Goal: Information Seeking & Learning: Learn about a topic

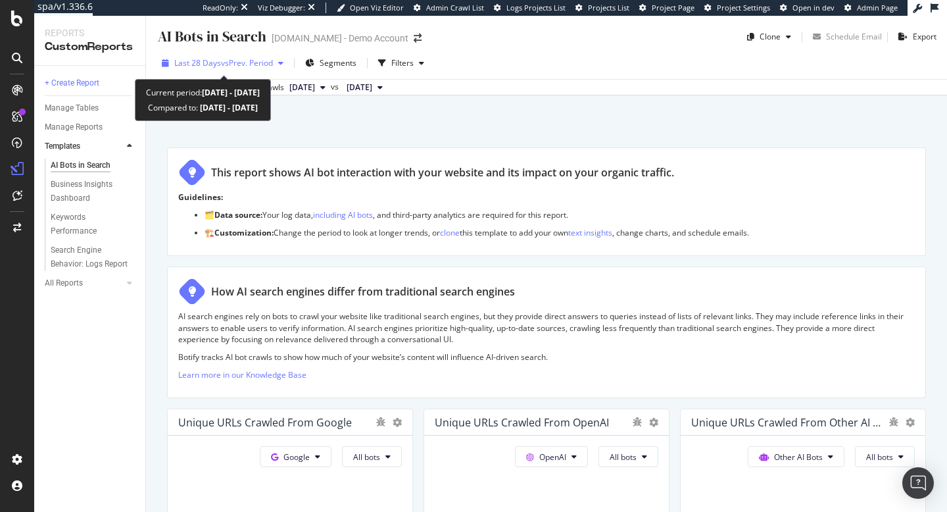
click at [272, 61] on span "vs Prev. Period" at bounding box center [247, 62] width 52 height 11
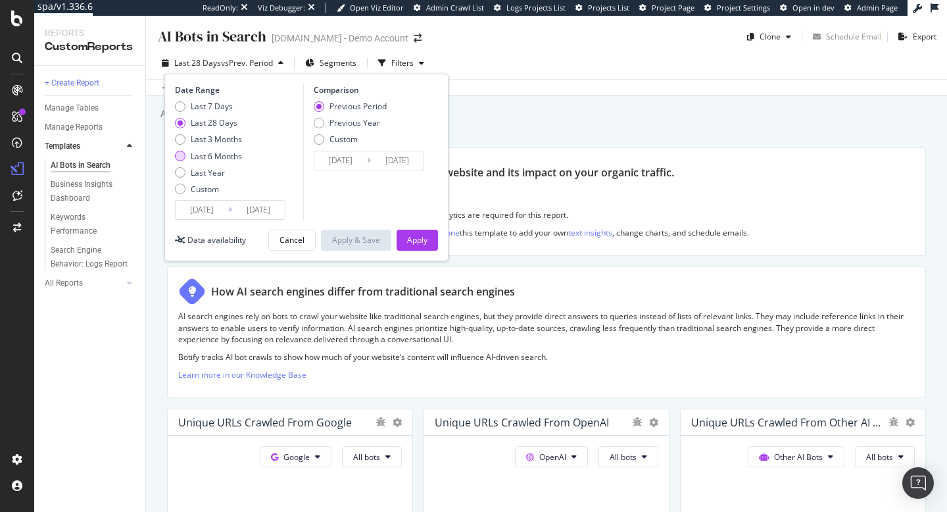
click at [226, 157] on div "Last 6 Months" at bounding box center [216, 156] width 51 height 11
type input "2025/02/19"
type input "2024/08/21"
type input "2025/02/18"
click at [416, 245] on div "Apply" at bounding box center [417, 240] width 20 height 20
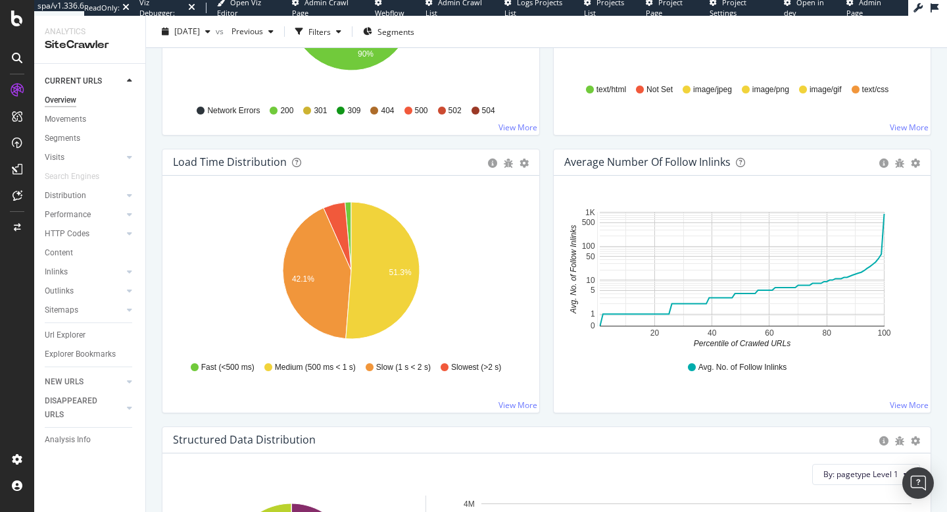
scroll to position [918, 0]
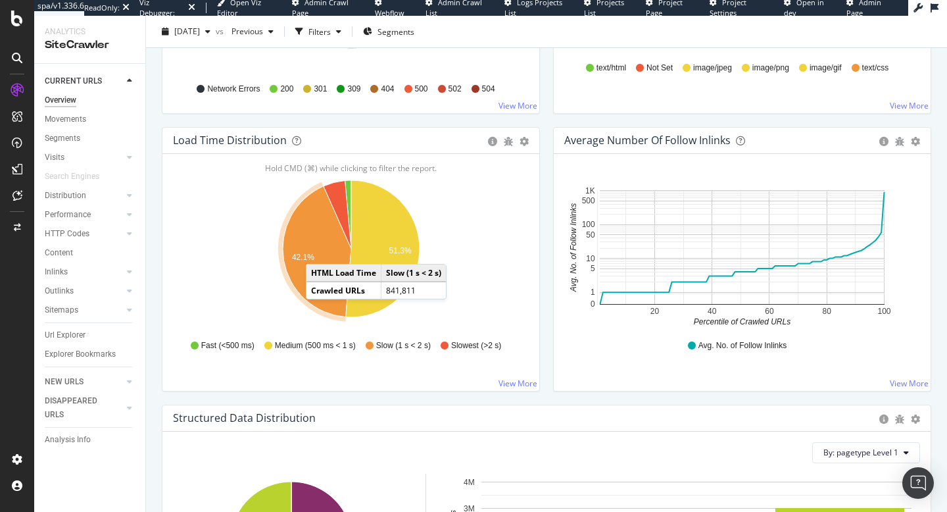
click at [320, 251] on icon "A chart." at bounding box center [317, 251] width 68 height 131
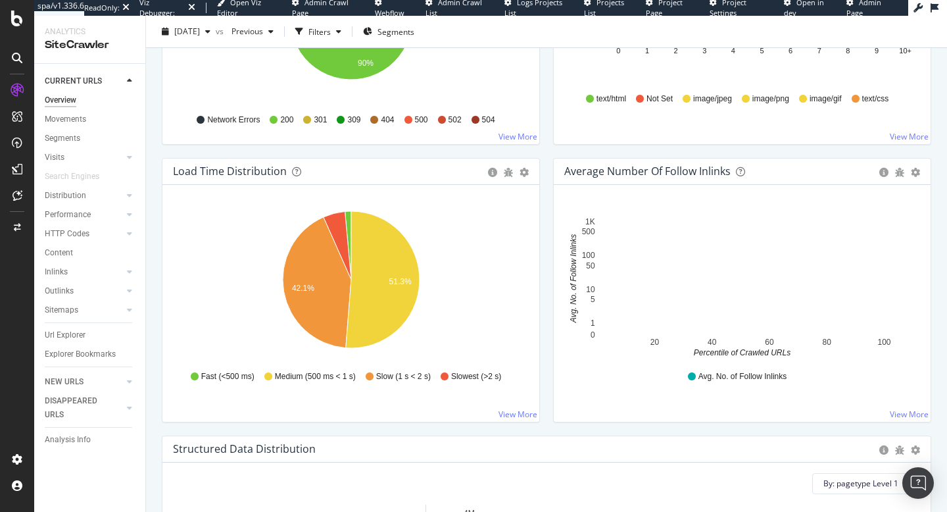
scroll to position [934, 0]
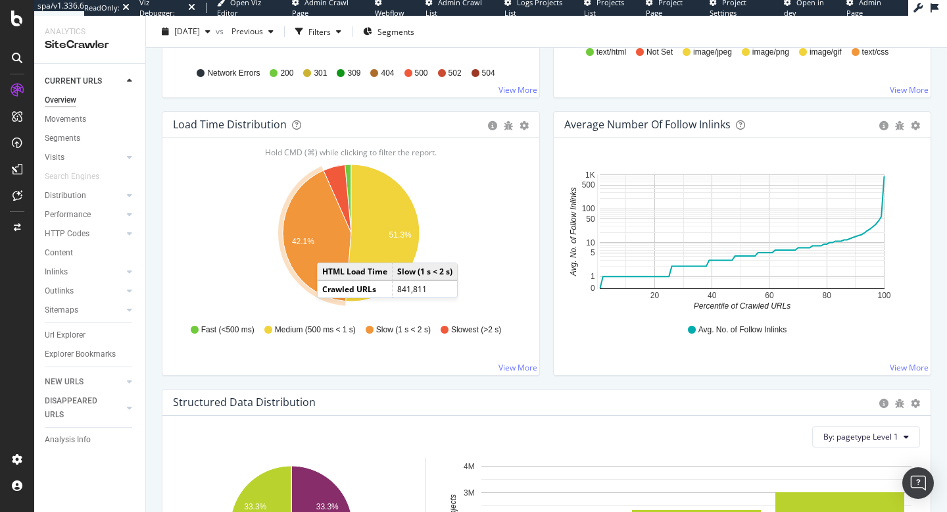
click at [329, 249] on icon "A chart." at bounding box center [317, 235] width 68 height 131
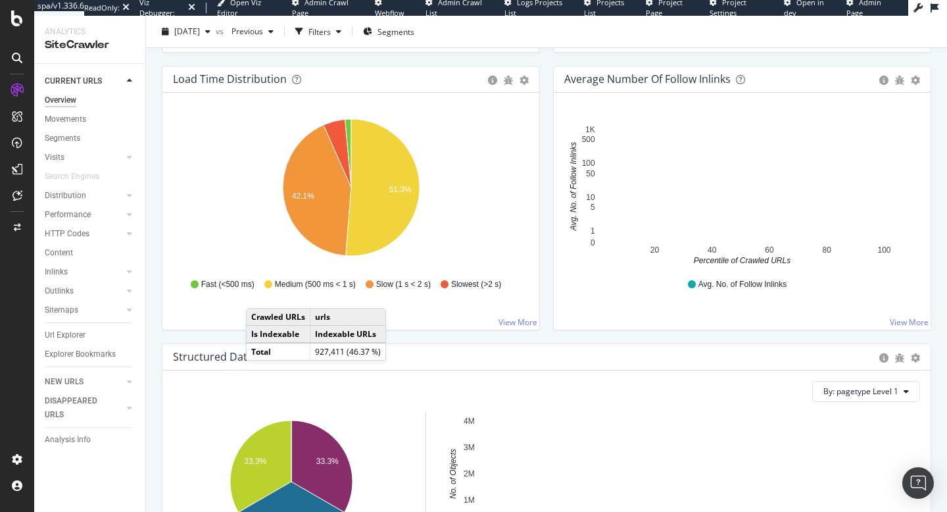
scroll to position [991, 0]
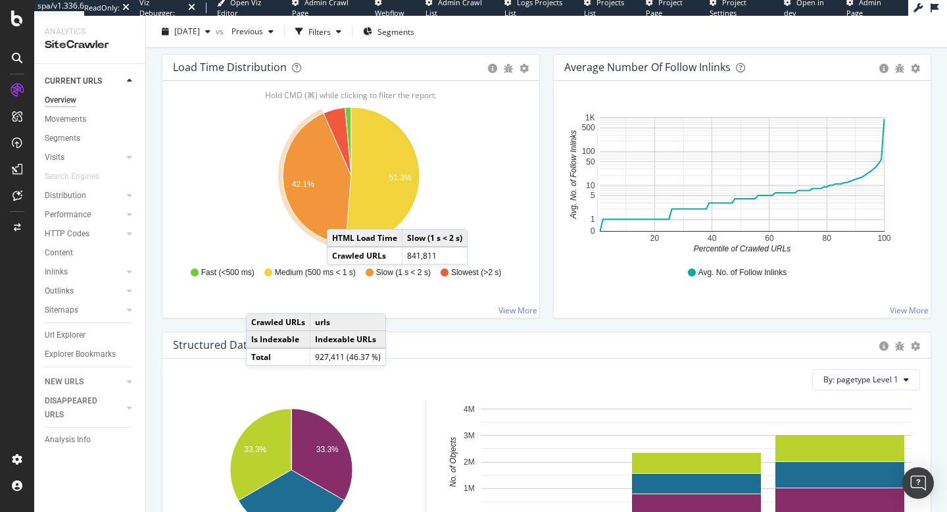
click at [335, 210] on icon "A chart." at bounding box center [317, 178] width 68 height 131
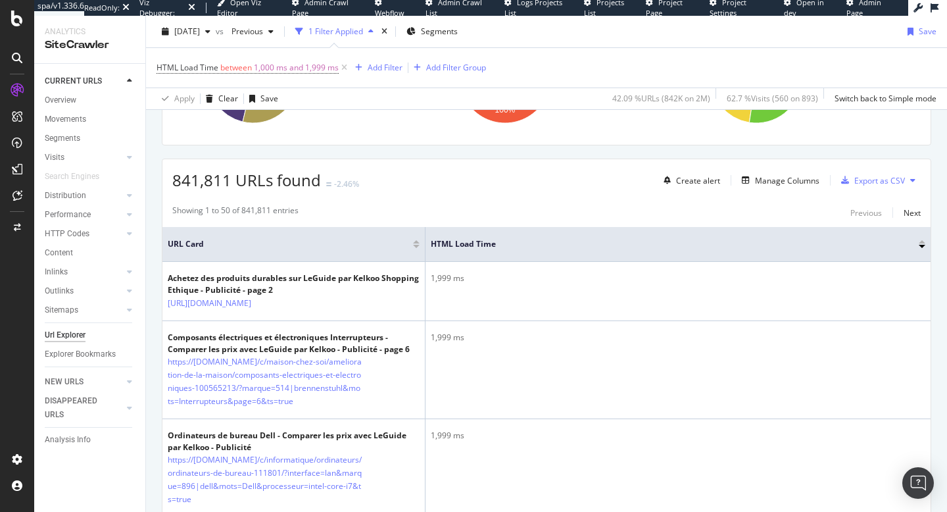
scroll to position [200, 0]
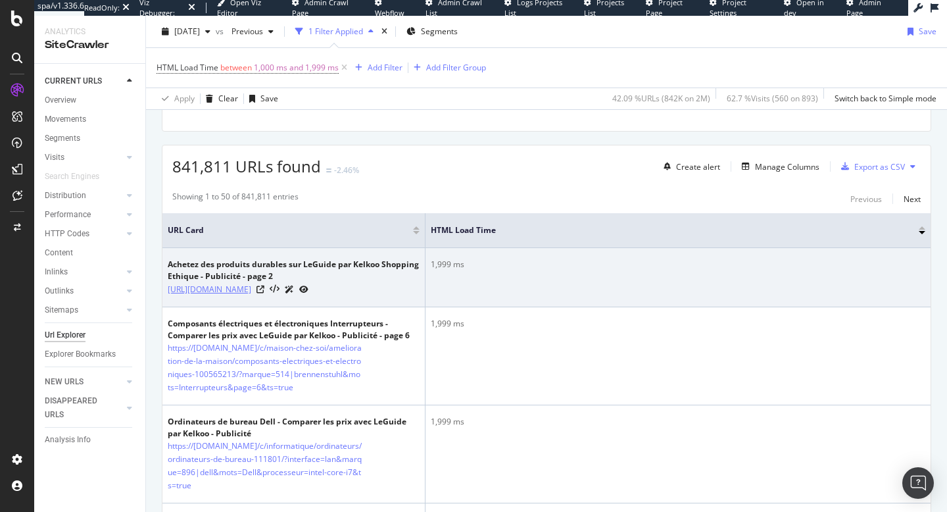
click at [251, 285] on link "https://www.leguide.com/c/maison-et-ameublement/vaisselle-et-couverts-141601/?c…" at bounding box center [210, 289] width 84 height 13
click at [251, 292] on link "https://www.leguide.com/c/maison-et-ameublement/vaisselle-et-couverts-141601/?c…" at bounding box center [210, 289] width 84 height 13
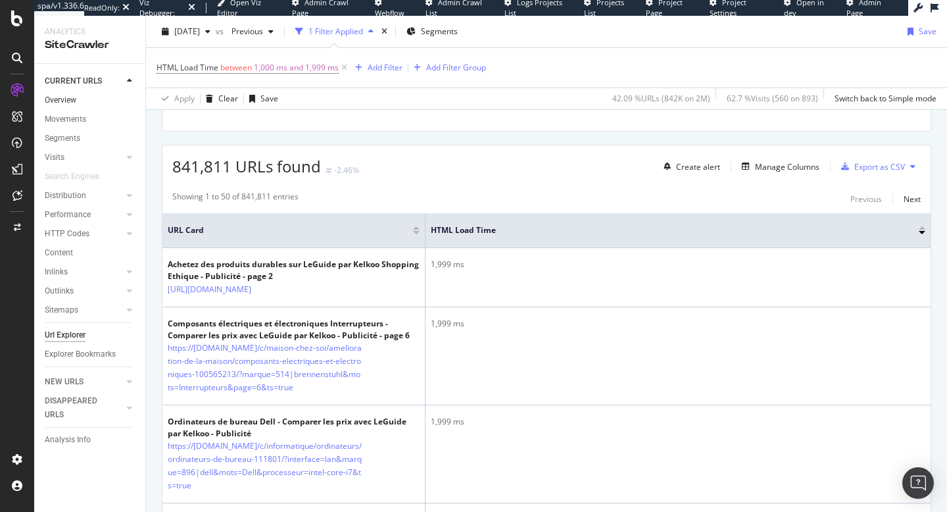
click at [82, 96] on link "Overview" at bounding box center [90, 100] width 91 height 14
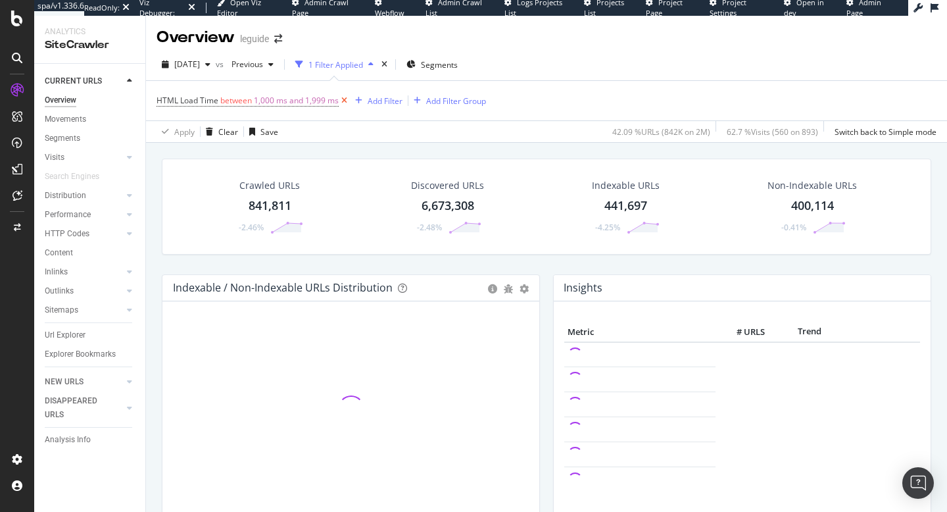
click at [348, 98] on icon at bounding box center [344, 100] width 11 height 13
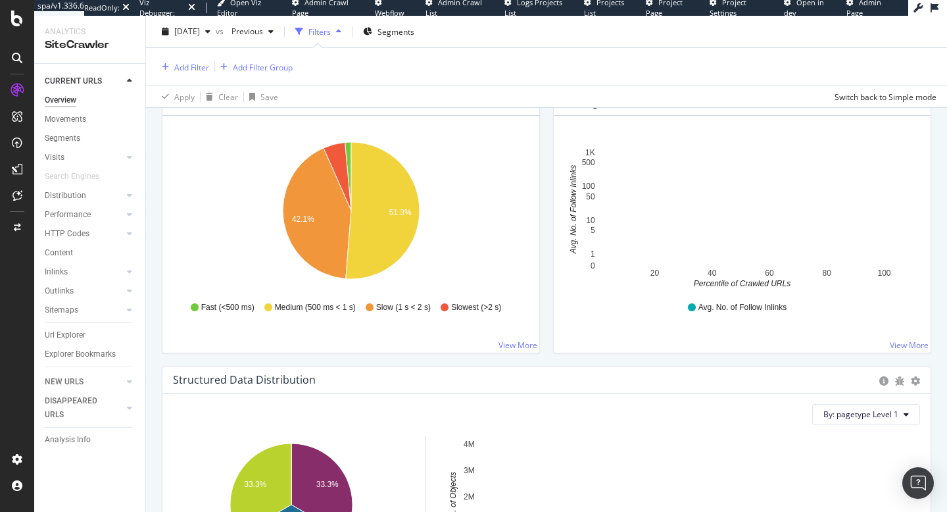
scroll to position [1017, 0]
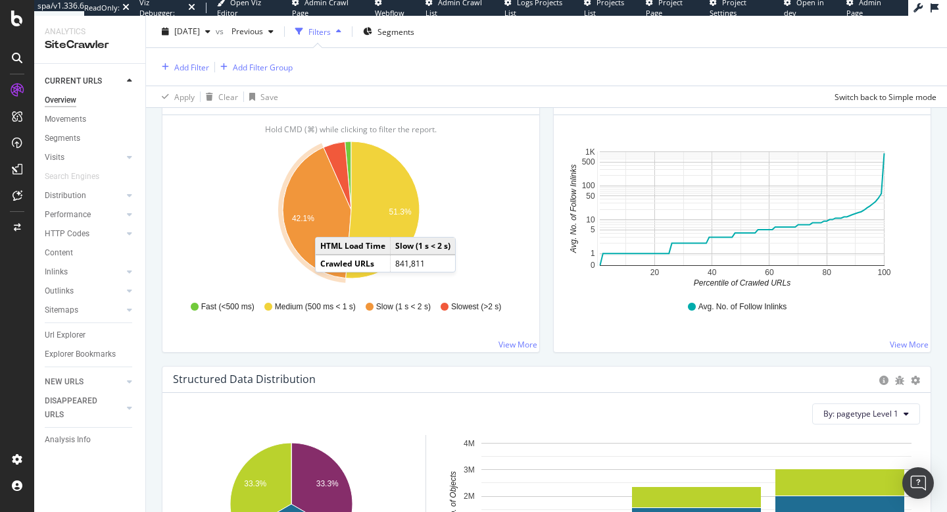
click at [328, 224] on icon "A chart." at bounding box center [317, 212] width 68 height 131
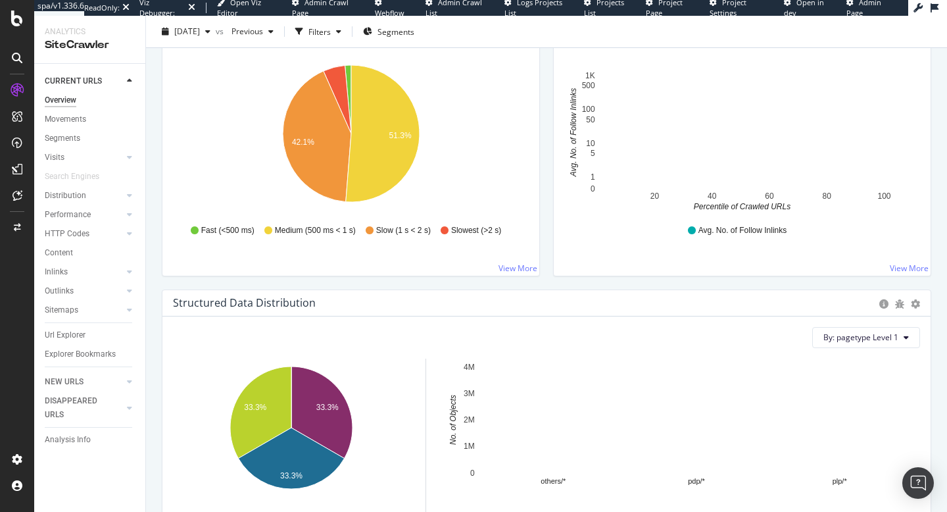
scroll to position [1029, 0]
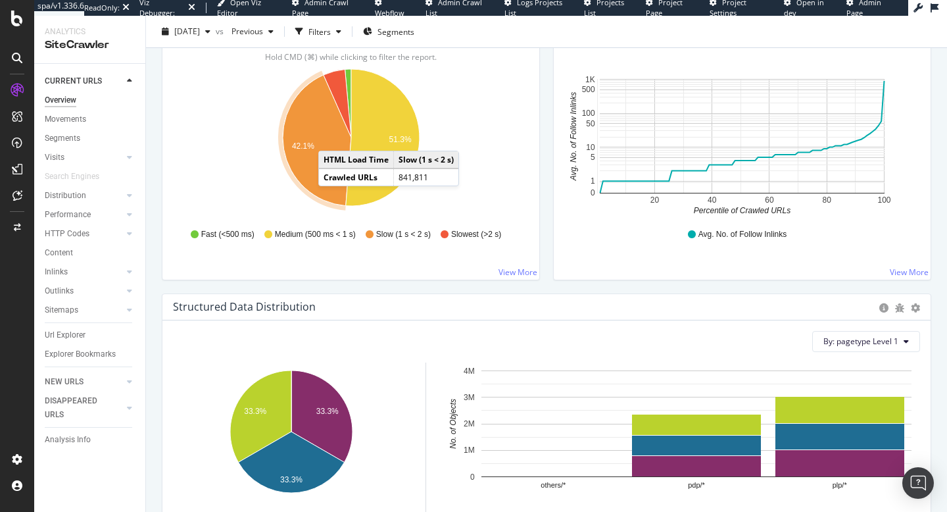
click at [331, 137] on icon "A chart." at bounding box center [317, 140] width 68 height 131
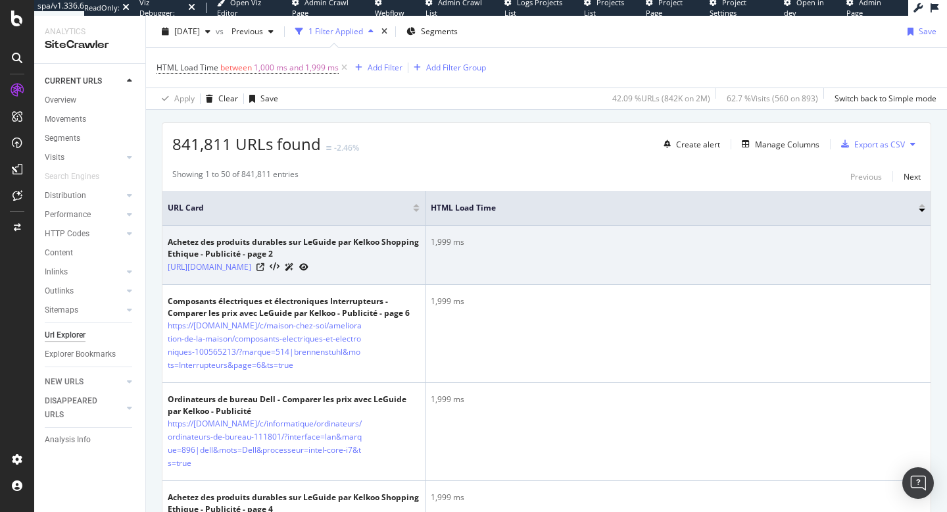
scroll to position [235, 0]
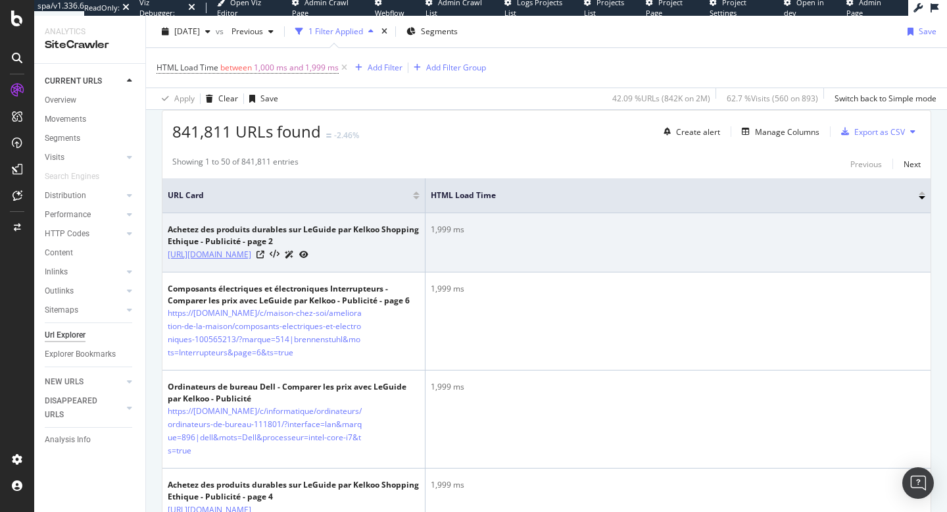
click at [251, 255] on link "https://www.leguide.com/c/maison-et-ameublement/vaisselle-et-couverts-141601/?c…" at bounding box center [210, 254] width 84 height 13
click at [251, 256] on link "https://www.leguide.com/c/maison-et-ameublement/vaisselle-et-couverts-141601/?c…" at bounding box center [210, 254] width 84 height 13
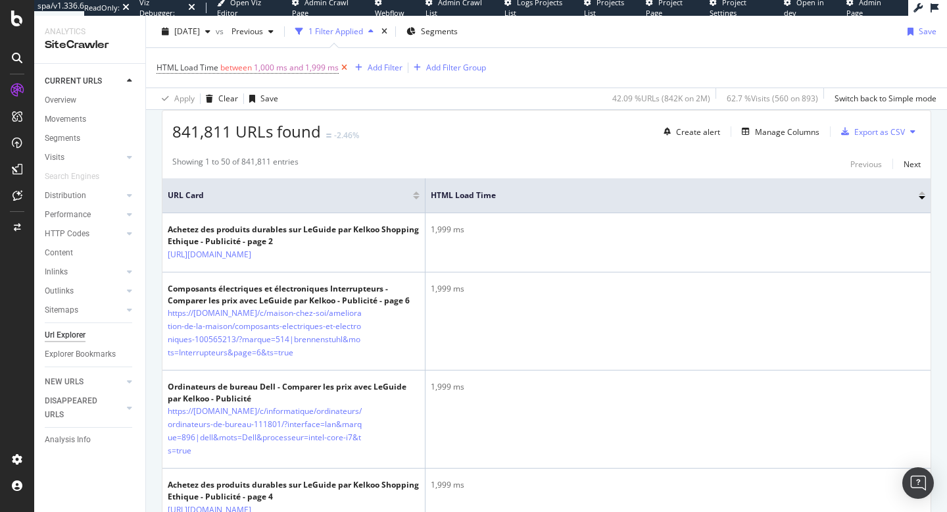
click at [346, 65] on icon at bounding box center [344, 67] width 11 height 13
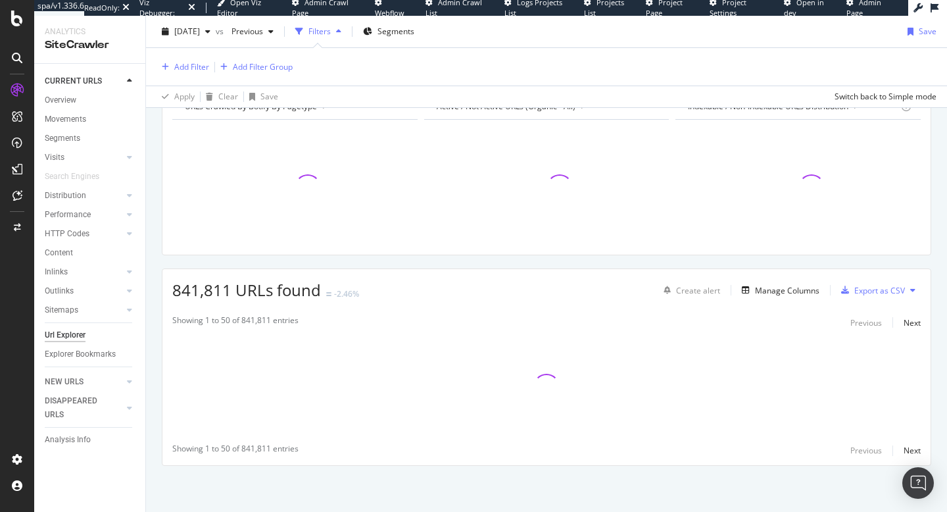
scroll to position [74, 0]
click at [55, 97] on div "Overview" at bounding box center [61, 100] width 32 height 14
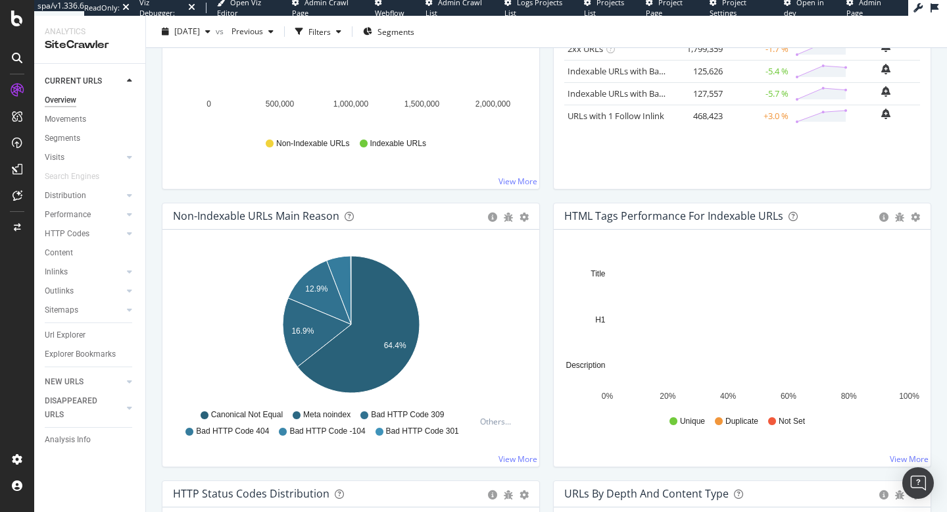
scroll to position [317, 0]
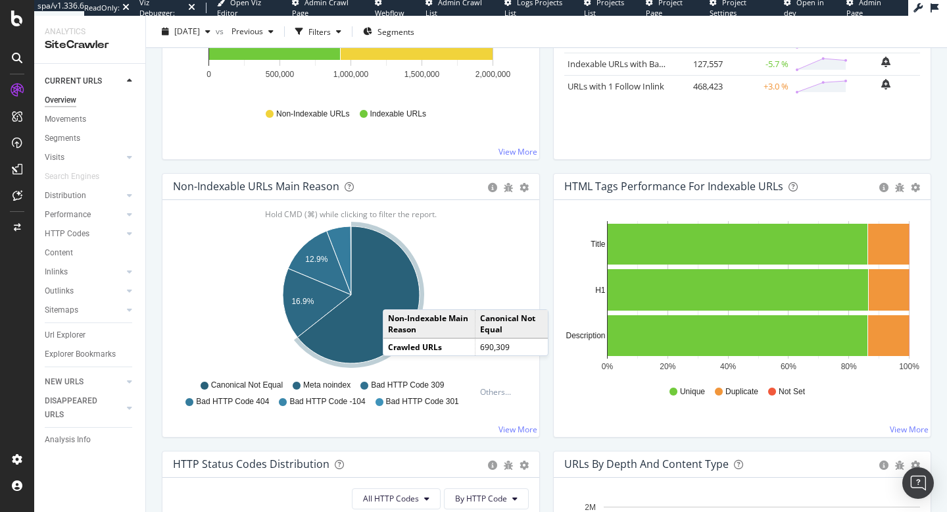
click at [396, 296] on icon "A chart." at bounding box center [358, 294] width 122 height 137
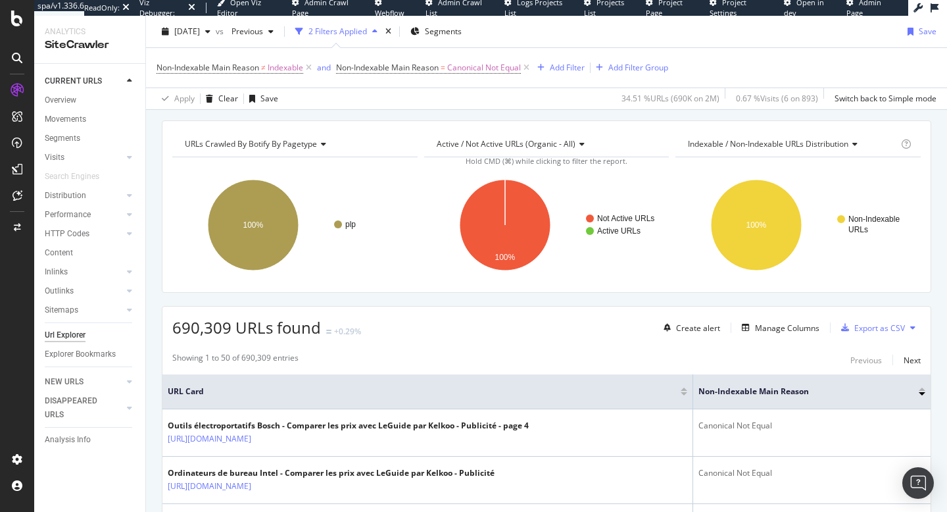
scroll to position [65, 0]
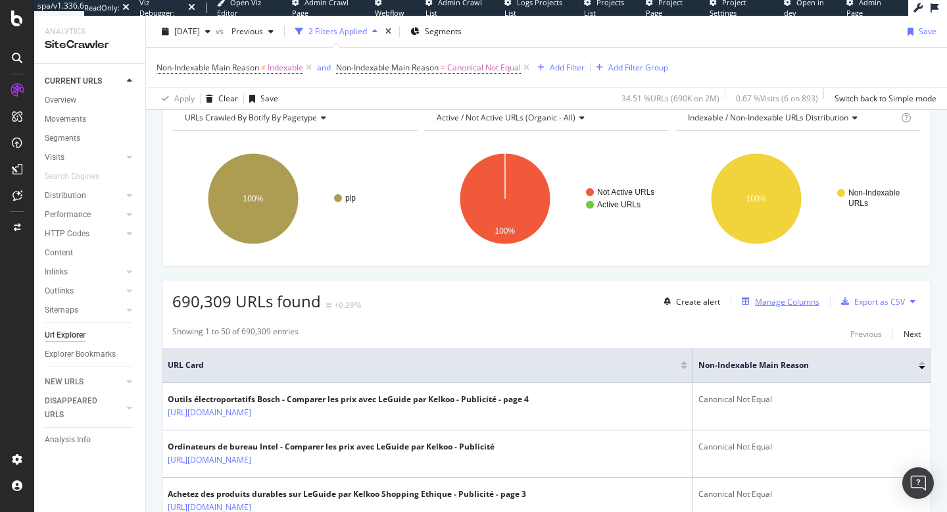
click at [760, 299] on div "Manage Columns" at bounding box center [787, 301] width 64 height 11
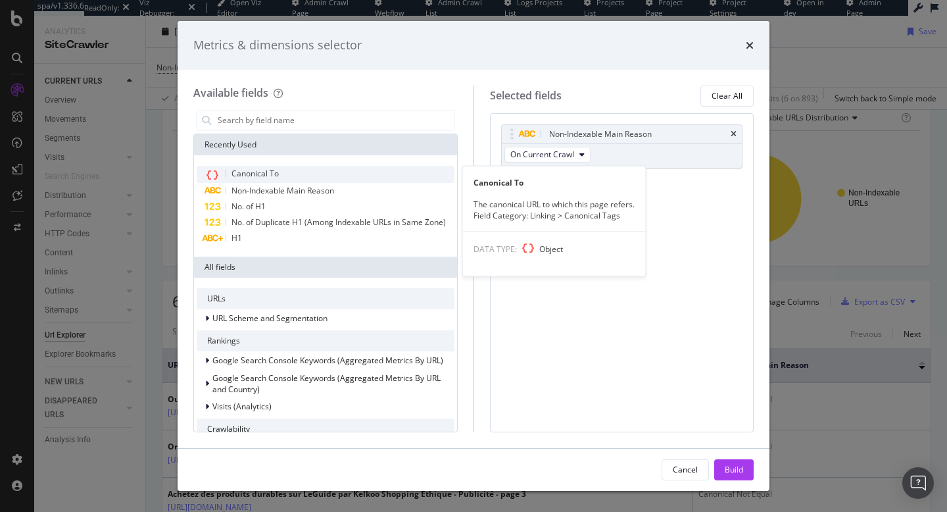
click at [360, 166] on div "Canonical To" at bounding box center [326, 174] width 258 height 17
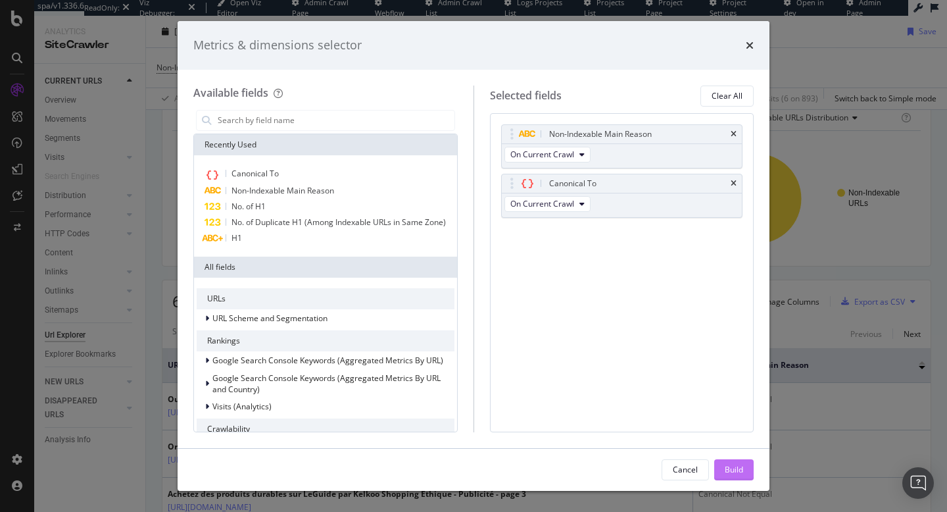
click at [730, 462] on div "Build" at bounding box center [734, 470] width 18 height 20
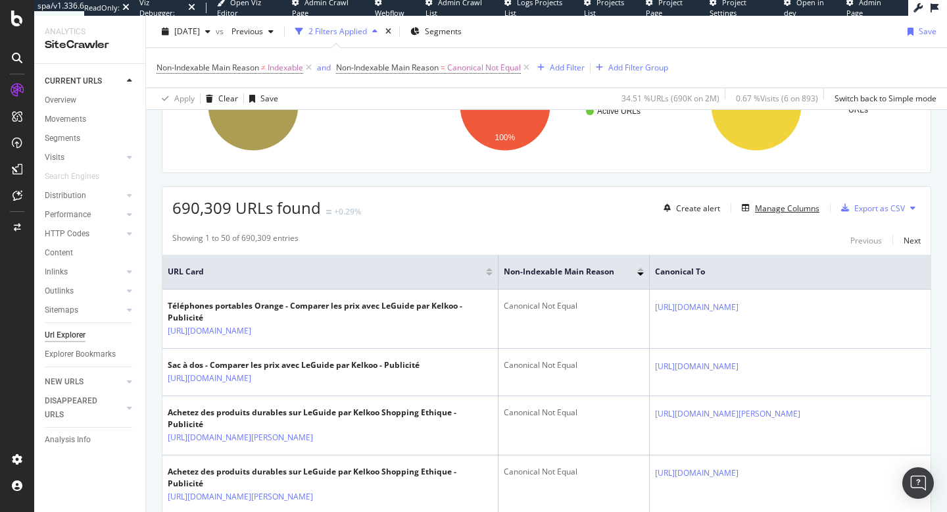
scroll to position [181, 0]
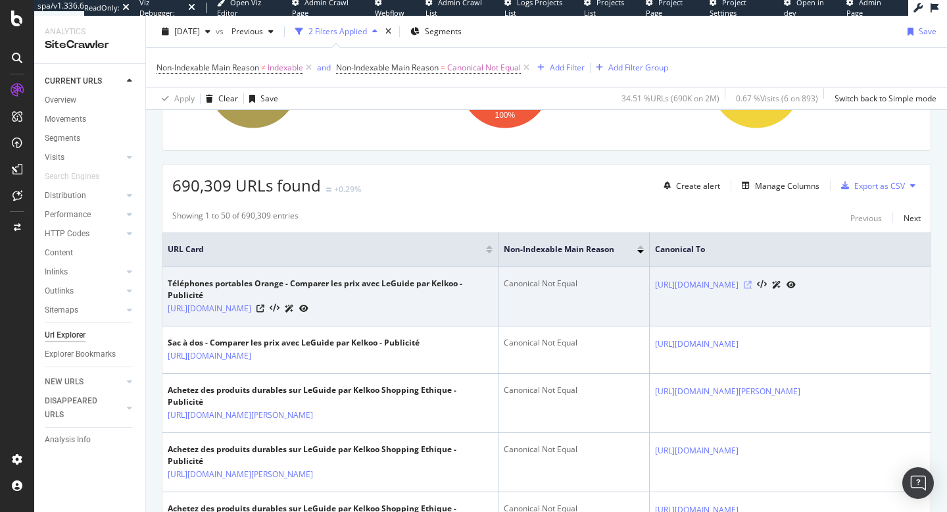
click at [752, 289] on icon at bounding box center [748, 285] width 8 height 8
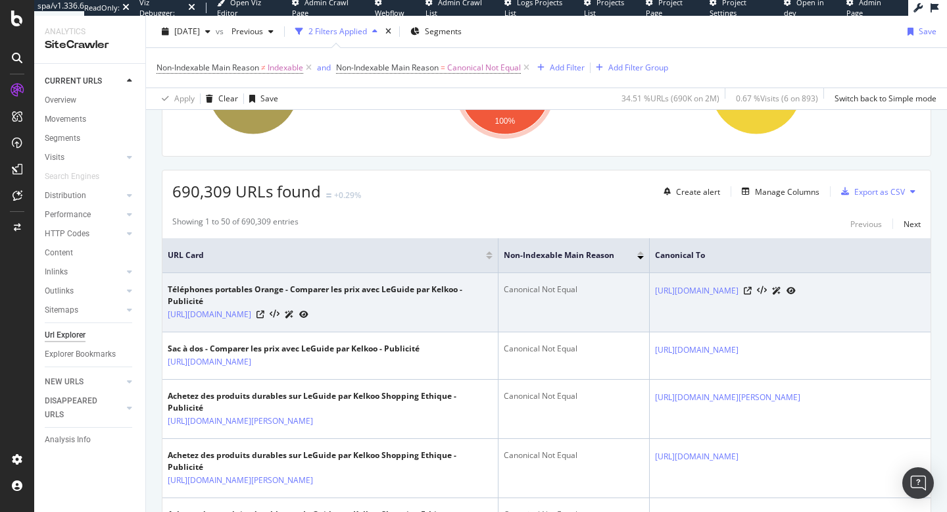
scroll to position [0, 37]
drag, startPoint x: 894, startPoint y: 324, endPoint x: 619, endPoint y: 274, distance: 279.2
click at [650, 274] on td "https://www.leguide.com/c/internet-et-telecom/telephones-mobiles-et-accessoires…" at bounding box center [790, 302] width 281 height 59
copy tbody "https://www.leguide.com/c/internet-et-telecom/telephones-mobiles-et-accessoires…"
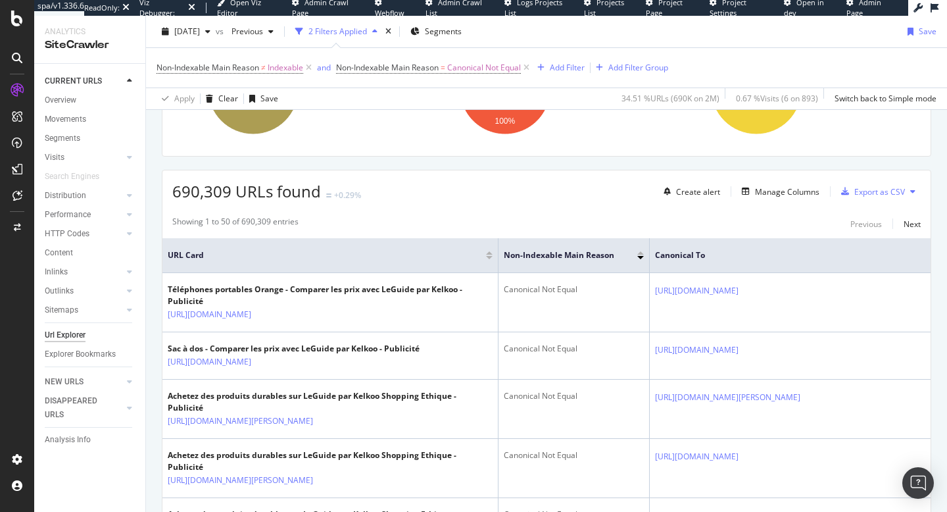
click at [504, 195] on div "690,309 URLs found +0.29% Create alert Manage Columns Export as CSV" at bounding box center [546, 186] width 768 height 32
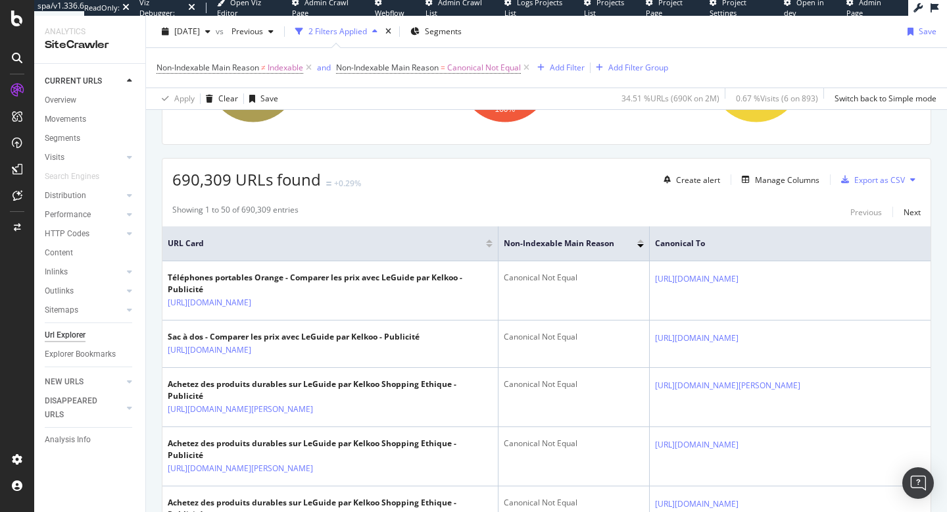
scroll to position [199, 0]
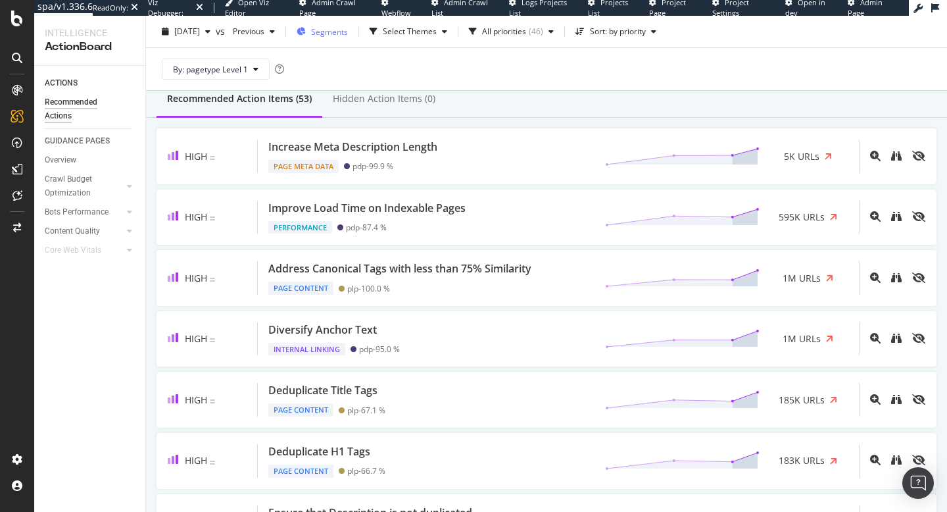
scroll to position [55, 0]
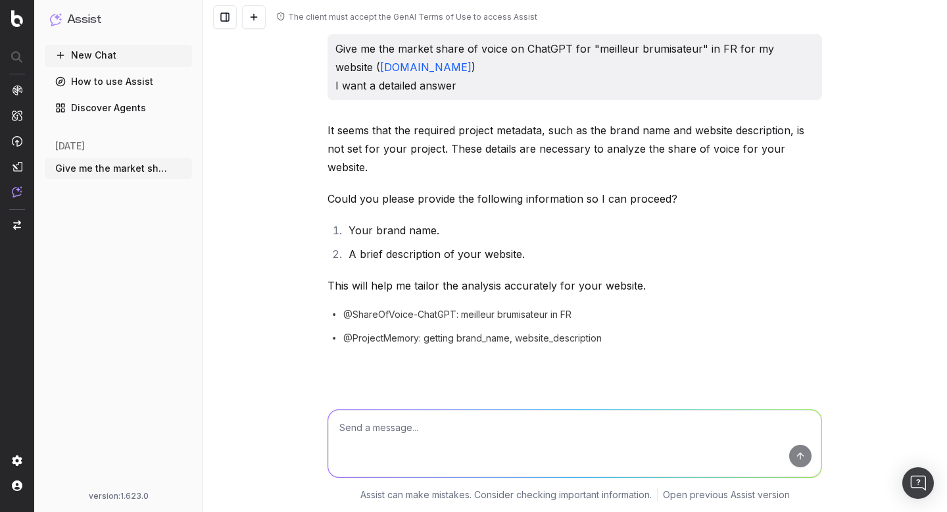
scroll to position [824, 0]
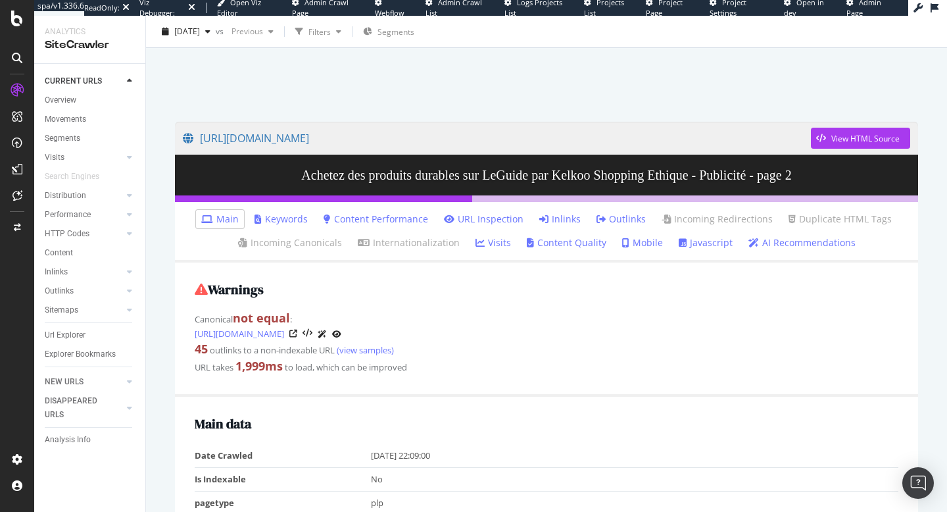
scroll to position [73, 0]
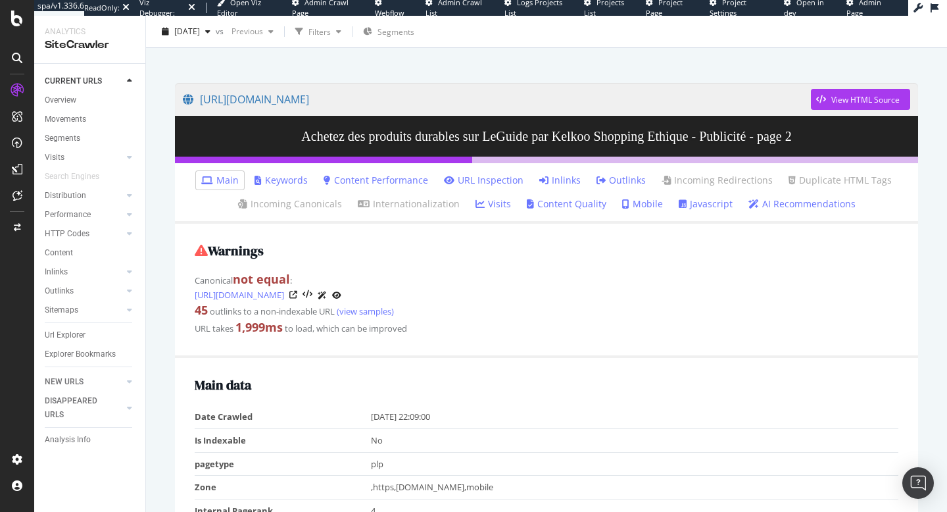
click at [698, 203] on link "Javascript" at bounding box center [706, 203] width 54 height 13
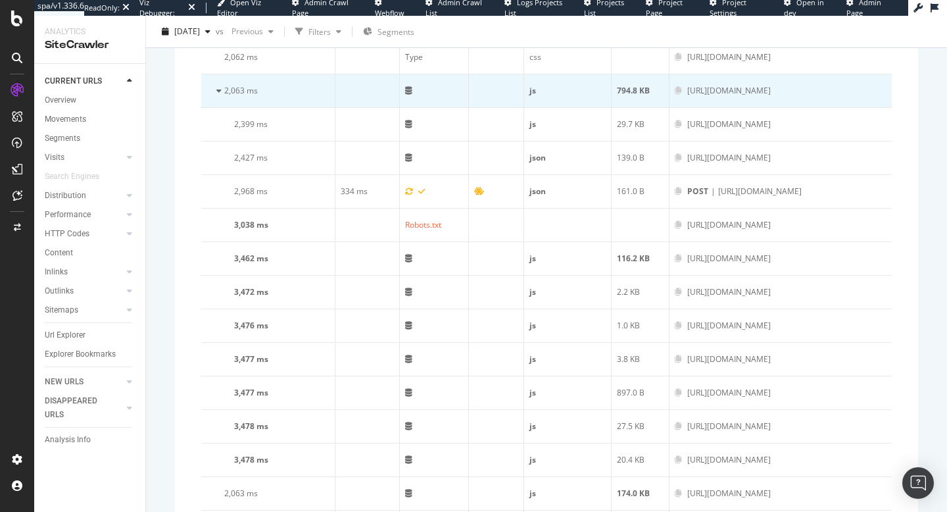
scroll to position [678, 0]
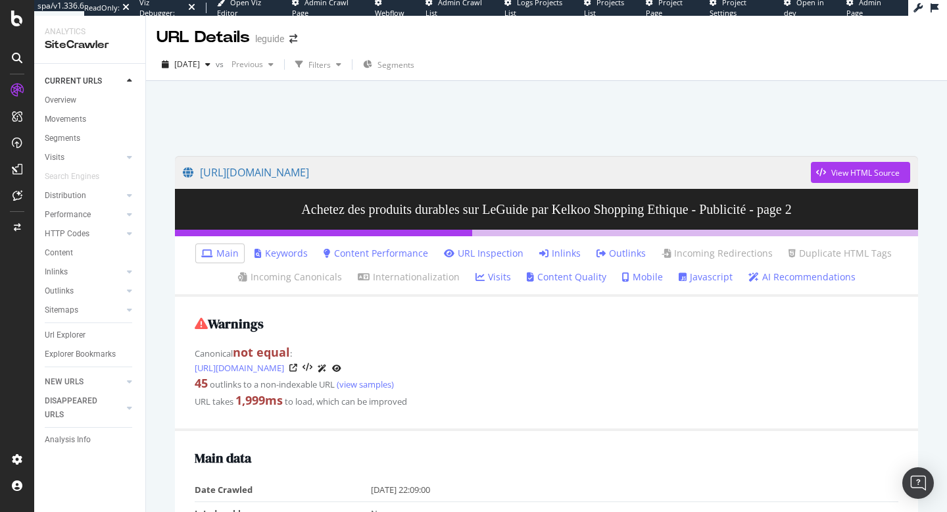
click at [710, 280] on link "Javascript" at bounding box center [706, 276] width 54 height 13
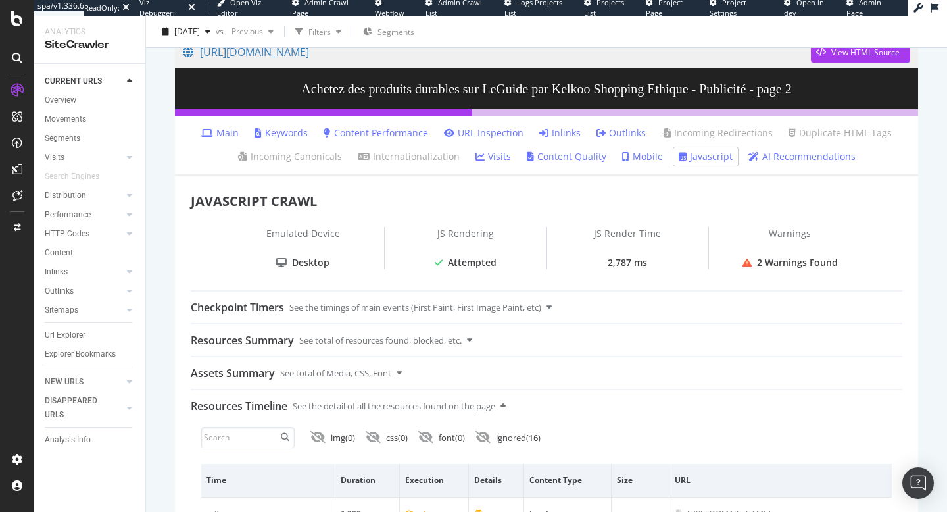
scroll to position [118, 0]
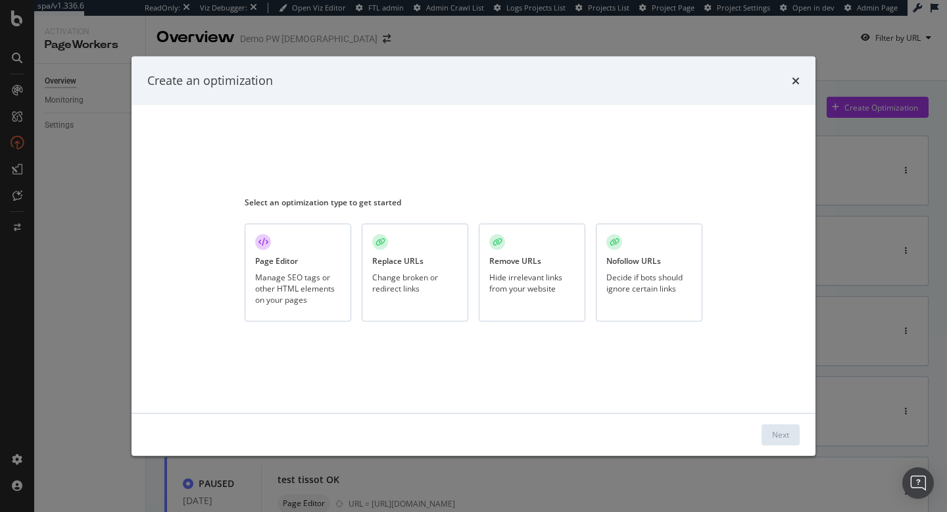
click at [414, 132] on div "Select an optimization type to get started Page Editor Manage SEO tags or other…" at bounding box center [474, 258] width 458 height 276
click at [456, 53] on div "Create an optimization Select an optimization type to get started Page Editor M…" at bounding box center [473, 256] width 947 height 512
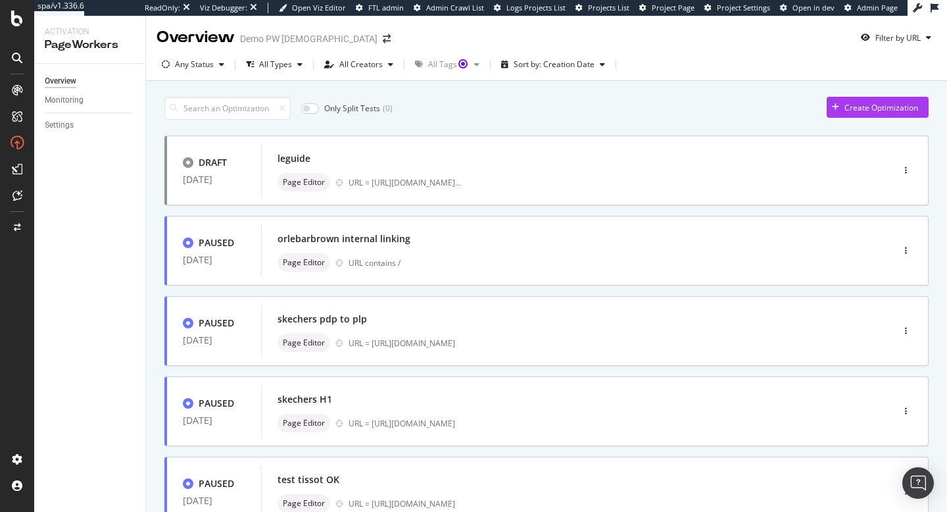
click at [472, 36] on div "Overview Demo PW Hadile Filter by URL" at bounding box center [546, 32] width 801 height 33
click at [842, 111] on div "Create Optimization" at bounding box center [872, 107] width 91 height 20
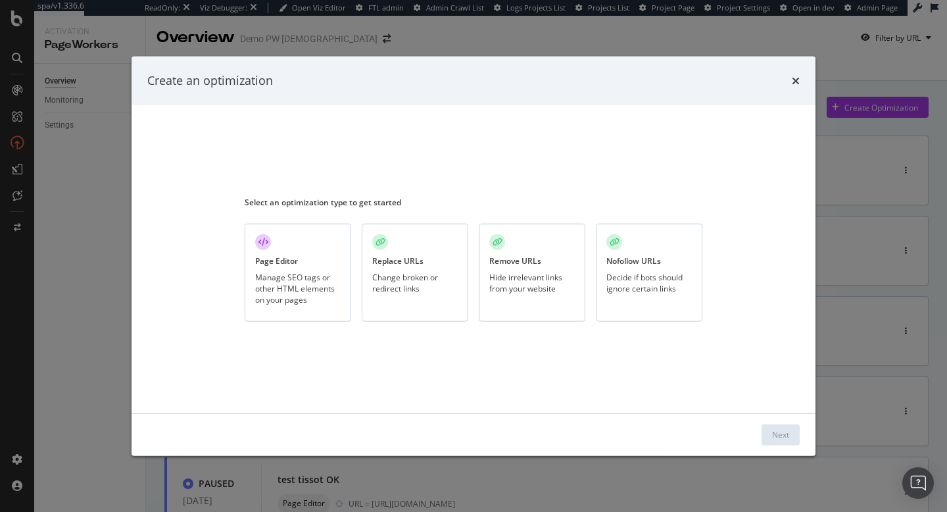
click at [401, 253] on div "Replace URLs Change broken or redirect links" at bounding box center [415, 273] width 107 height 98
click at [779, 430] on div "Next" at bounding box center [780, 434] width 17 height 11
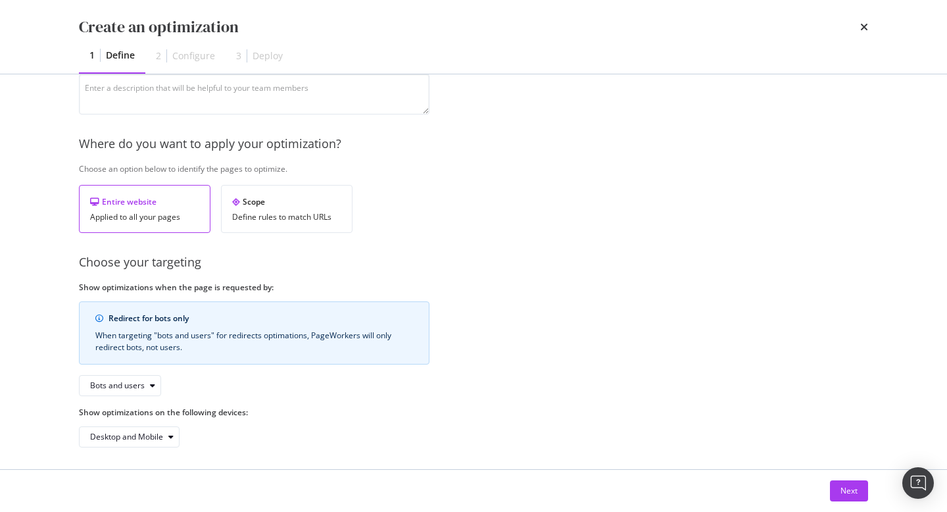
scroll to position [149, 0]
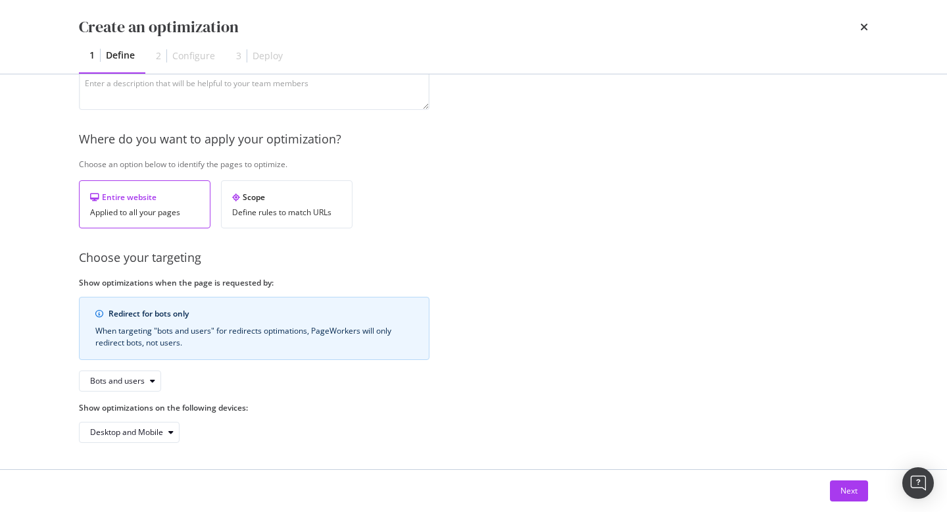
type input "test"
click at [145, 385] on div "Bots and users" at bounding box center [125, 381] width 70 height 18
click at [145, 423] on div "Bots only" at bounding box center [124, 424] width 78 height 16
click at [149, 430] on div "Desktop and Mobile" at bounding box center [126, 432] width 73 height 8
click at [723, 403] on div "Provide a name and description to help identify the change that will be made by…" at bounding box center [473, 208] width 789 height 468
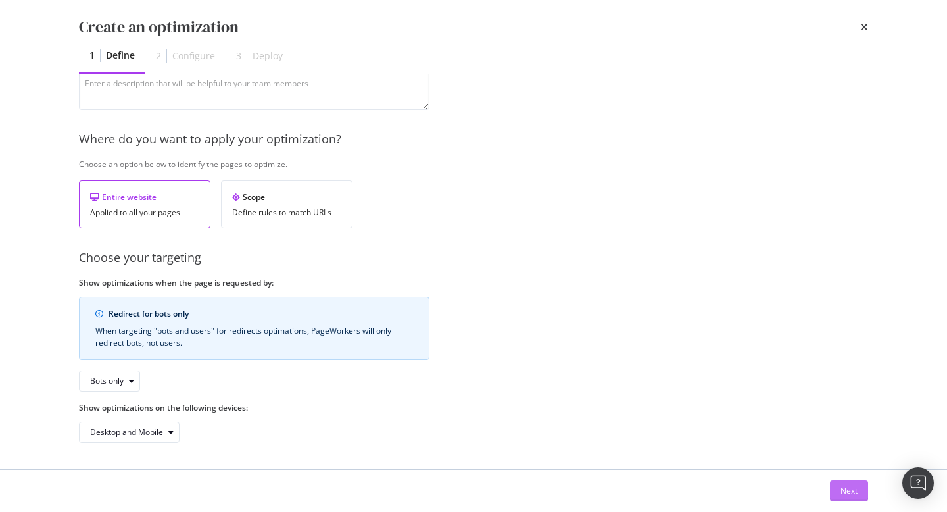
click at [861, 496] on button "Next" at bounding box center [849, 490] width 38 height 21
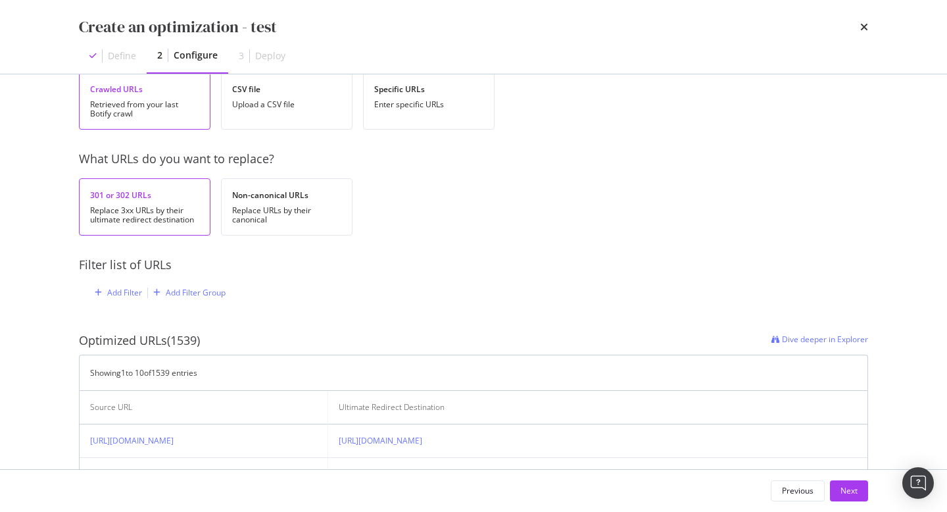
scroll to position [85, 0]
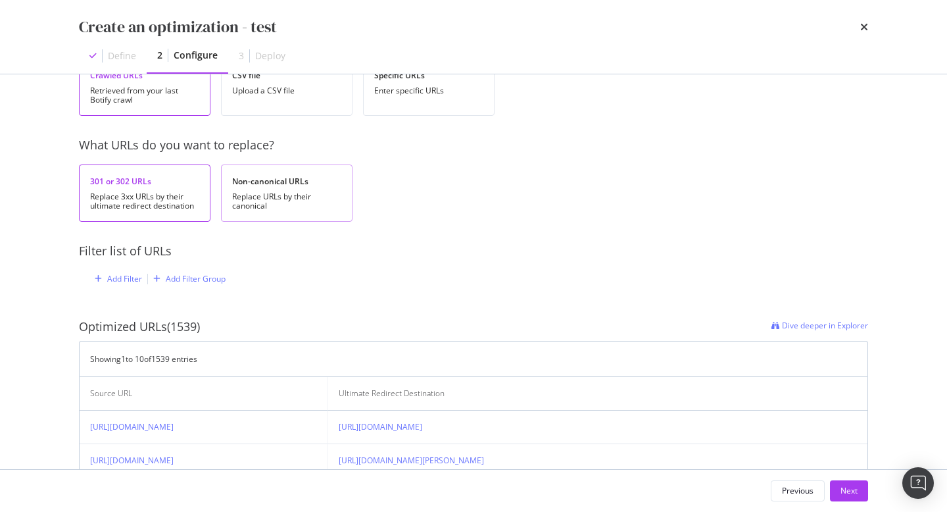
click at [274, 179] on div "Non-canonical URLs" at bounding box center [286, 181] width 109 height 11
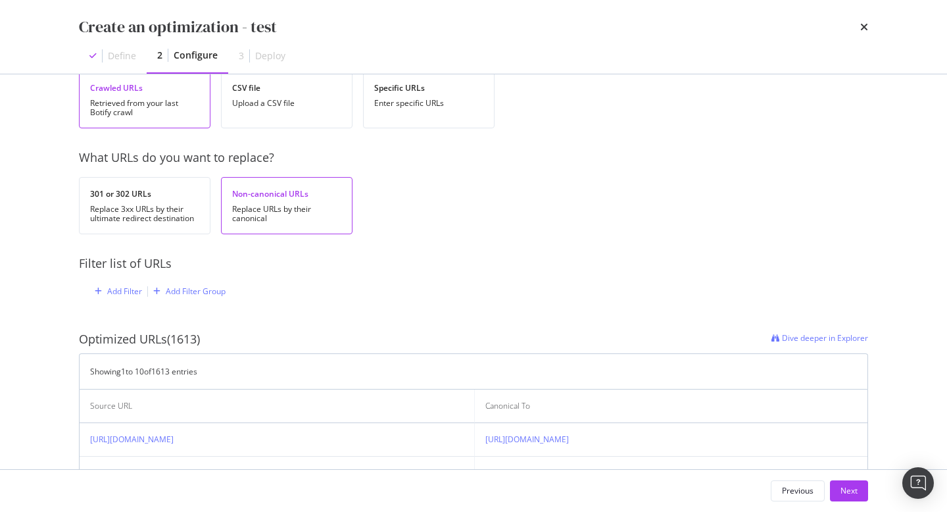
scroll to position [0, 0]
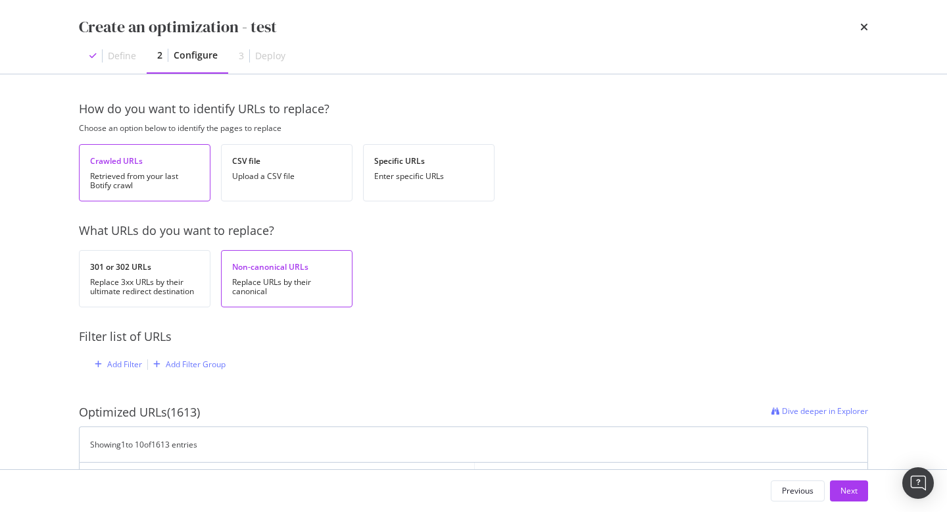
click at [857, 24] on div "Create an optimization - test" at bounding box center [473, 27] width 789 height 22
click at [866, 24] on icon "times" at bounding box center [864, 27] width 8 height 11
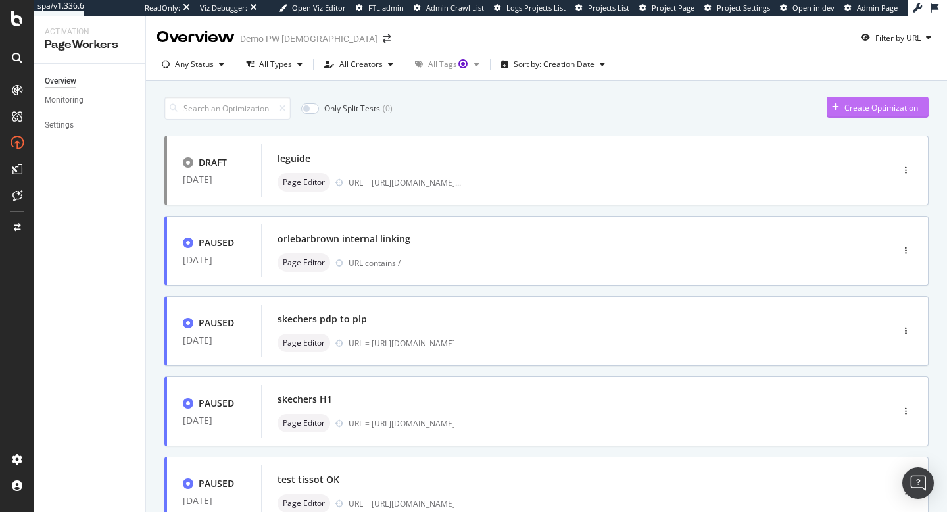
click at [859, 102] on div "Create Optimization" at bounding box center [881, 107] width 74 height 11
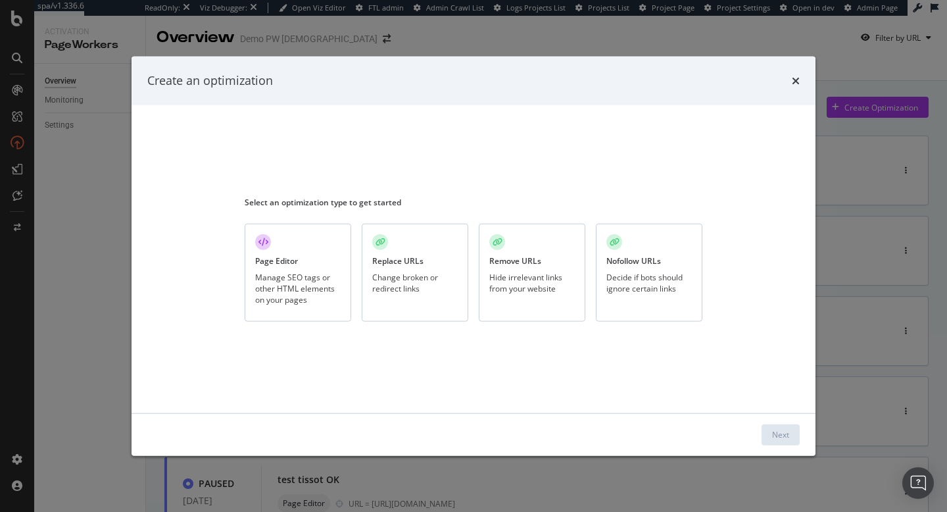
click at [859, 101] on div "Create an optimization Select an optimization type to get started Page Editor M…" at bounding box center [473, 256] width 947 height 512
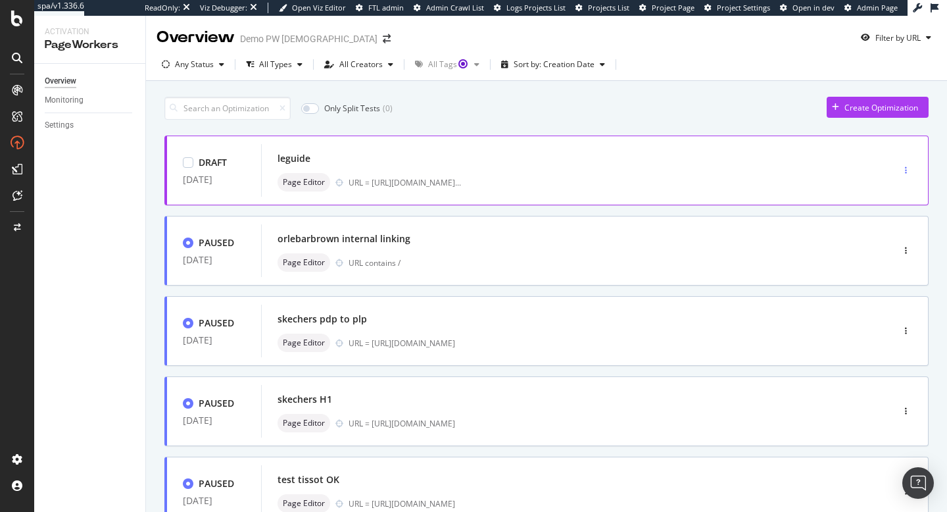
click at [909, 166] on div "button" at bounding box center [906, 170] width 12 height 20
click at [883, 107] on div "Create Optimization" at bounding box center [881, 107] width 74 height 11
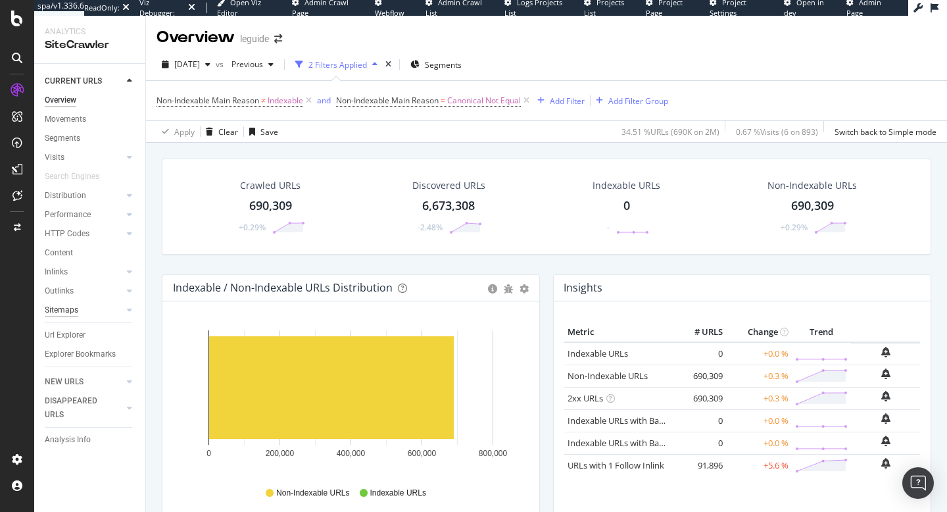
click at [64, 310] on div "Sitemaps" at bounding box center [62, 310] width 34 height 14
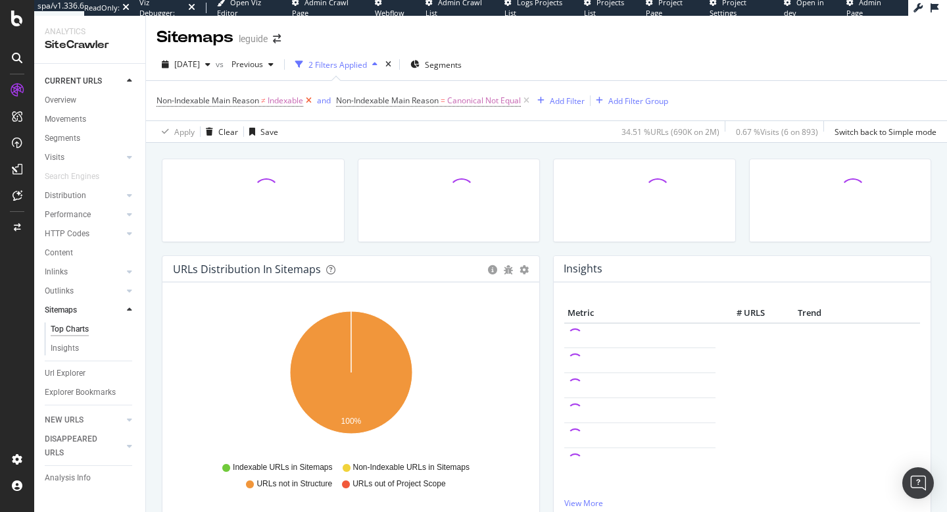
click at [311, 100] on icon at bounding box center [308, 100] width 11 height 13
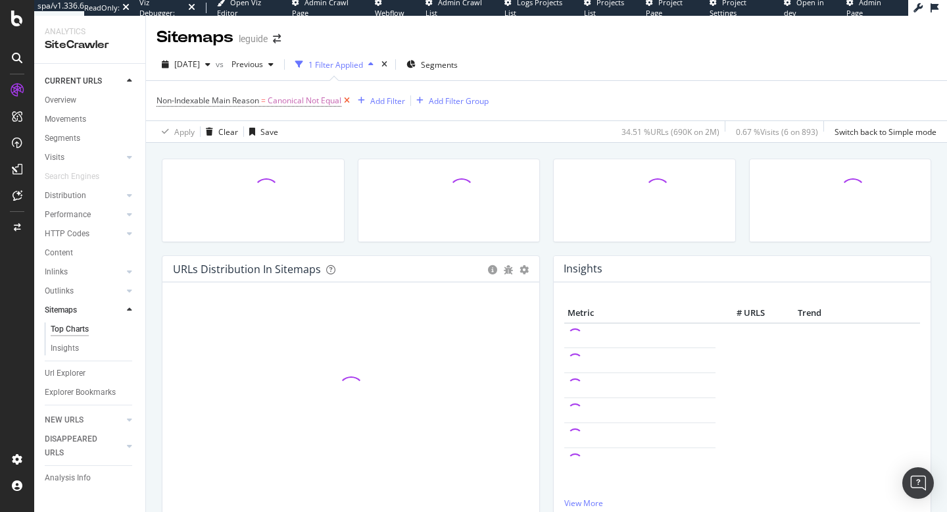
click at [348, 102] on icon at bounding box center [346, 100] width 11 height 13
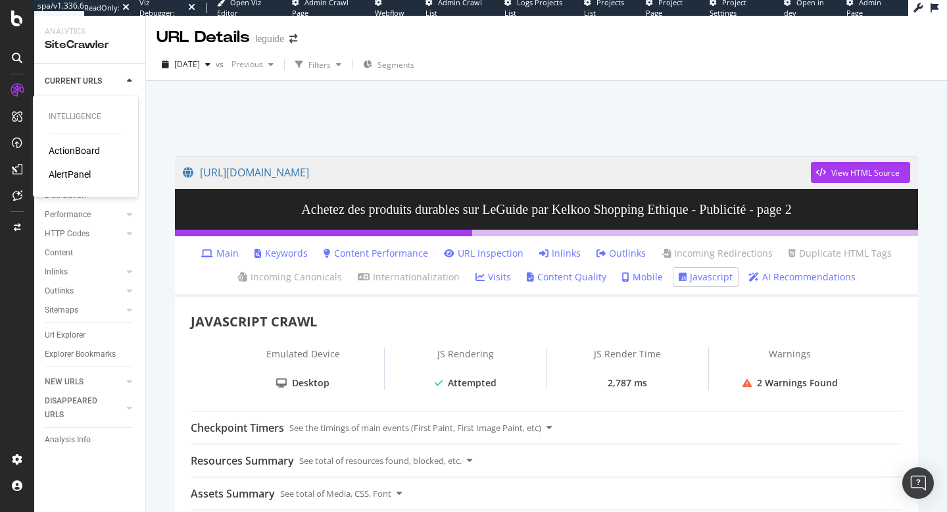
scroll to position [118, 0]
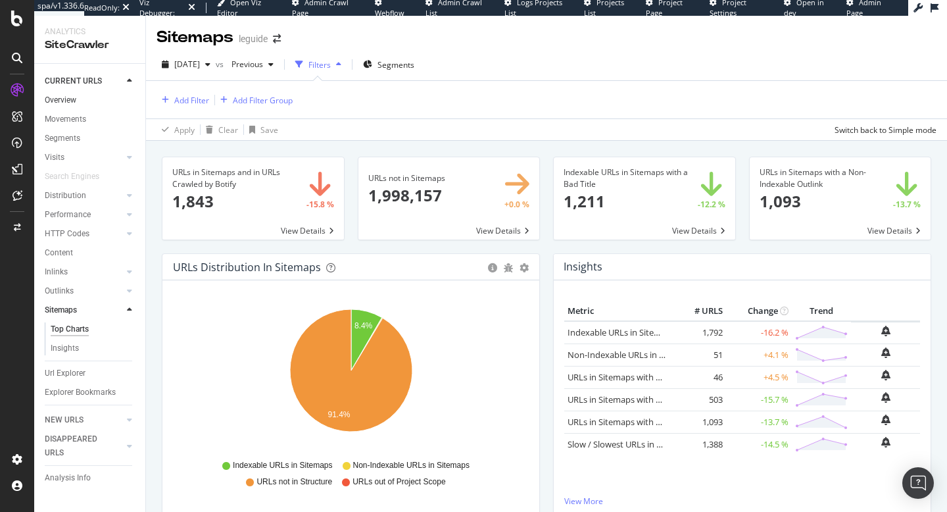
click at [80, 99] on link "Overview" at bounding box center [90, 100] width 91 height 14
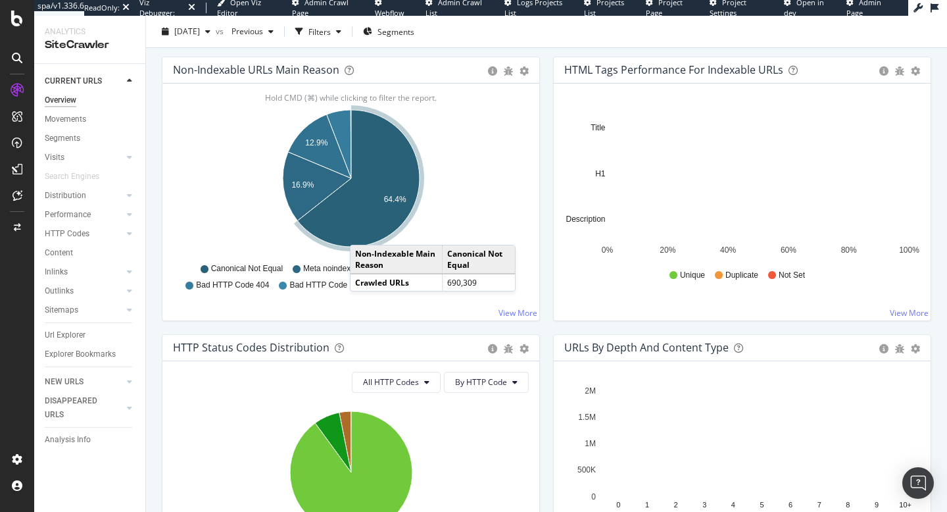
scroll to position [452, 0]
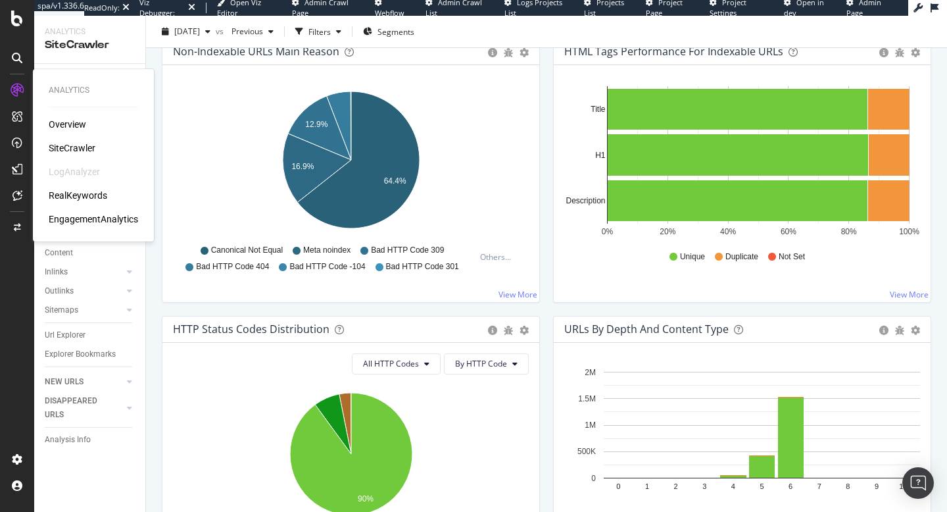
click at [70, 193] on div "RealKeywords" at bounding box center [78, 195] width 59 height 13
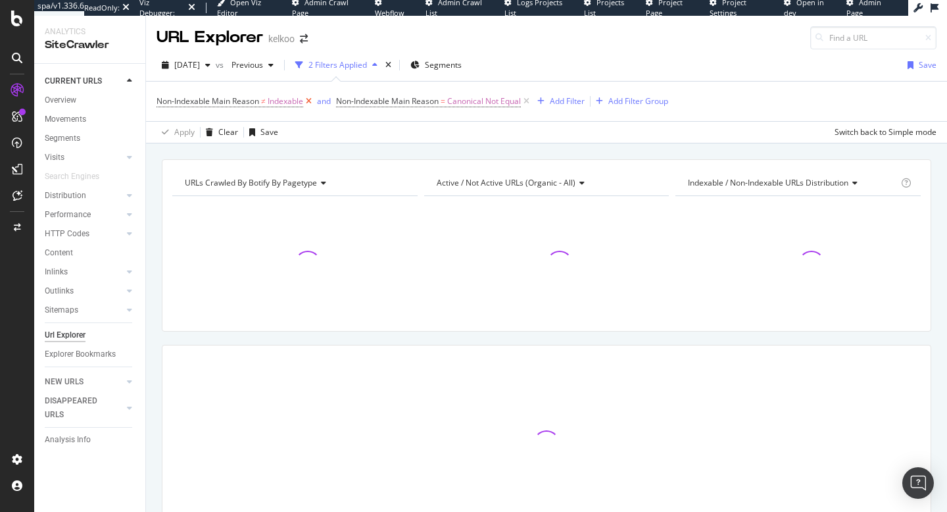
click at [312, 101] on icon at bounding box center [308, 101] width 11 height 13
click at [348, 97] on icon at bounding box center [346, 101] width 11 height 13
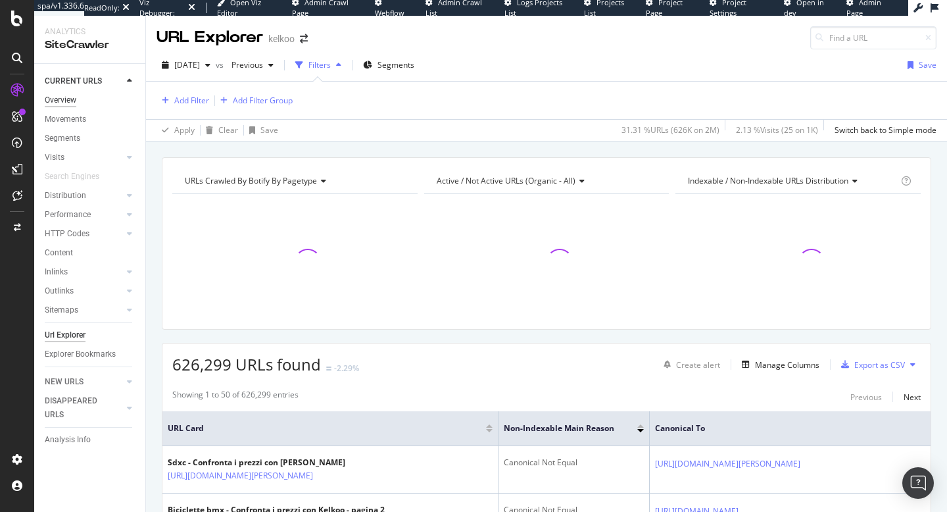
click at [62, 99] on div "Overview" at bounding box center [61, 100] width 32 height 14
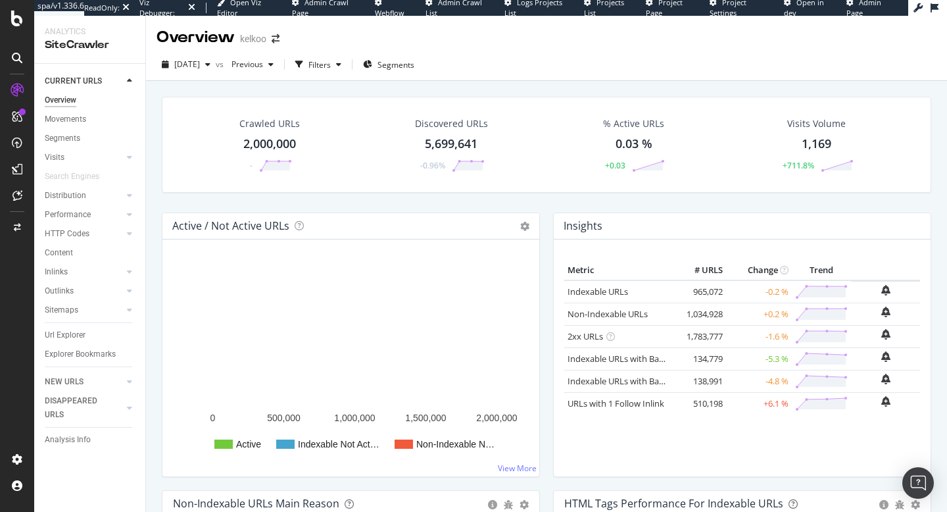
scroll to position [23, 0]
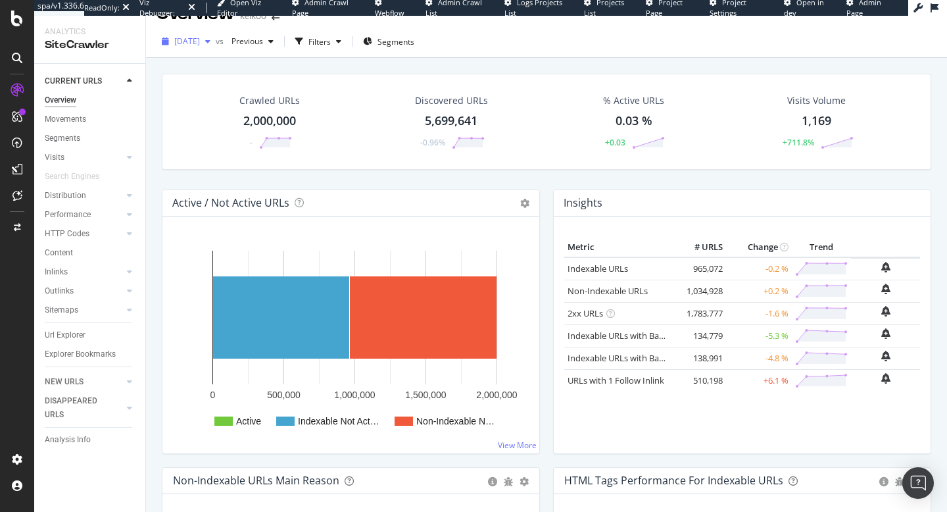
click at [216, 49] on div "[DATE]" at bounding box center [185, 42] width 59 height 20
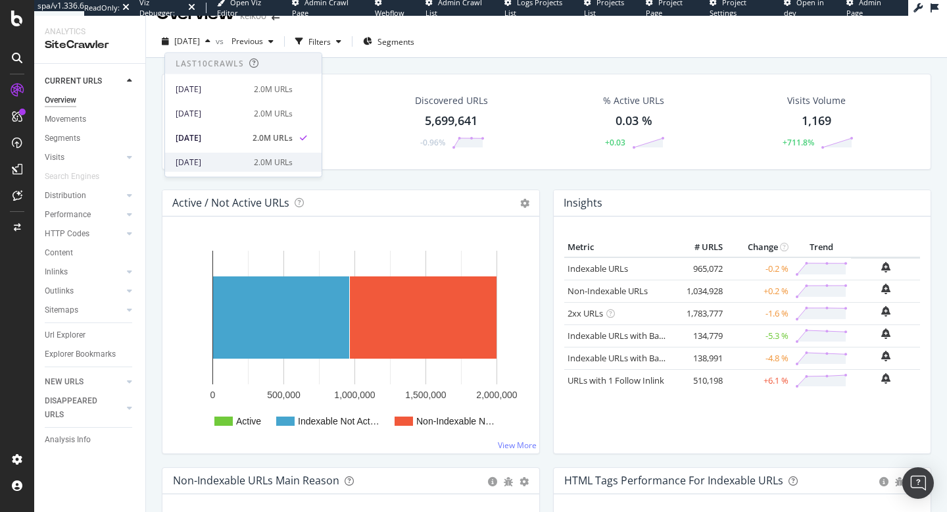
click at [224, 156] on div "2025 Aug. 6th" at bounding box center [211, 162] width 70 height 12
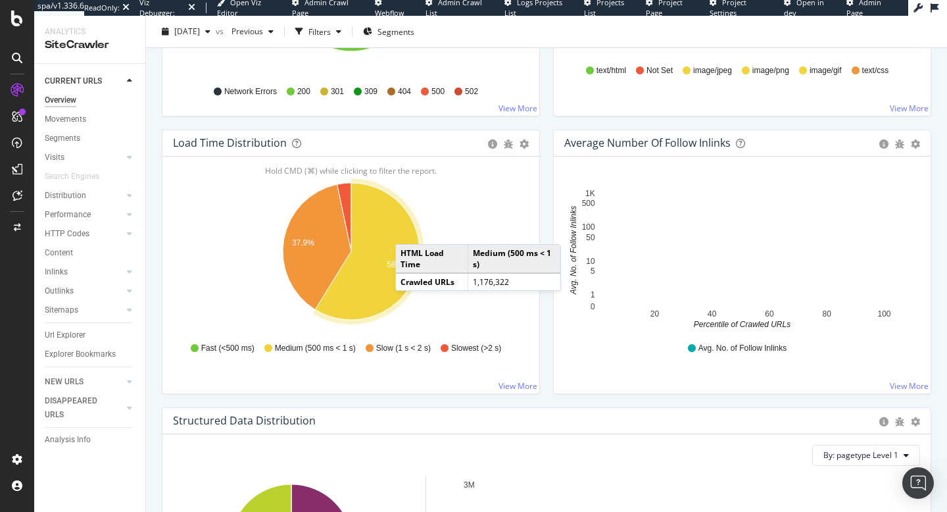
scroll to position [911, 0]
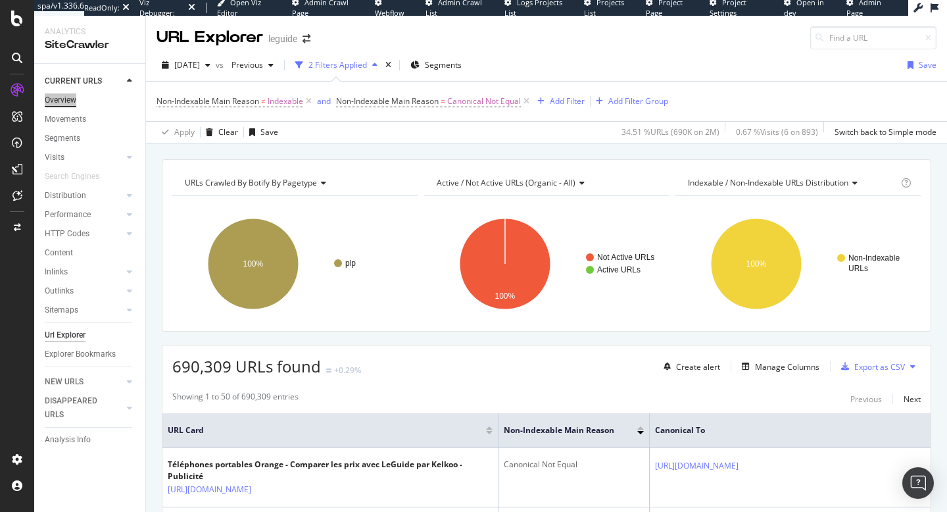
scroll to position [199, 0]
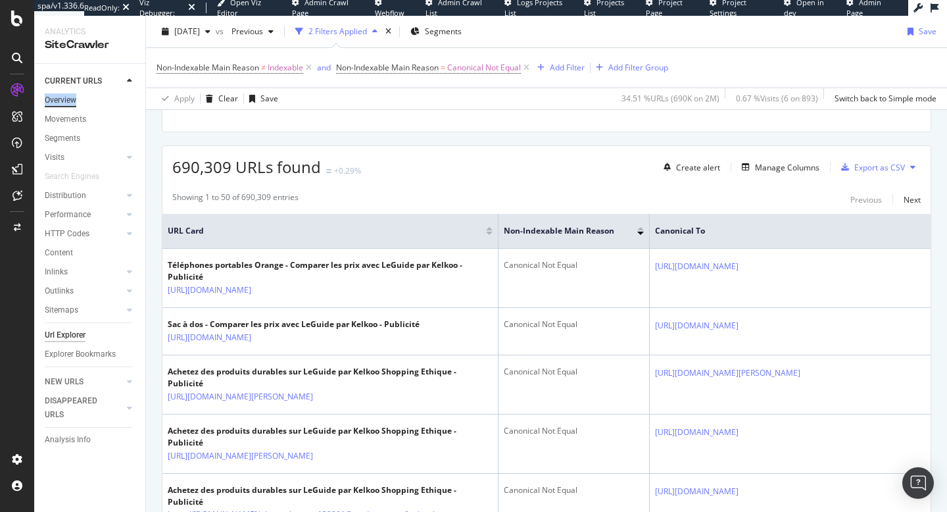
click at [66, 103] on div "Overview" at bounding box center [61, 100] width 32 height 14
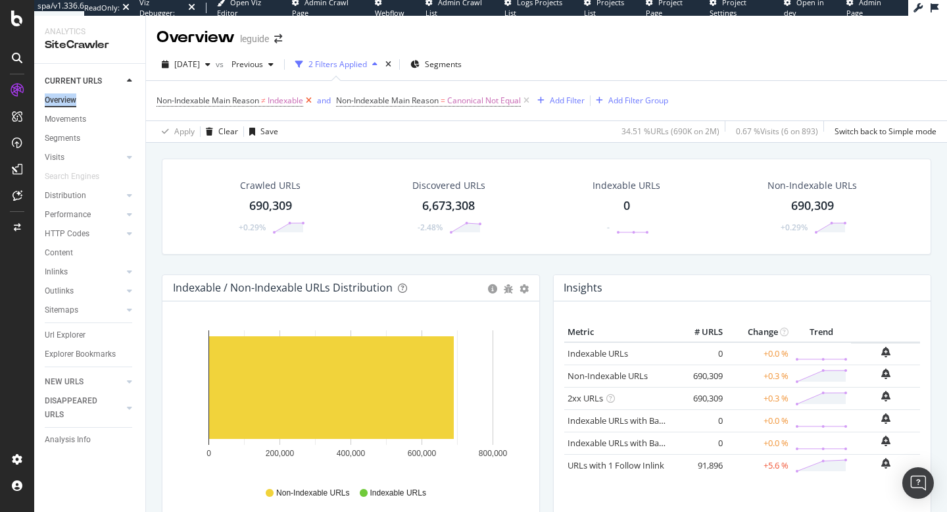
click at [312, 100] on icon at bounding box center [308, 100] width 11 height 13
click at [352, 101] on icon at bounding box center [346, 100] width 11 height 13
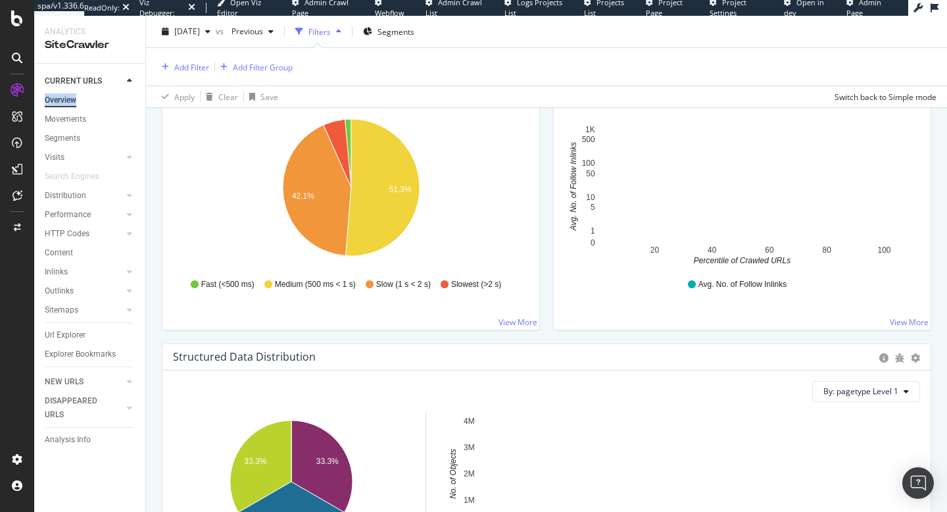
scroll to position [994, 0]
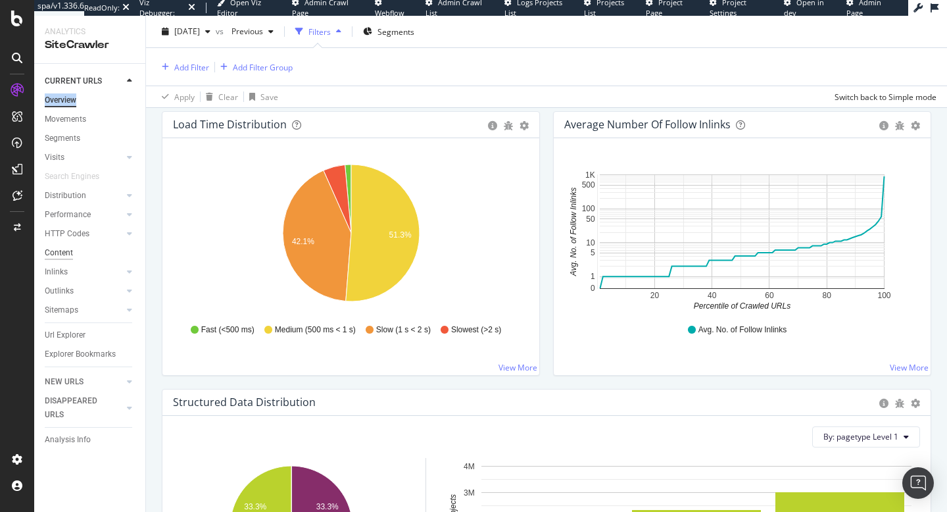
click at [66, 252] on div "Content" at bounding box center [59, 253] width 28 height 14
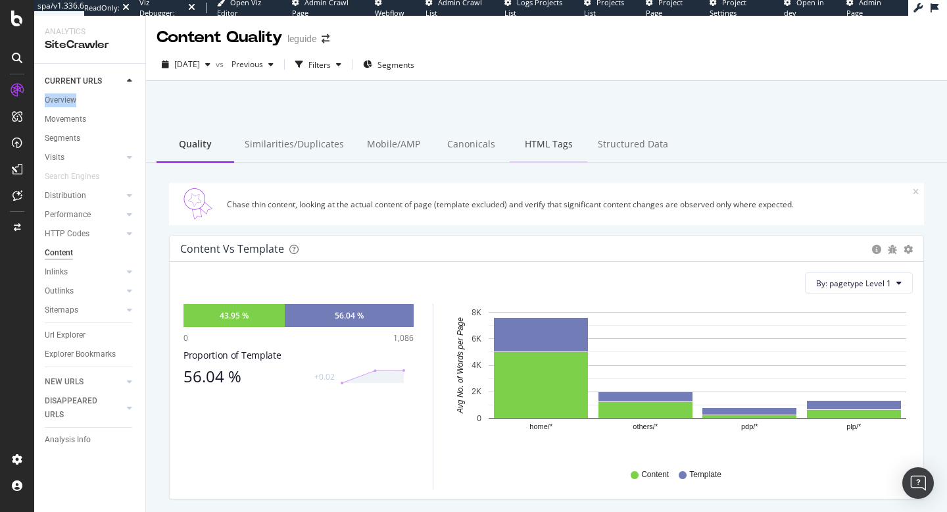
click at [542, 143] on div "HTML Tags" at bounding box center [549, 145] width 78 height 36
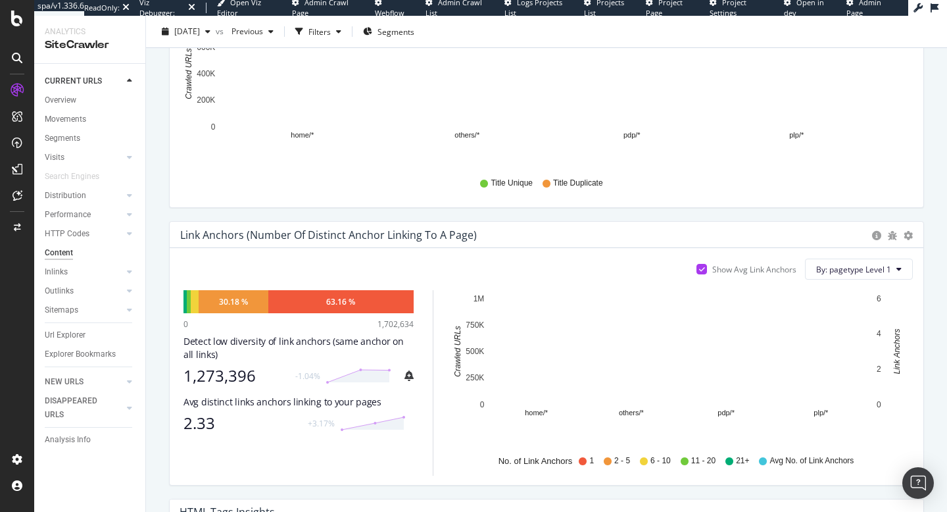
scroll to position [583, 0]
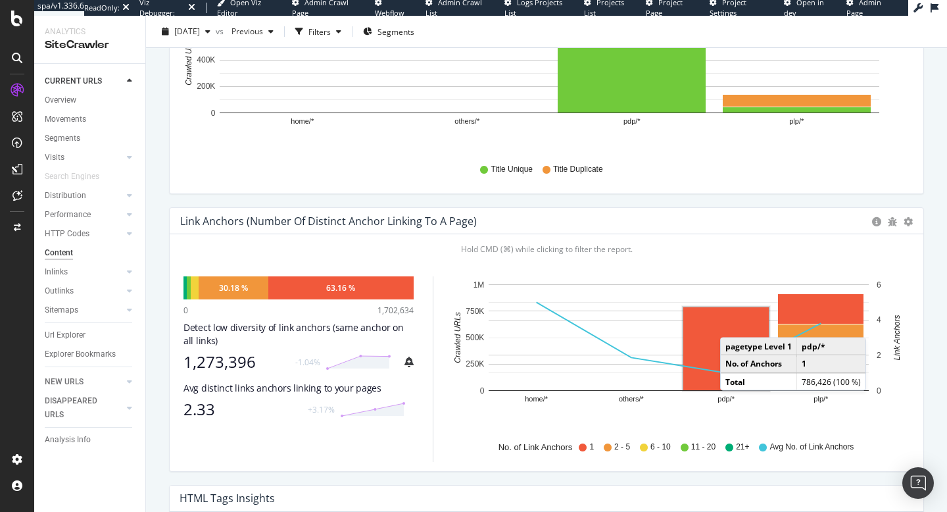
click at [732, 324] on rect "A chart." at bounding box center [725, 348] width 85 height 83
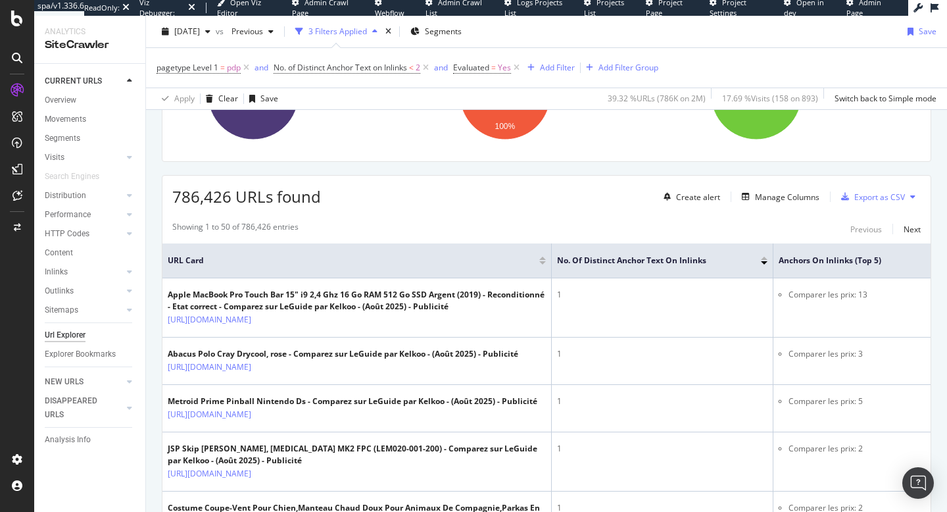
scroll to position [170, 0]
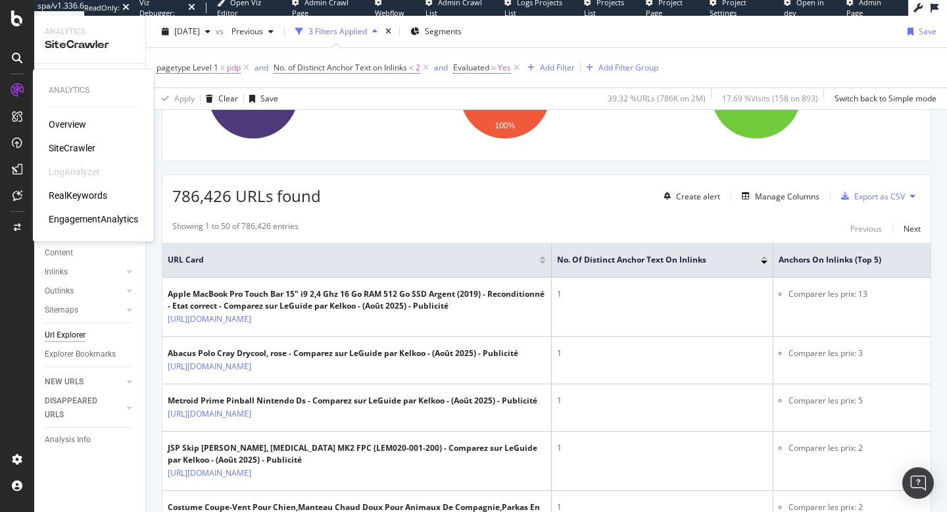
click at [70, 147] on div "SiteCrawler" at bounding box center [72, 147] width 47 height 13
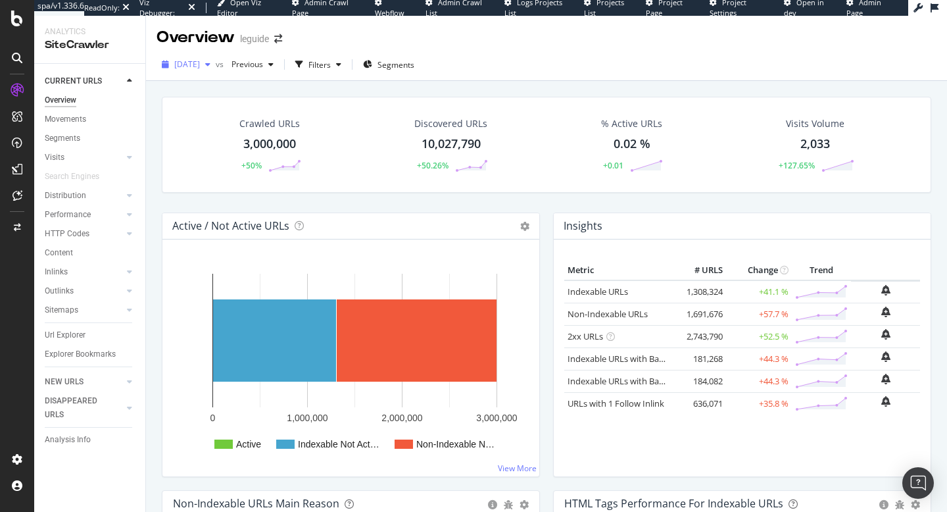
click at [200, 60] on span "[DATE]" at bounding box center [187, 64] width 26 height 11
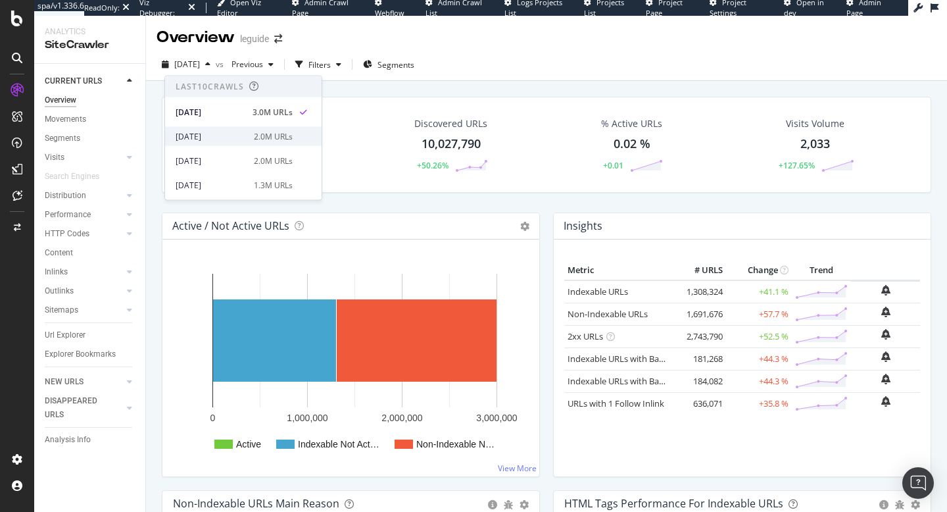
click at [215, 139] on div "[DATE]" at bounding box center [211, 136] width 70 height 12
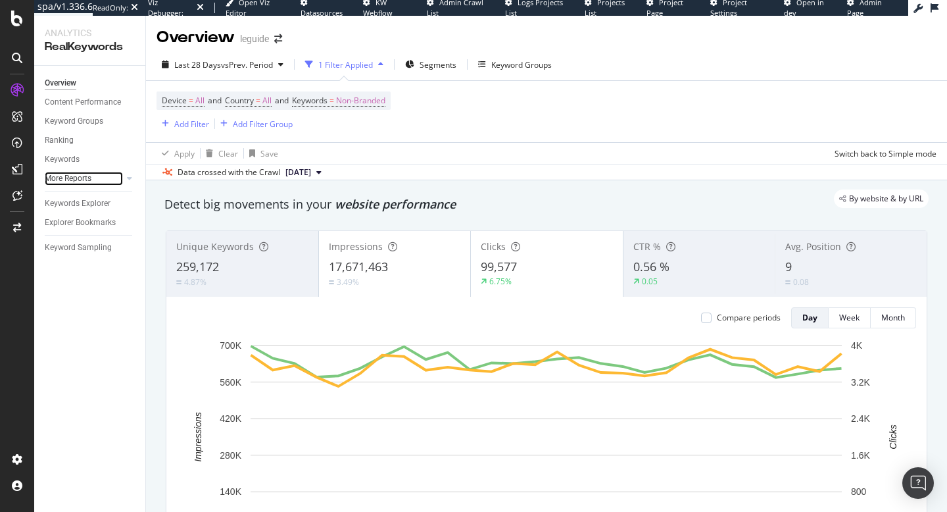
click at [109, 175] on link "More Reports" at bounding box center [84, 179] width 78 height 14
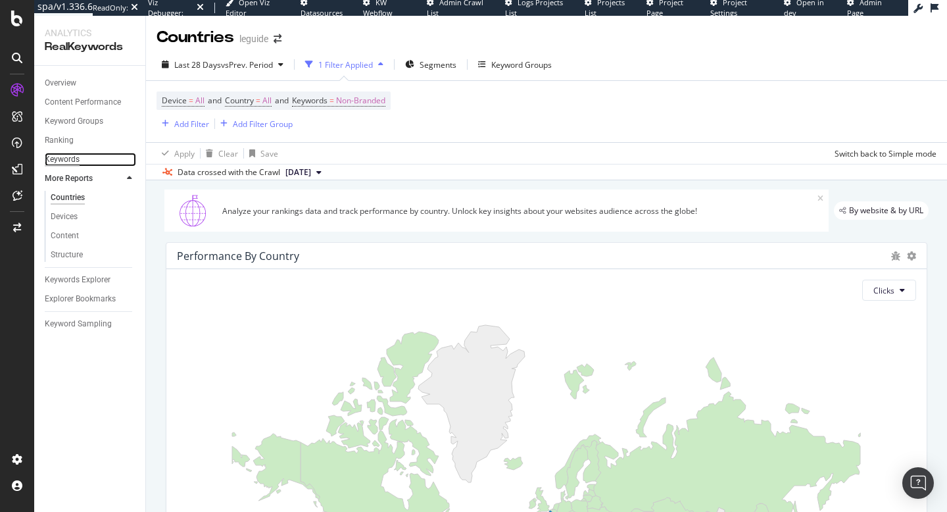
click at [72, 159] on div "Keywords" at bounding box center [62, 160] width 35 height 14
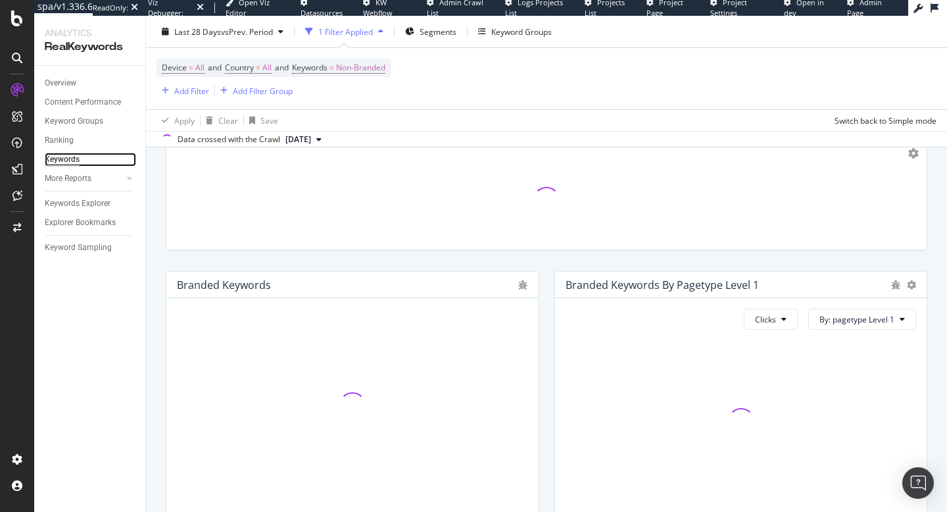
scroll to position [424, 0]
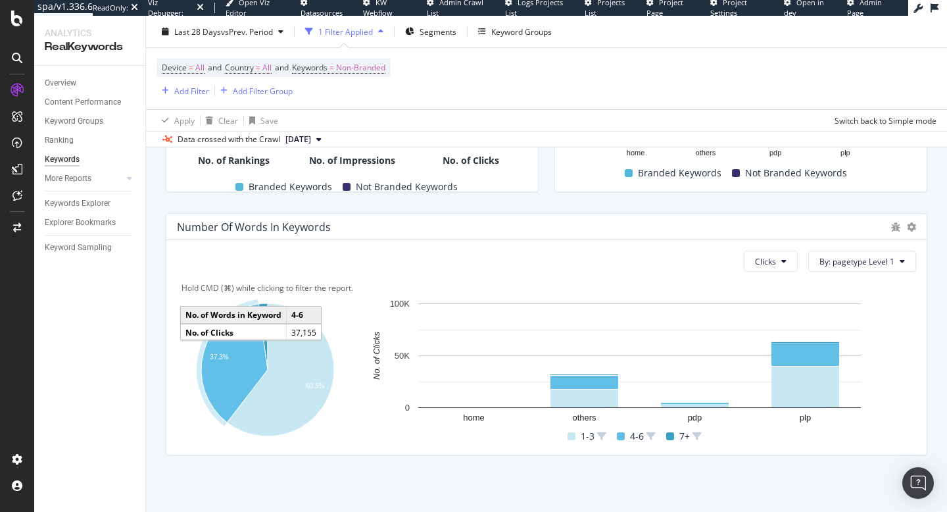
click at [237, 360] on icon "A chart." at bounding box center [234, 363] width 66 height 118
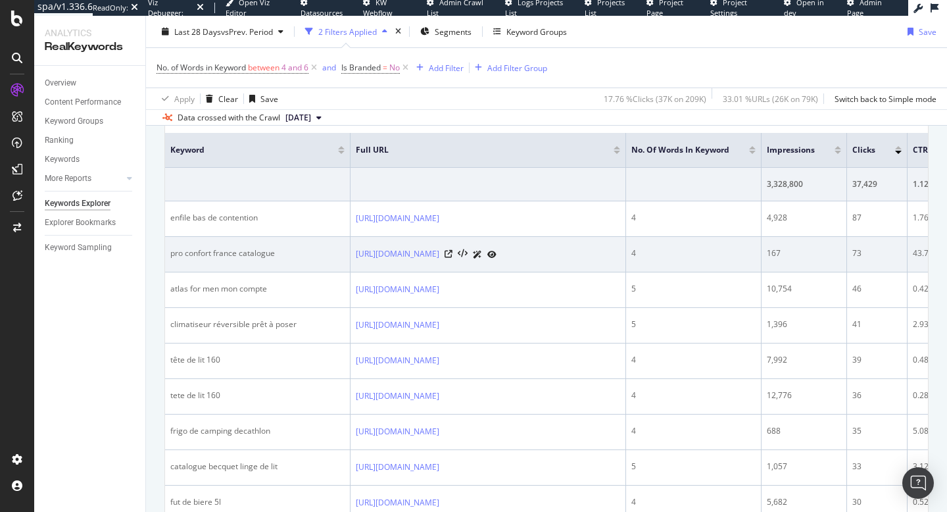
scroll to position [2345, 0]
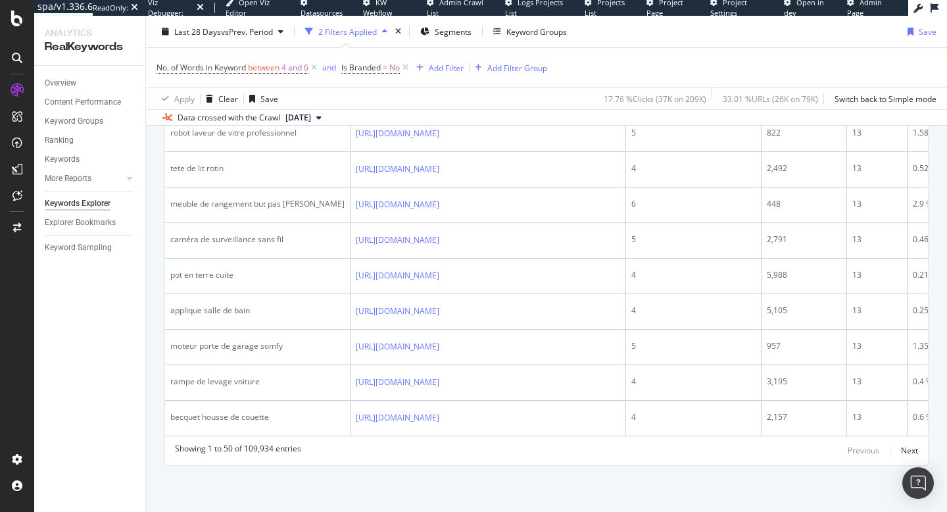
click at [327, 111] on button "[DATE]" at bounding box center [303, 118] width 47 height 16
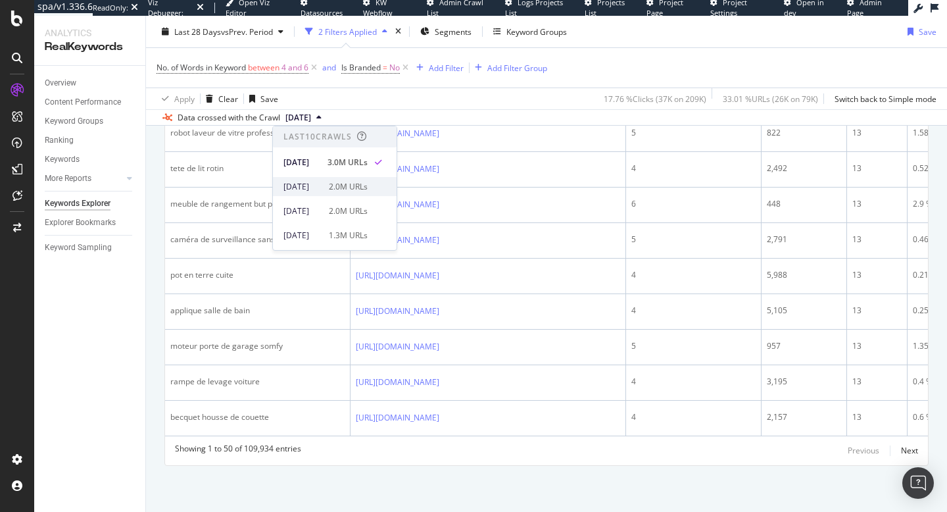
click at [311, 182] on div "[DATE]" at bounding box center [301, 187] width 37 height 12
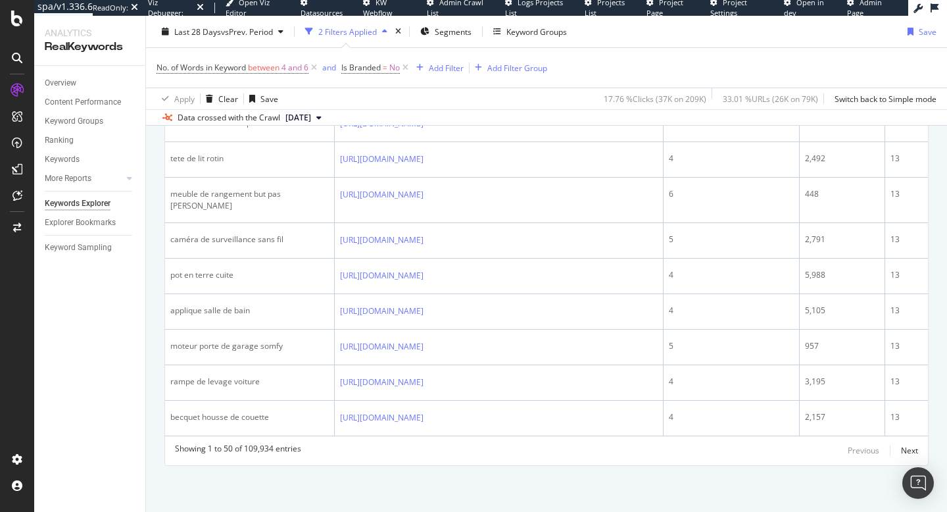
scroll to position [2611, 0]
click at [907, 450] on div "Next" at bounding box center [909, 449] width 17 height 11
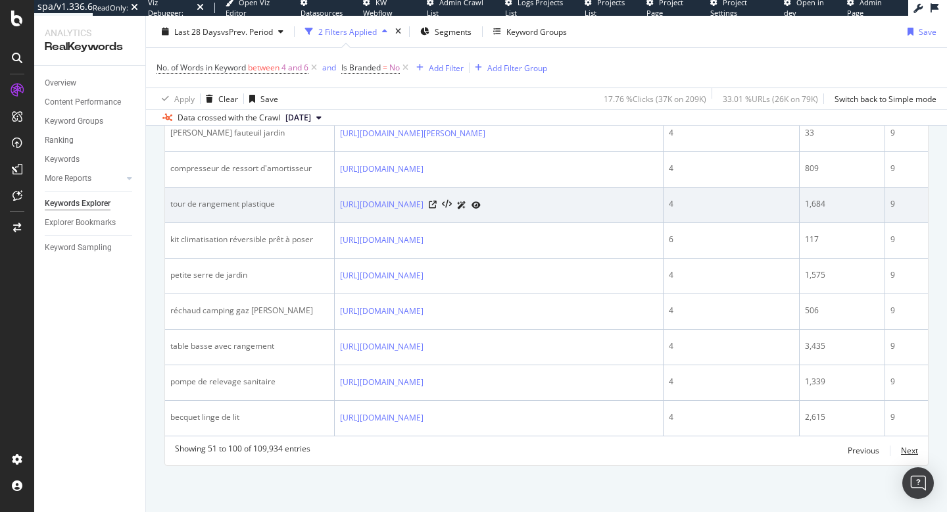
scroll to position [2686, 0]
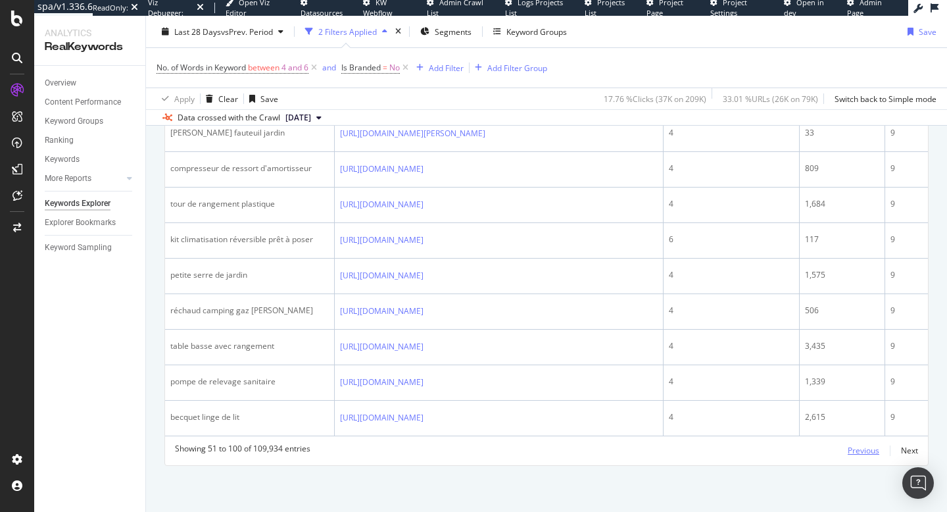
click at [869, 450] on div "Previous" at bounding box center [864, 449] width 32 height 11
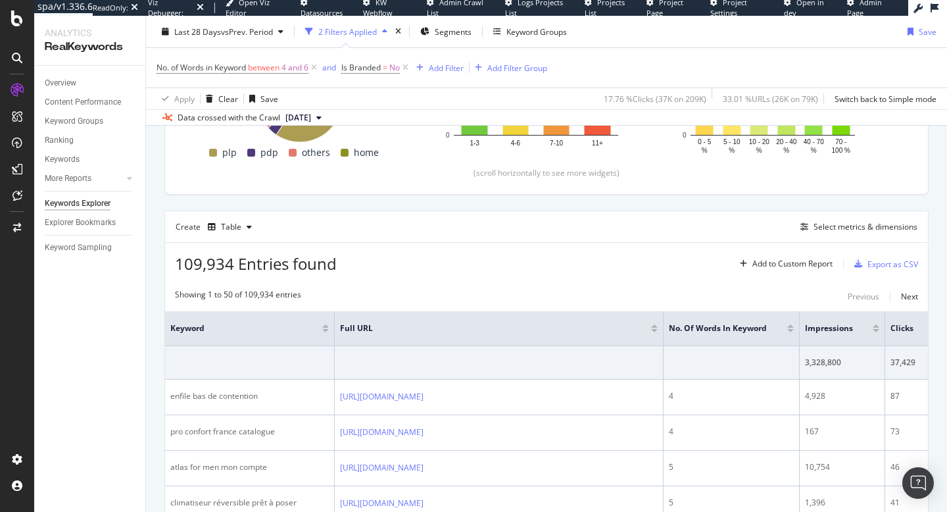
scroll to position [291, 0]
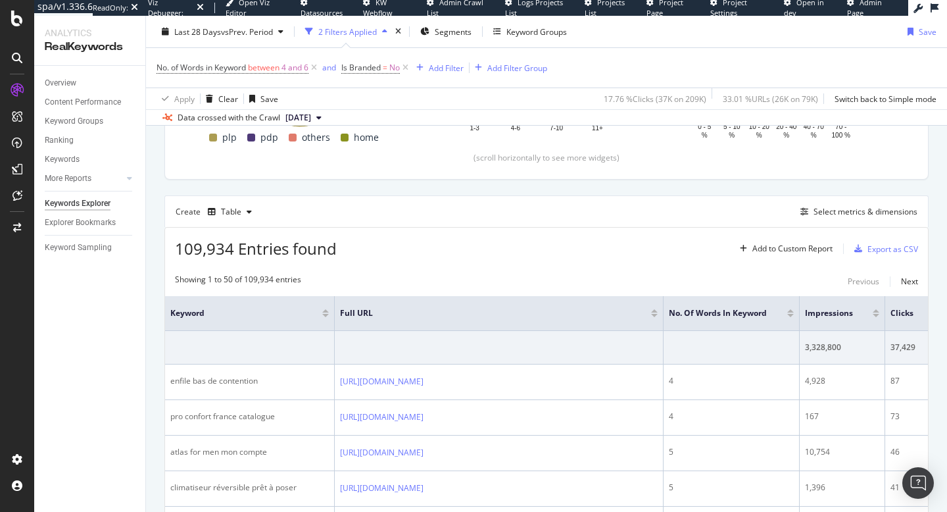
click at [876, 314] on div at bounding box center [876, 315] width 7 height 3
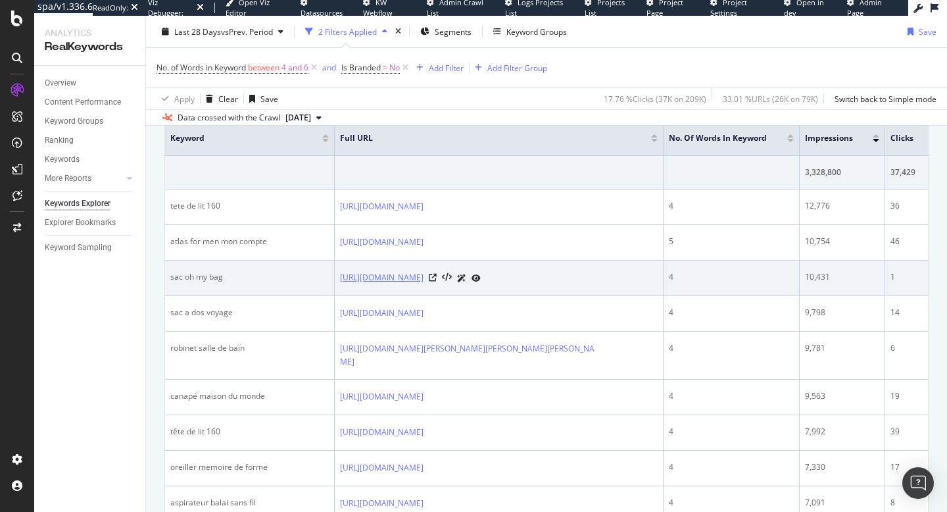
scroll to position [471, 0]
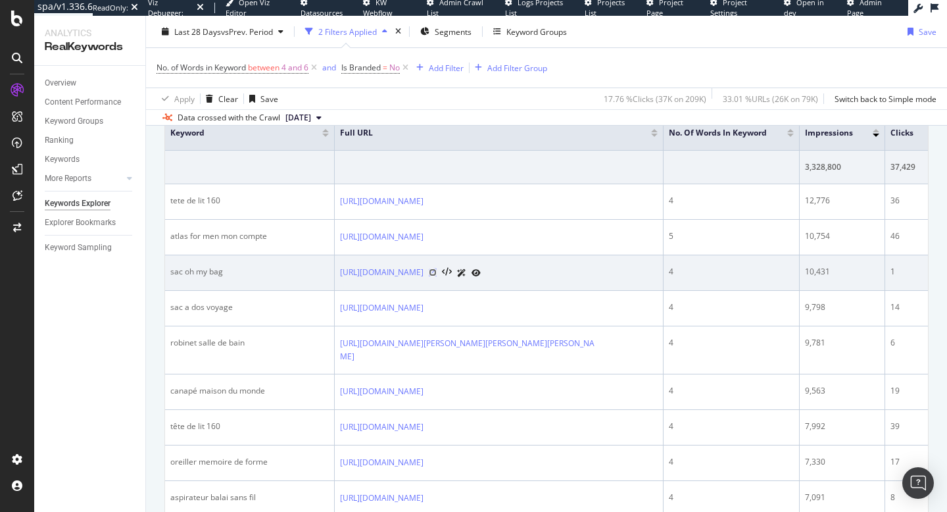
click at [437, 276] on icon at bounding box center [433, 272] width 8 height 8
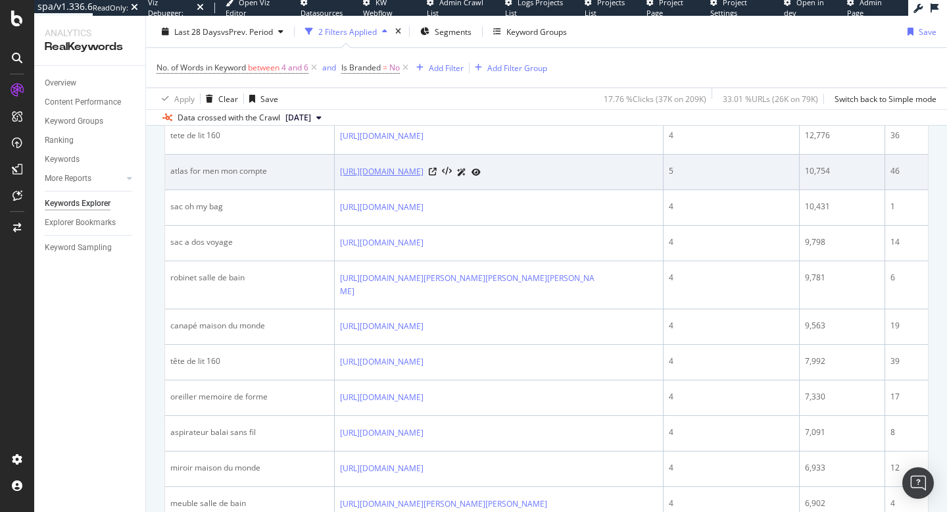
scroll to position [538, 0]
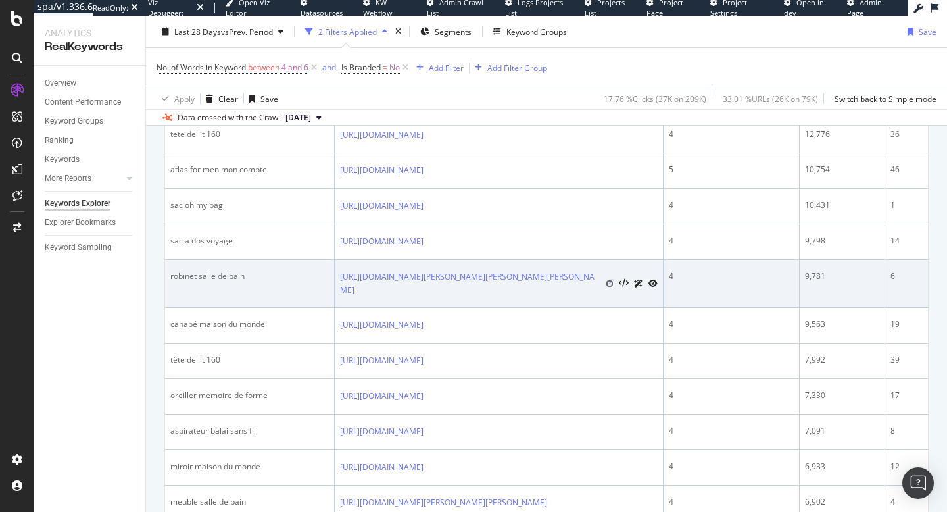
click at [607, 287] on icon at bounding box center [610, 283] width 8 height 8
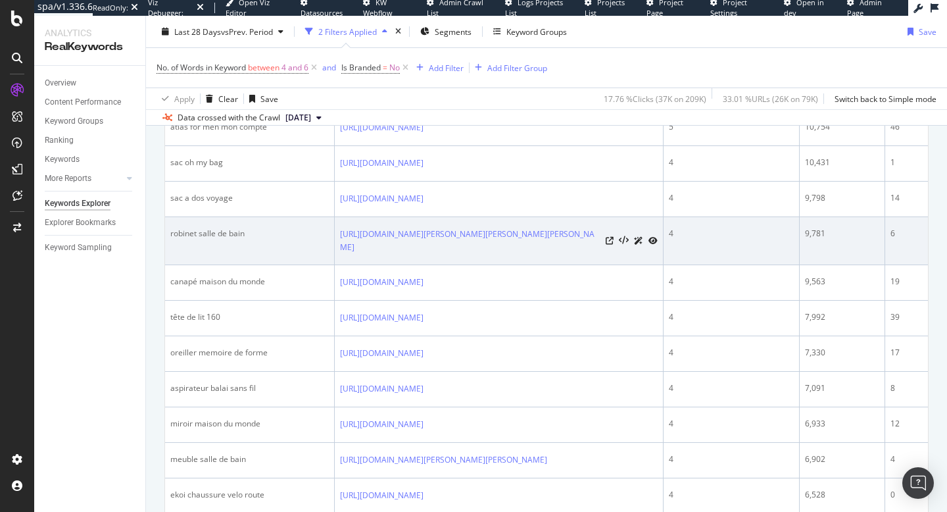
scroll to position [584, 0]
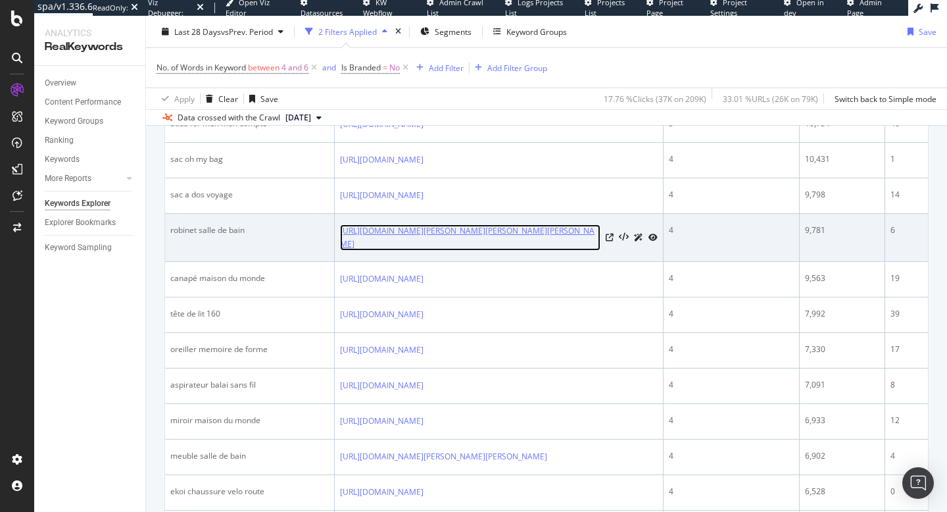
click at [402, 251] on link "https://www.leguide.com/c/maison-chez-soi/amelioration-de-la-maison/salle-de-ba…" at bounding box center [470, 237] width 260 height 26
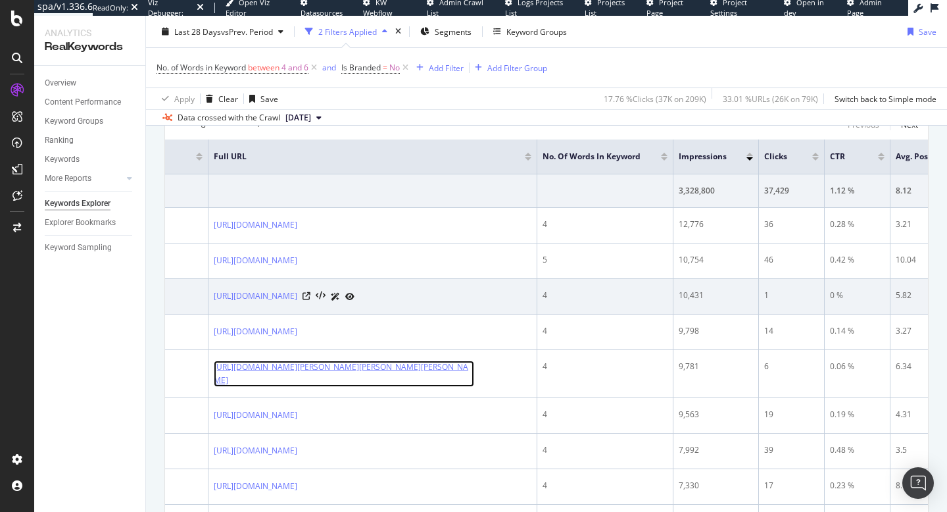
scroll to position [0, 0]
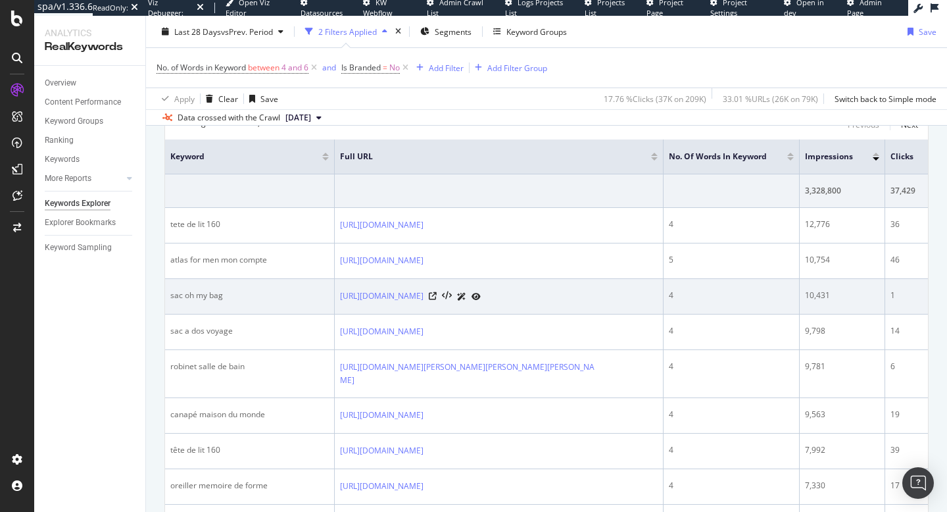
click at [208, 301] on div "sac oh my bag" at bounding box center [249, 295] width 158 height 12
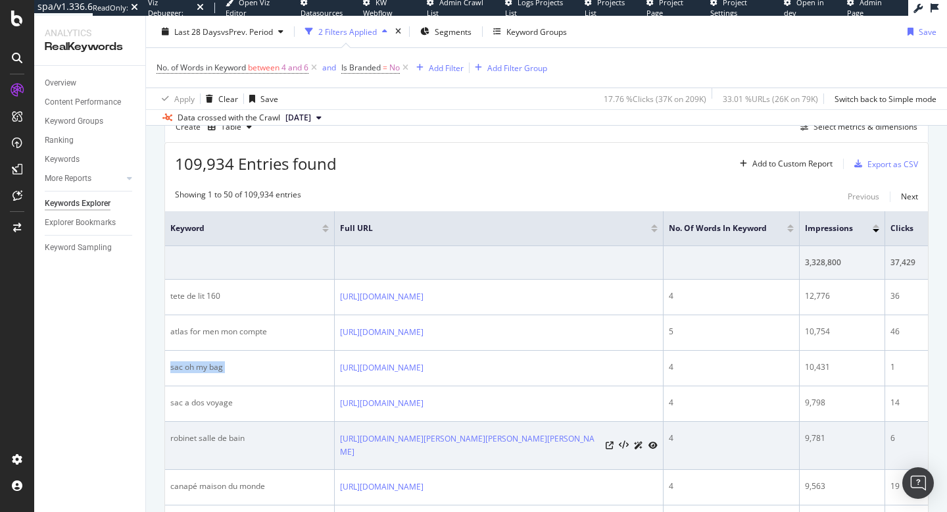
scroll to position [375, 0]
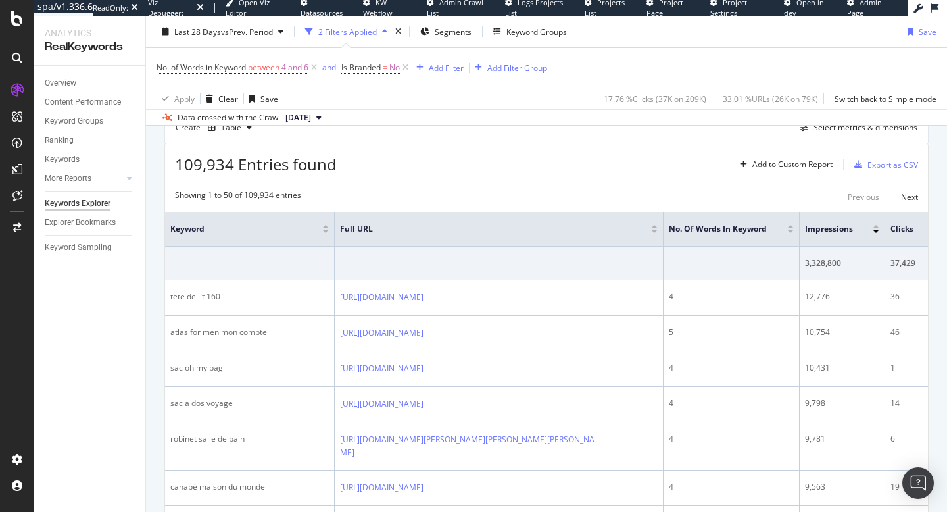
click at [625, 153] on div "109,934 Entries found Add to Custom Report Export as CSV" at bounding box center [546, 159] width 763 height 32
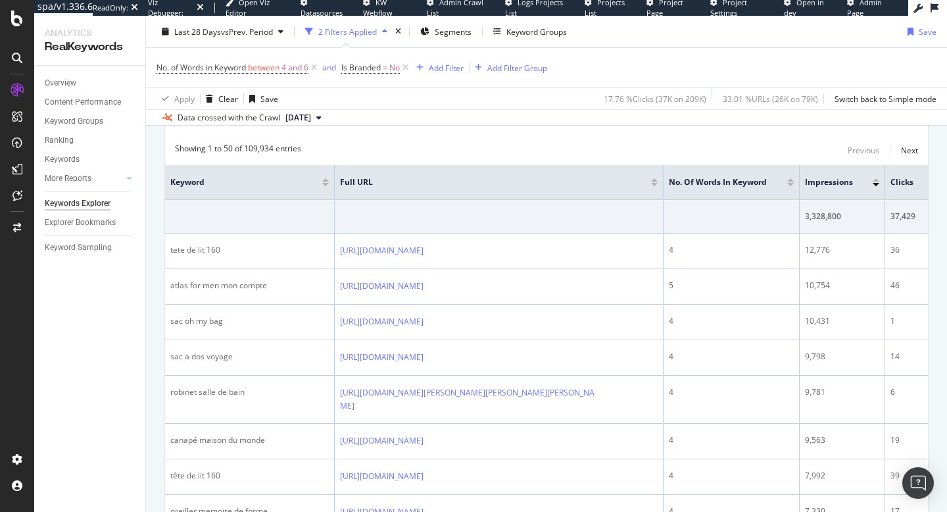
scroll to position [435, 0]
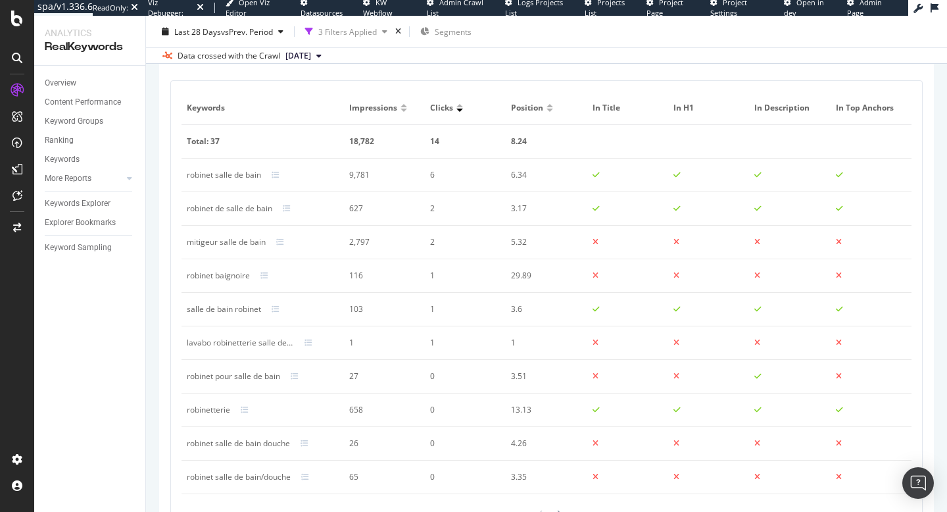
scroll to position [621, 0]
click at [282, 238] on icon at bounding box center [280, 240] width 8 height 8
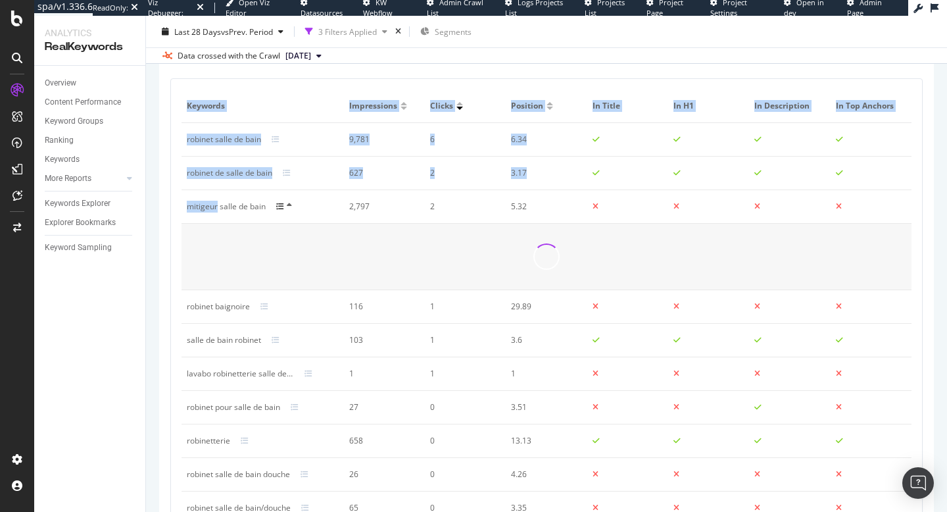
drag, startPoint x: 180, startPoint y: 208, endPoint x: 217, endPoint y: 208, distance: 37.5
click at [217, 208] on div "Keywords Impressions Clicks Position In Title In H1 In Description In Top Ancho…" at bounding box center [546, 327] width 751 height 496
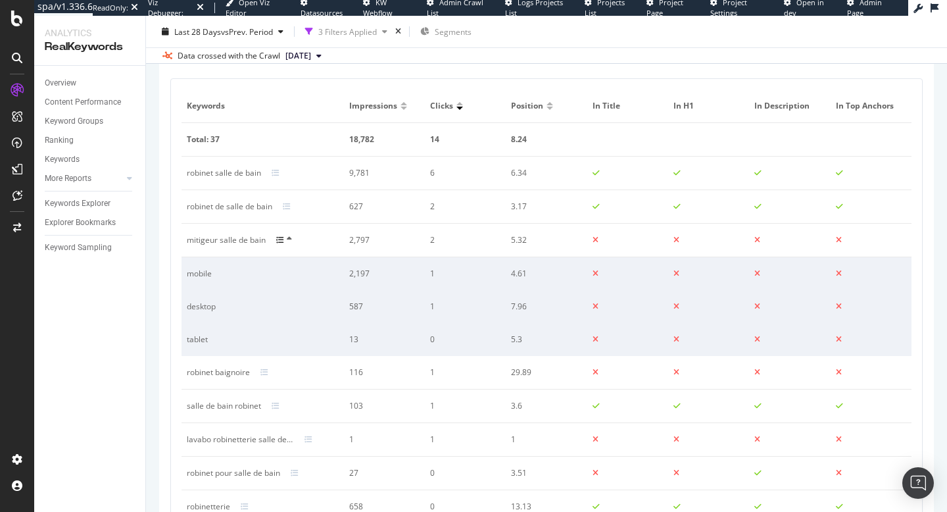
click at [217, 208] on div "robinet de salle de bain" at bounding box center [229, 207] width 85 height 12
click at [203, 245] on div "mitigeur salle de bain" at bounding box center [226, 240] width 79 height 12
click at [69, 139] on div "Ranking" at bounding box center [59, 140] width 29 height 14
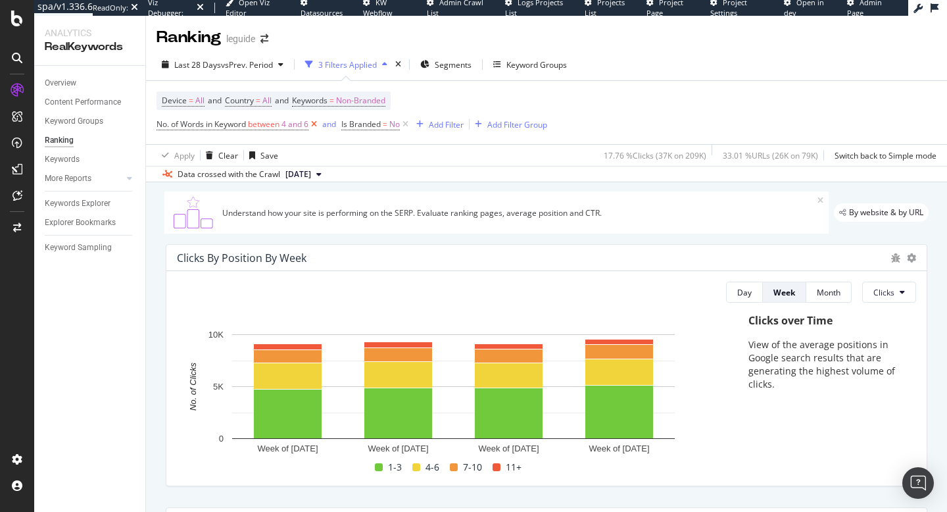
click at [315, 126] on icon at bounding box center [313, 124] width 11 height 13
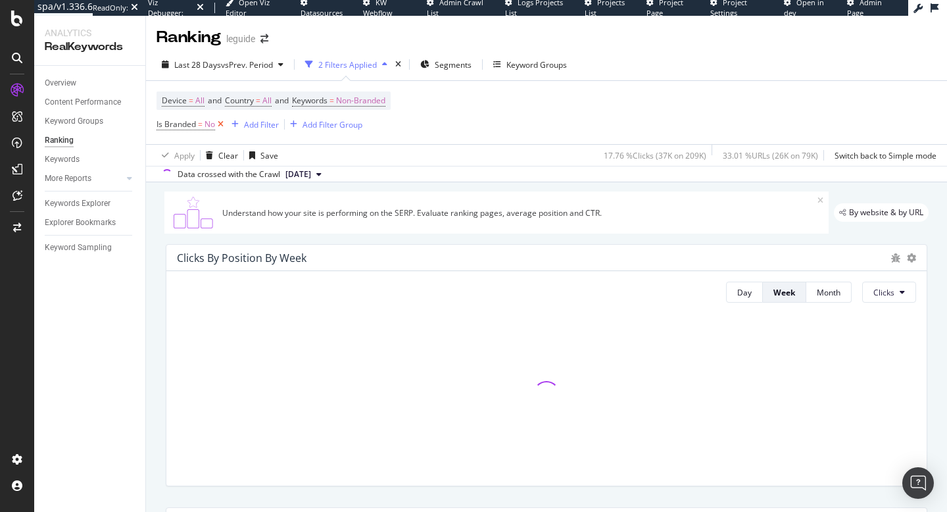
click at [223, 126] on icon at bounding box center [220, 124] width 11 height 13
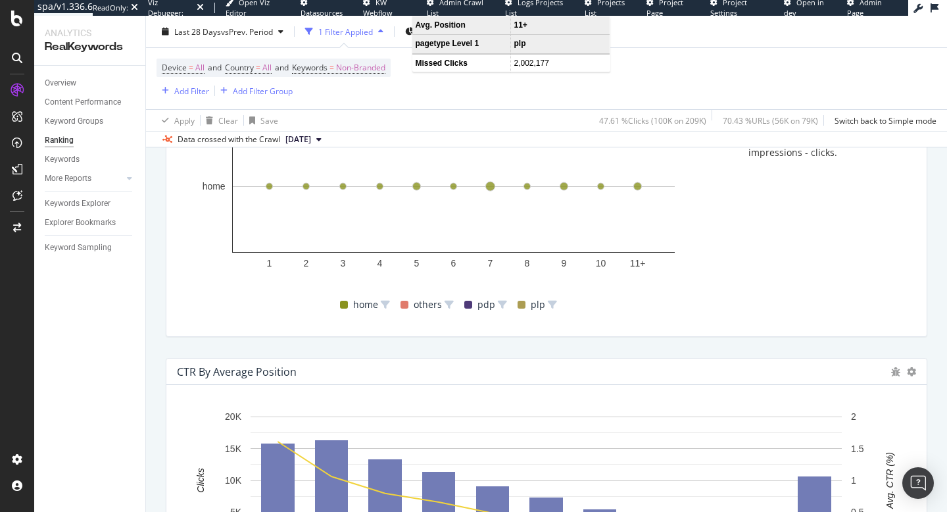
scroll to position [1345, 0]
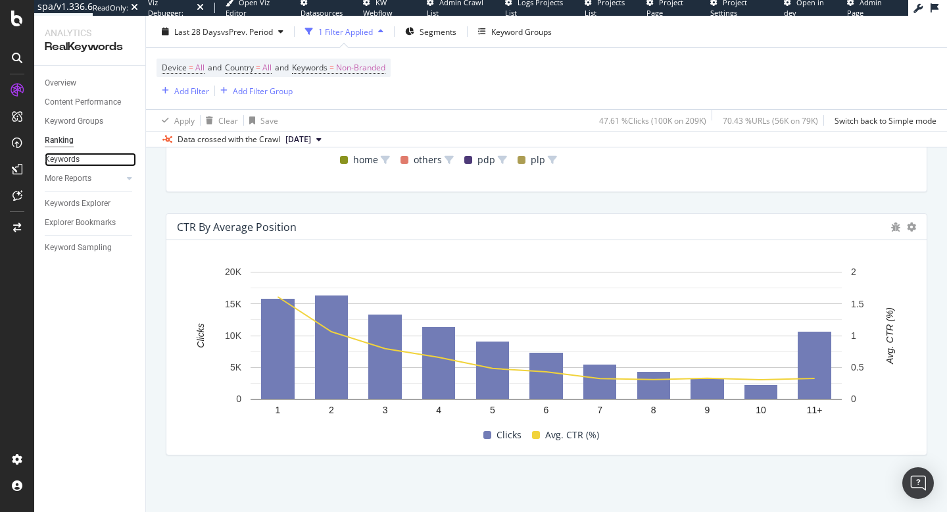
click at [83, 158] on link "Keywords" at bounding box center [90, 160] width 91 height 14
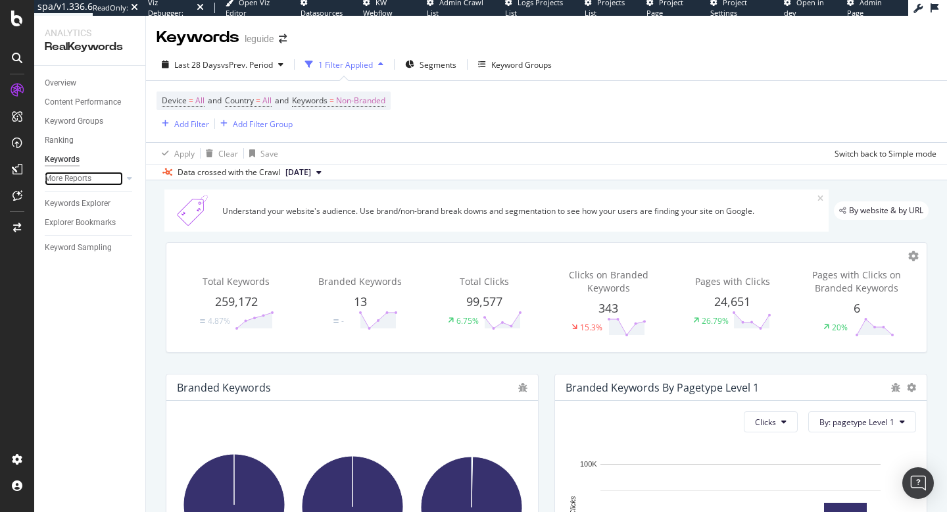
click at [96, 181] on link "More Reports" at bounding box center [84, 179] width 78 height 14
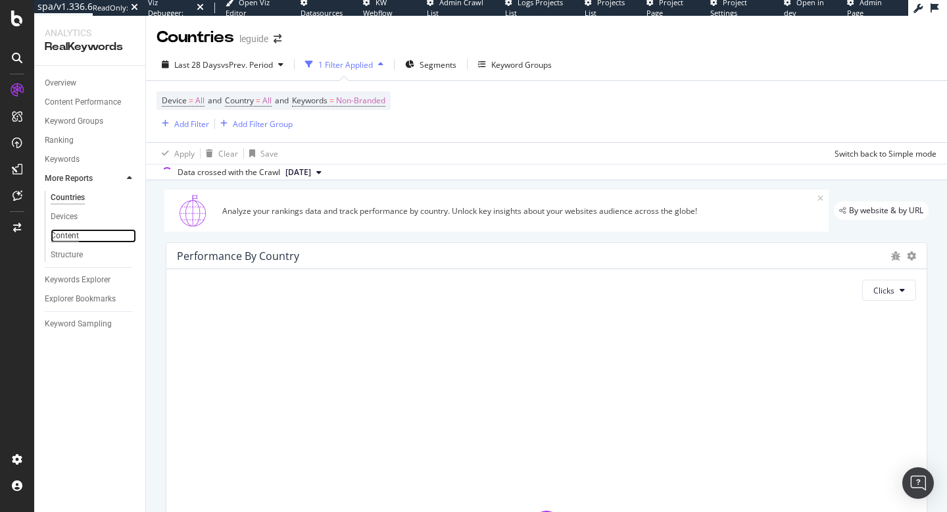
click at [70, 235] on div "Content" at bounding box center [65, 236] width 28 height 14
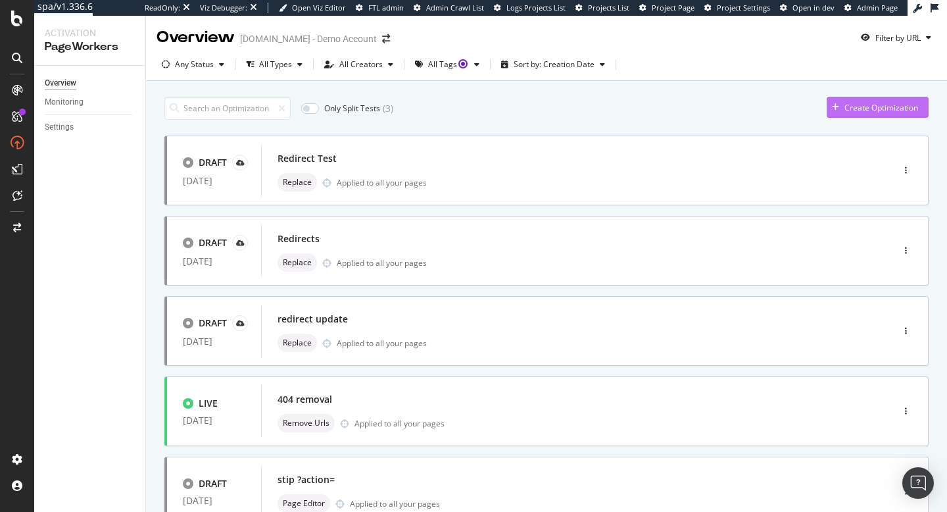
click at [853, 111] on div "Create Optimization" at bounding box center [881, 107] width 74 height 11
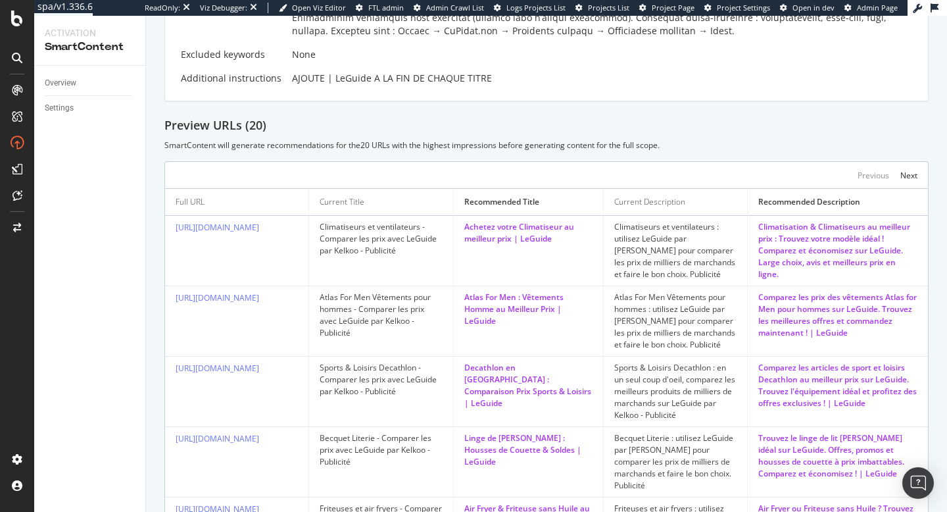
scroll to position [570, 0]
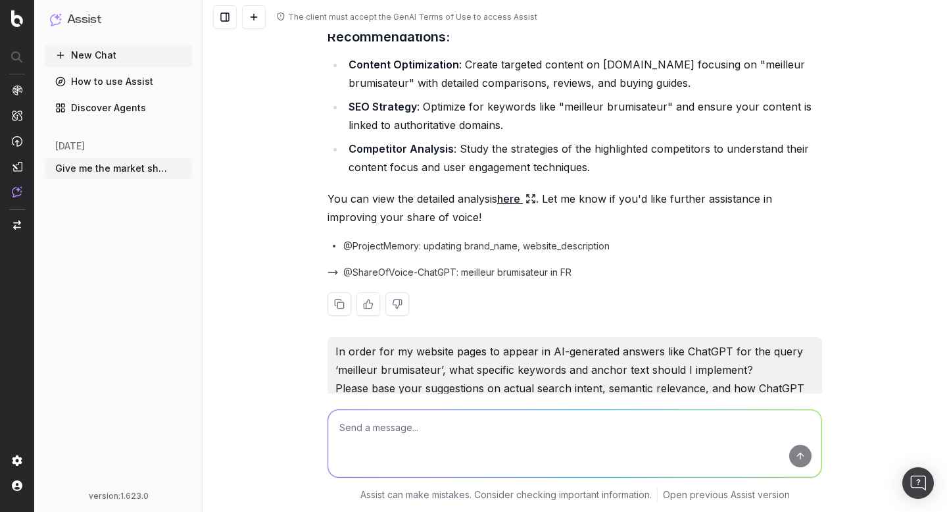
scroll to position [1673, 0]
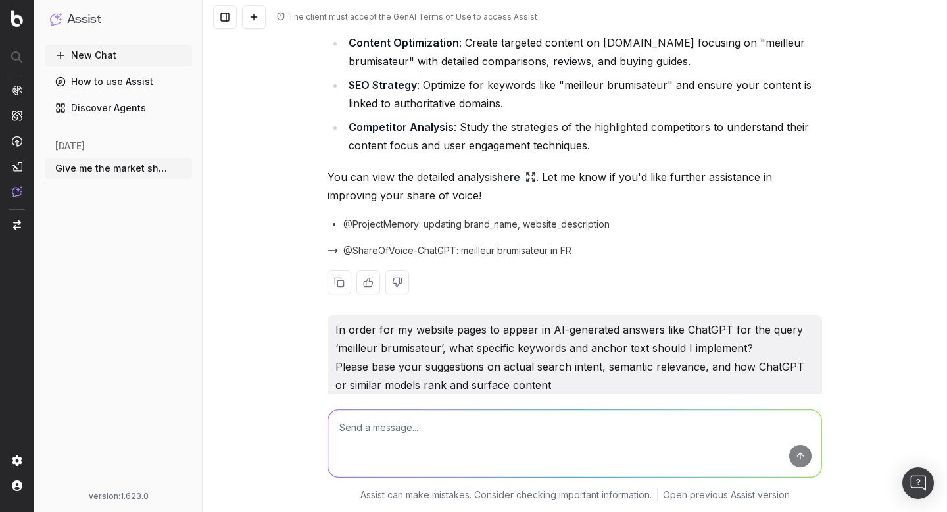
click at [535, 173] on icon at bounding box center [534, 174] width 2 height 2
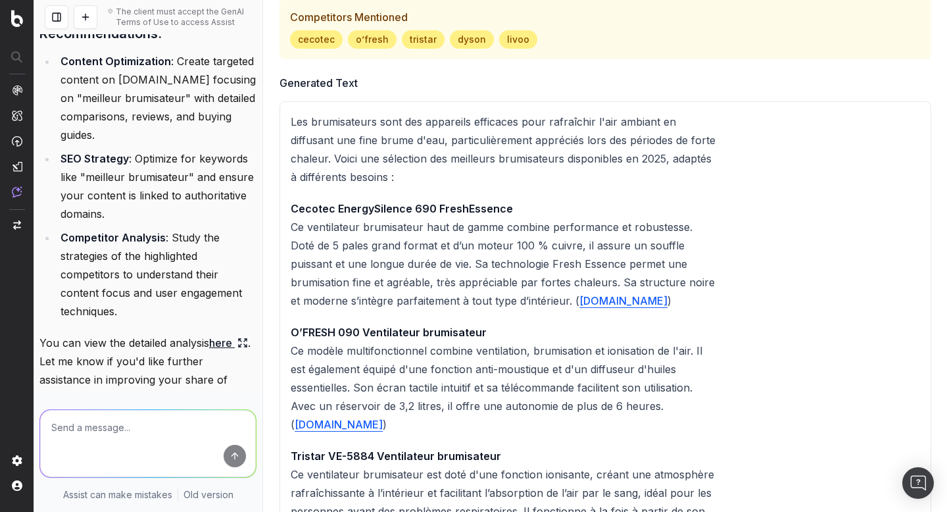
scroll to position [0, 0]
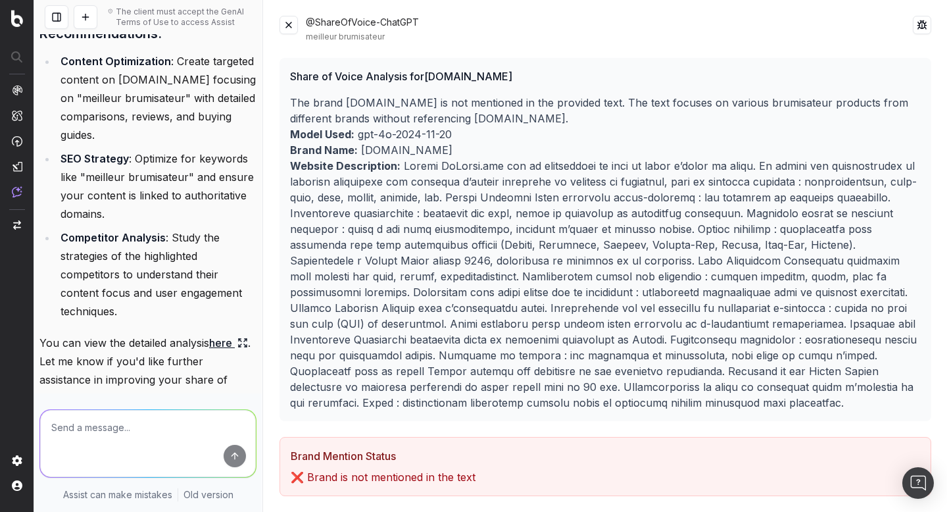
click at [298, 28] on div "@ShareOfVoice-ChatGPT meilleur brumisateur" at bounding box center [605, 29] width 652 height 26
click at [293, 32] on button at bounding box center [288, 25] width 18 height 18
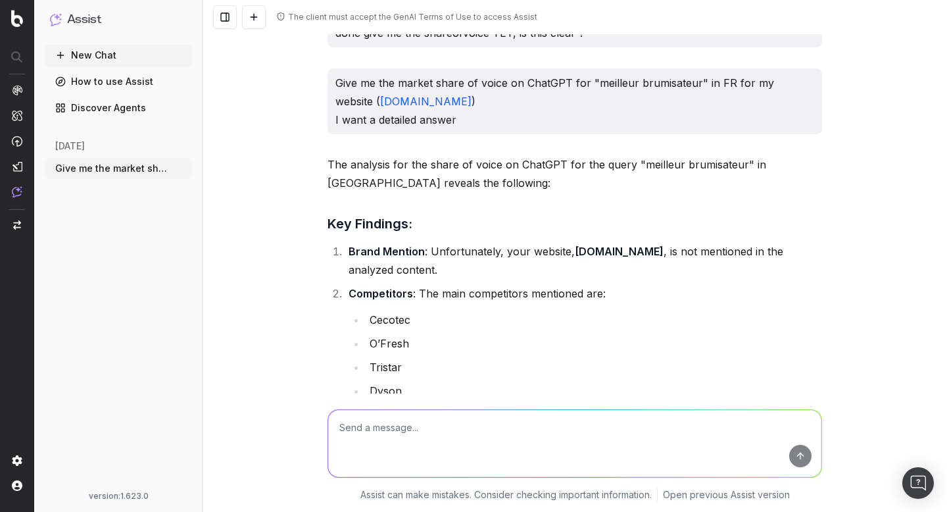
scroll to position [804, 0]
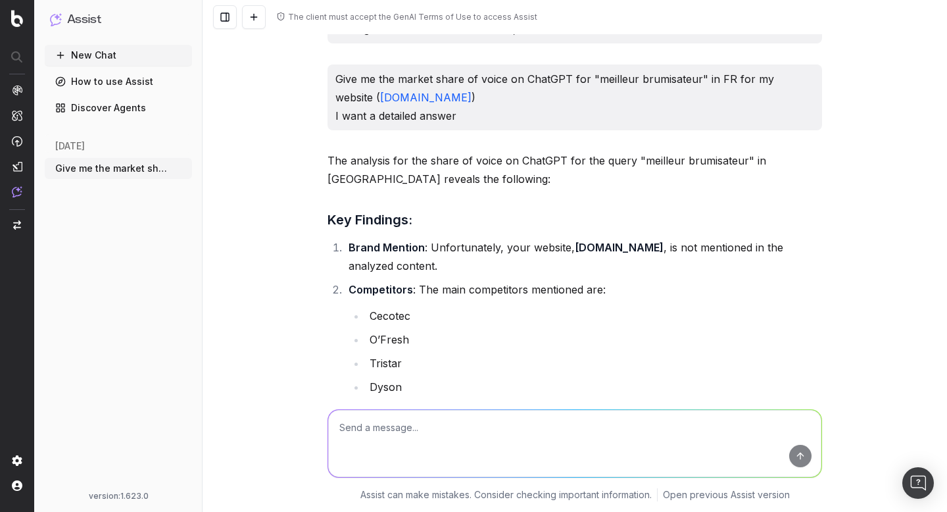
click at [609, 162] on p "The analysis for the share of voice on ChatGPT for the query "meilleur brumisat…" at bounding box center [574, 169] width 494 height 37
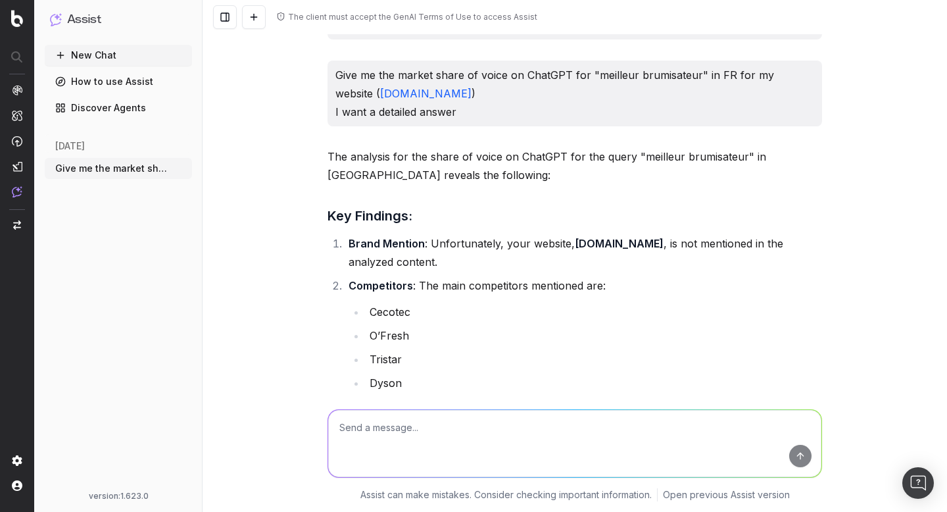
scroll to position [813, 0]
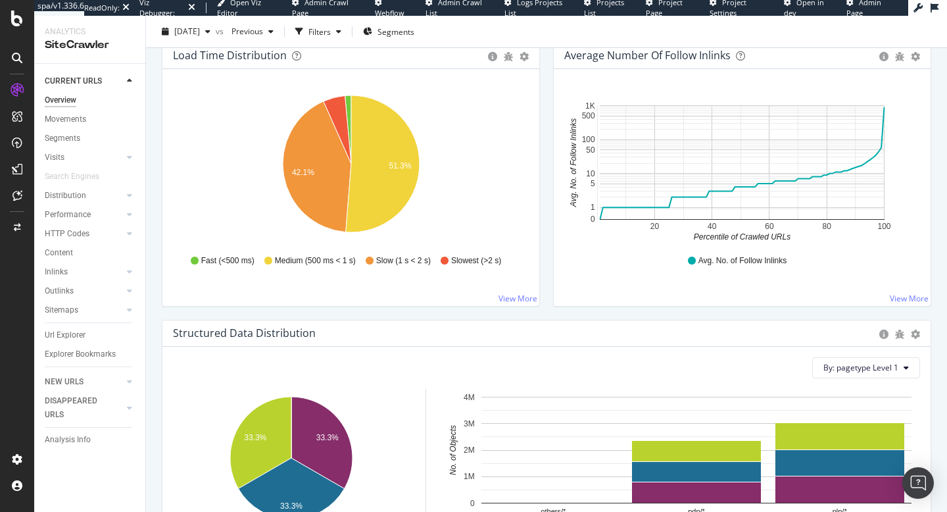
scroll to position [1006, 0]
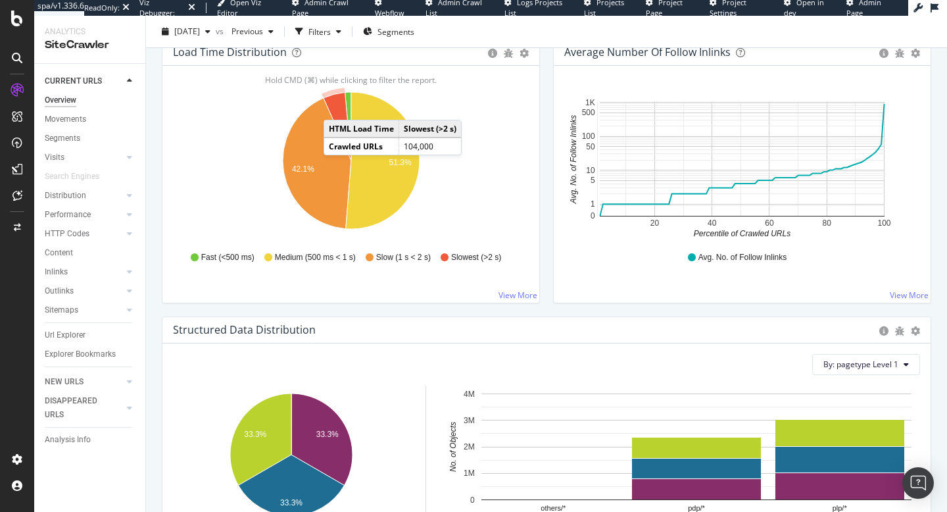
click at [337, 107] on icon "A chart." at bounding box center [338, 126] width 28 height 68
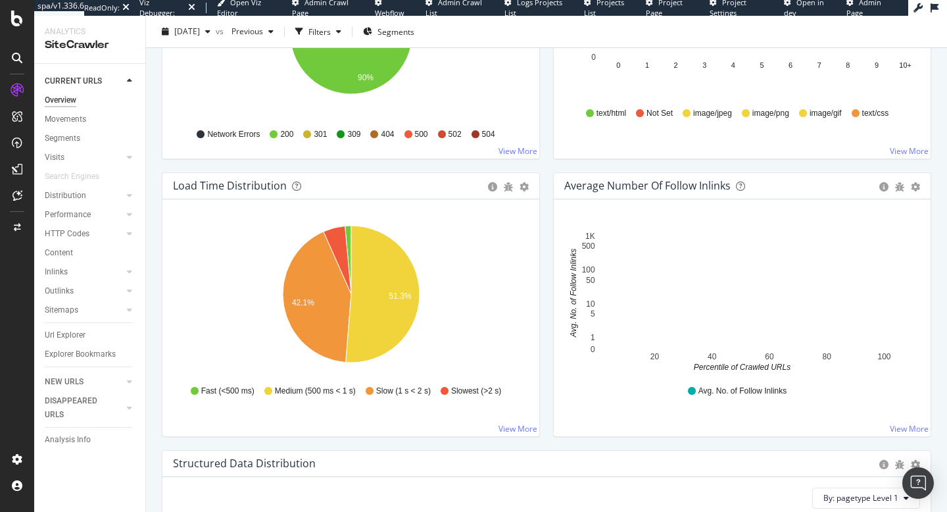
scroll to position [889, 0]
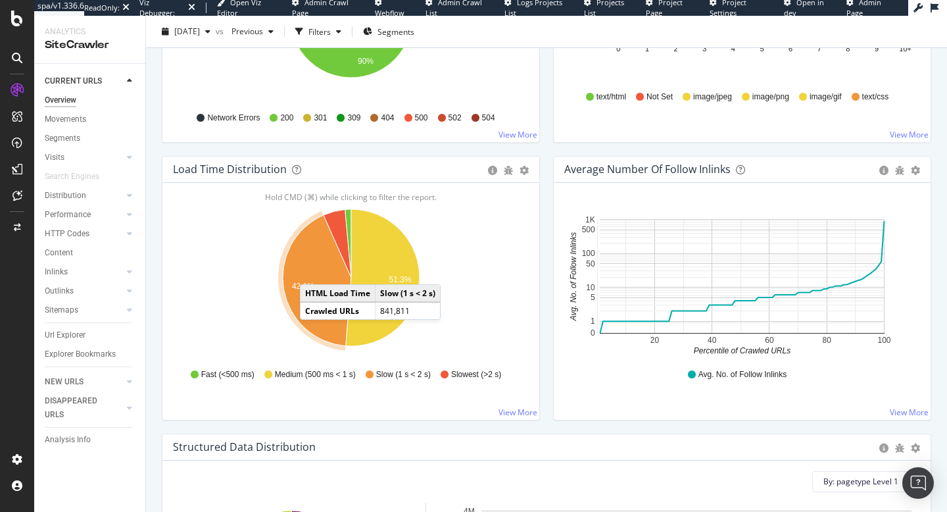
click at [313, 271] on icon "A chart." at bounding box center [317, 280] width 68 height 131
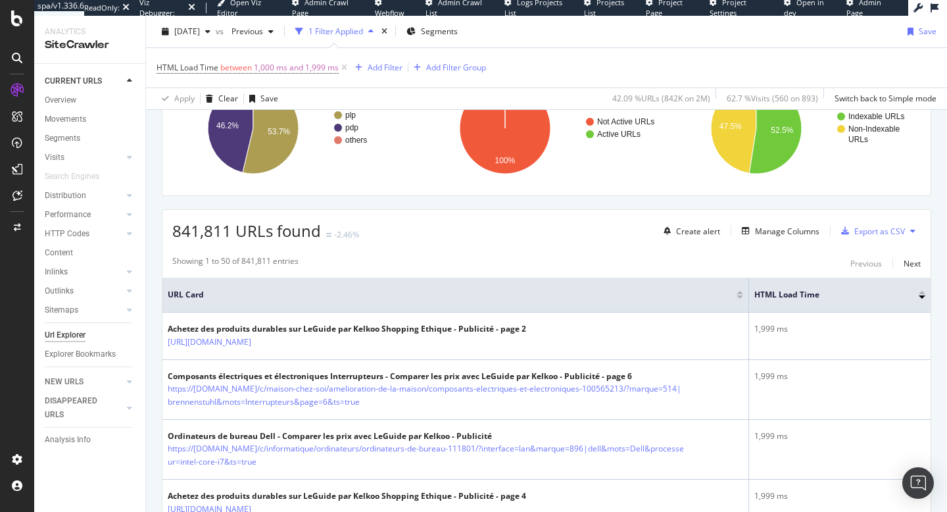
scroll to position [145, 0]
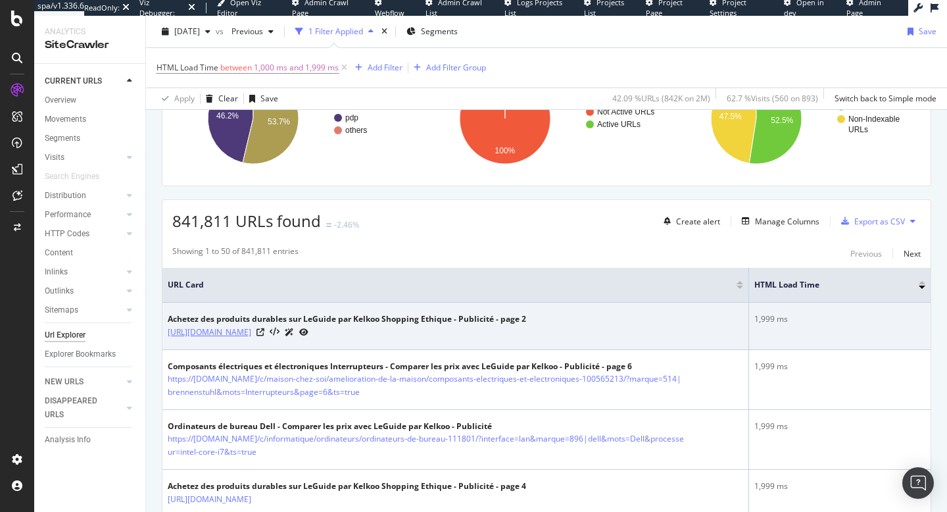
click at [251, 337] on link "[URL][DOMAIN_NAME]" at bounding box center [210, 331] width 84 height 13
click at [251, 335] on link "[URL][DOMAIN_NAME]" at bounding box center [210, 331] width 84 height 13
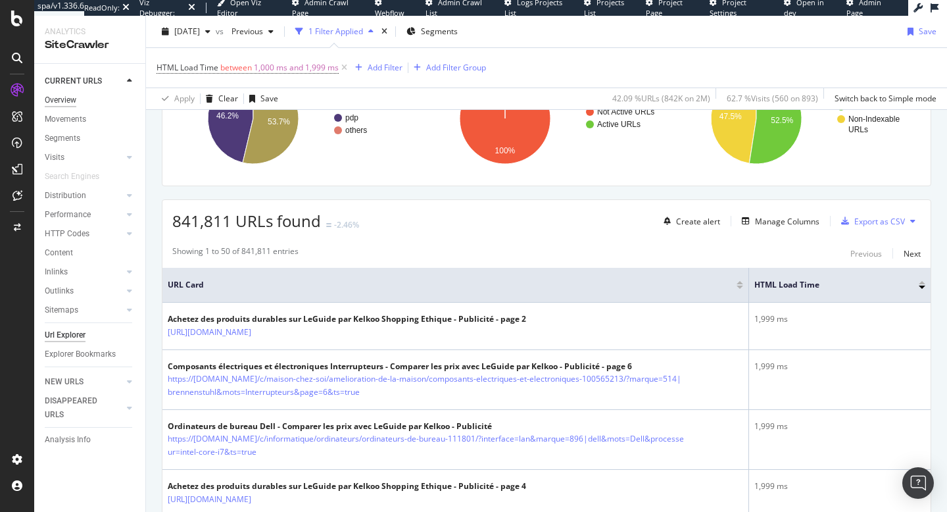
click at [74, 101] on div "Overview" at bounding box center [61, 100] width 32 height 14
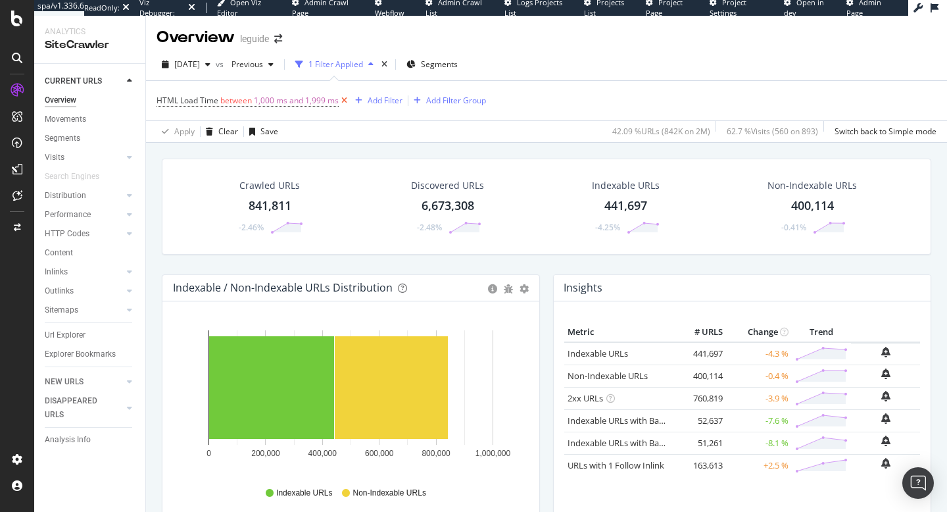
click at [345, 99] on icon at bounding box center [344, 100] width 11 height 13
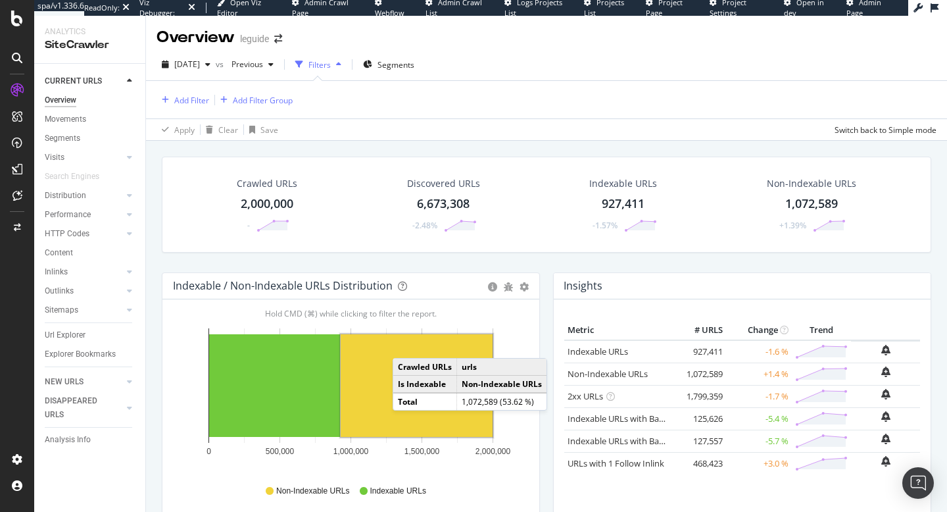
click at [406, 345] on rect "A chart." at bounding box center [417, 385] width 152 height 103
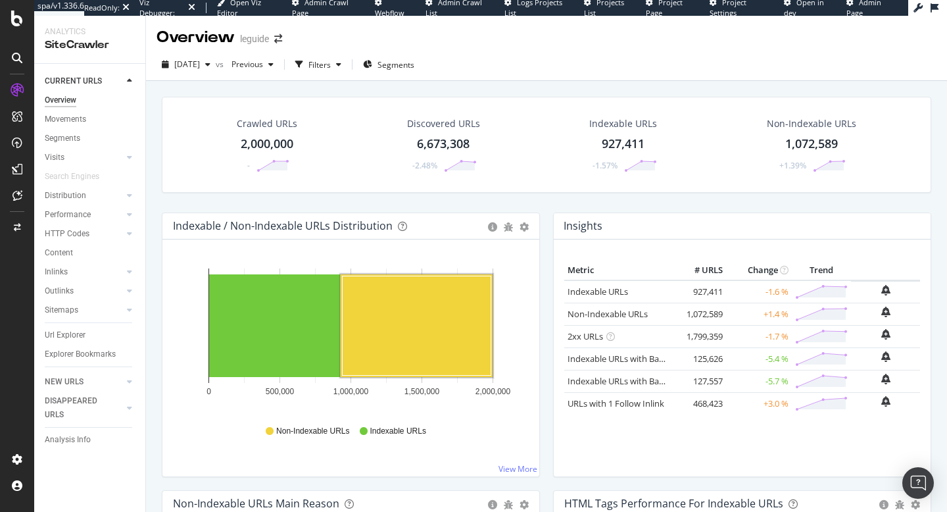
click at [430, 321] on rect "A chart." at bounding box center [417, 325] width 149 height 99
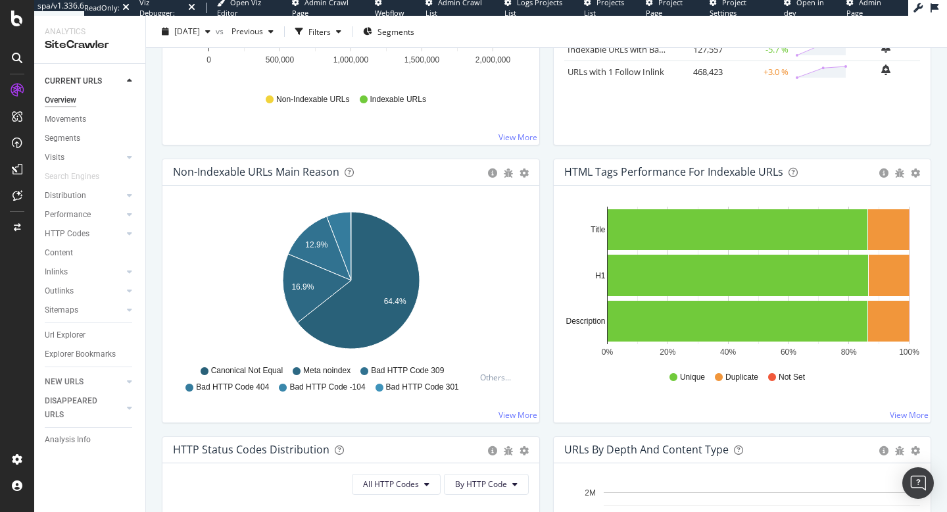
scroll to position [336, 0]
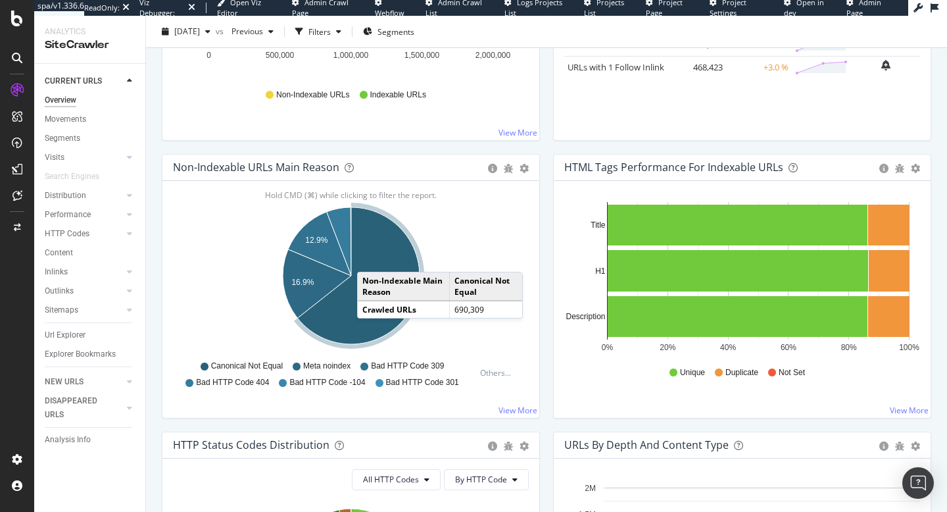
click at [370, 258] on icon "A chart." at bounding box center [358, 275] width 122 height 137
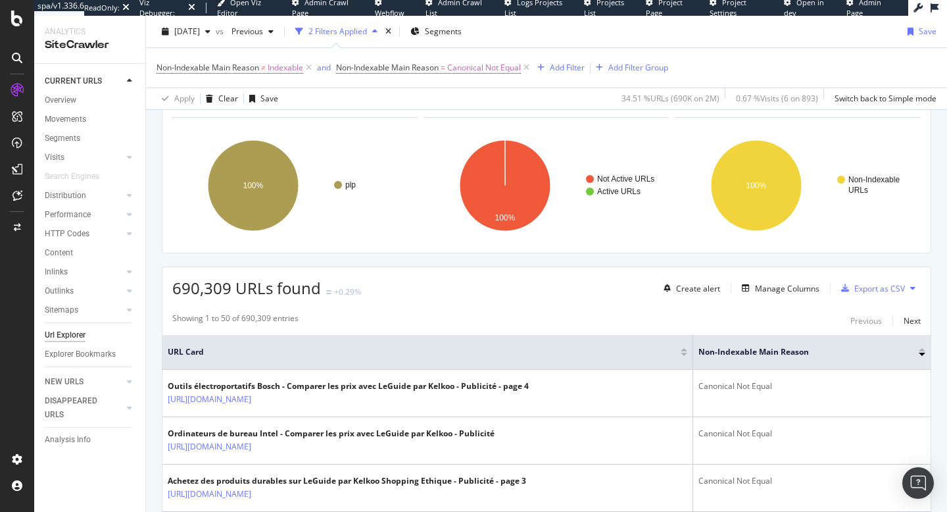
scroll to position [95, 0]
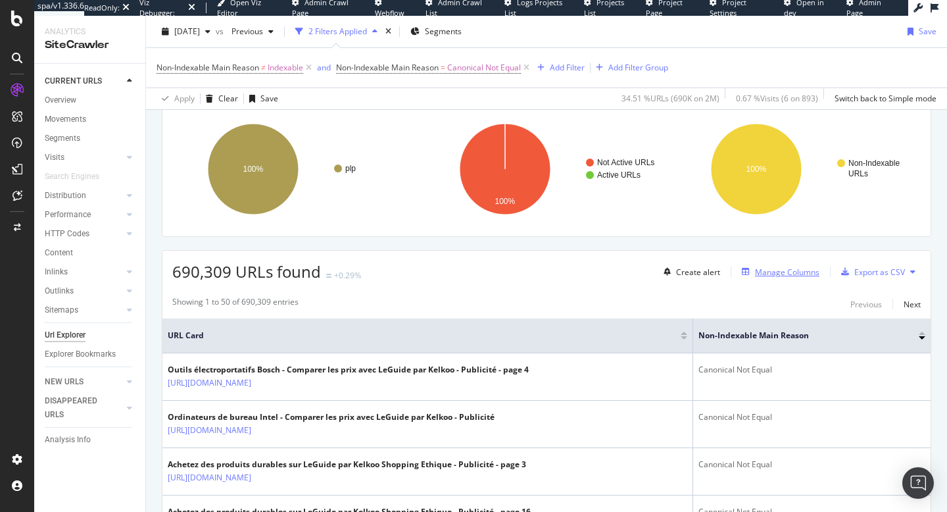
click at [786, 271] on div "Manage Columns" at bounding box center [787, 271] width 64 height 11
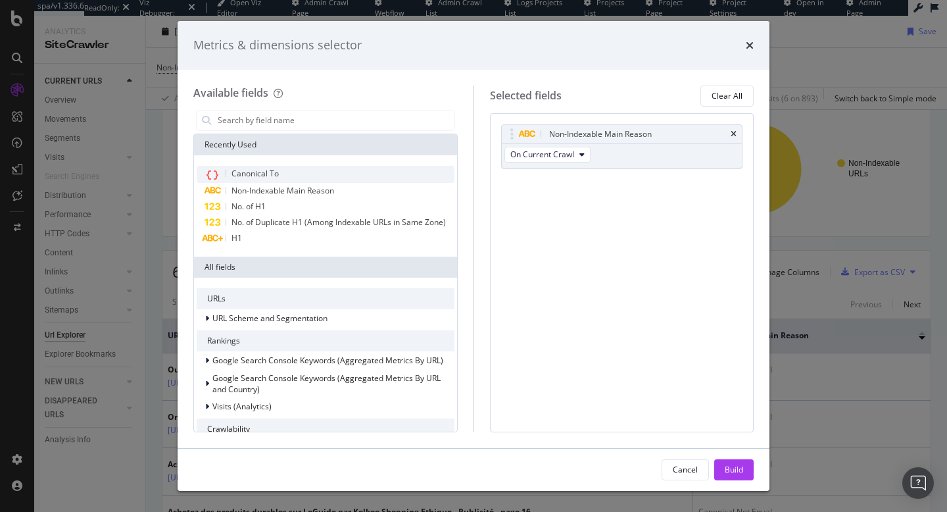
click at [329, 168] on div "Canonical To" at bounding box center [326, 174] width 258 height 17
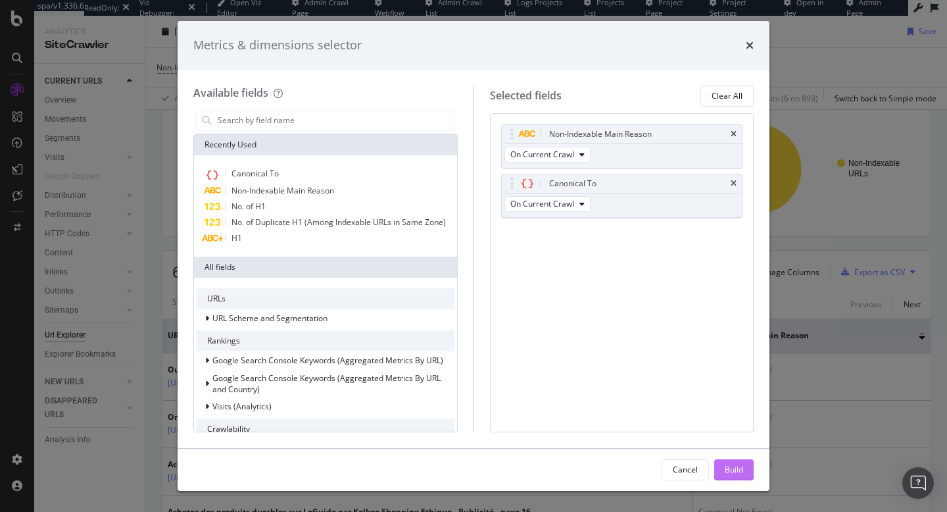
click at [740, 470] on div "Build" at bounding box center [734, 469] width 18 height 11
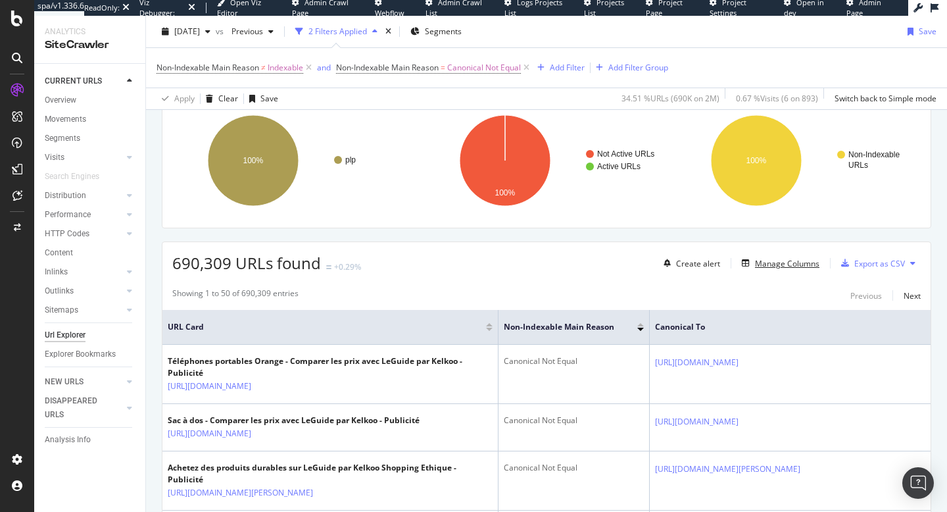
scroll to position [120, 0]
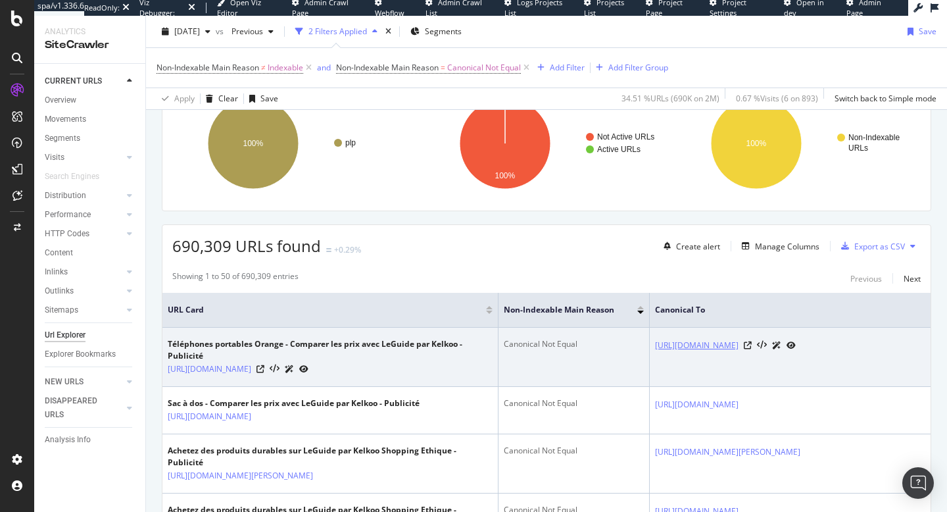
drag, startPoint x: 637, startPoint y: 339, endPoint x: 901, endPoint y: 356, distance: 264.9
click at [901, 356] on tr "Téléphones portables Orange - Comparer les prix avec LeGuide par Kelkoo - Publi…" at bounding box center [546, 356] width 768 height 59
copy tr "https://www.leguide.com/c/internet-et-telecom/telephones-mobiles-et-accessoires…"
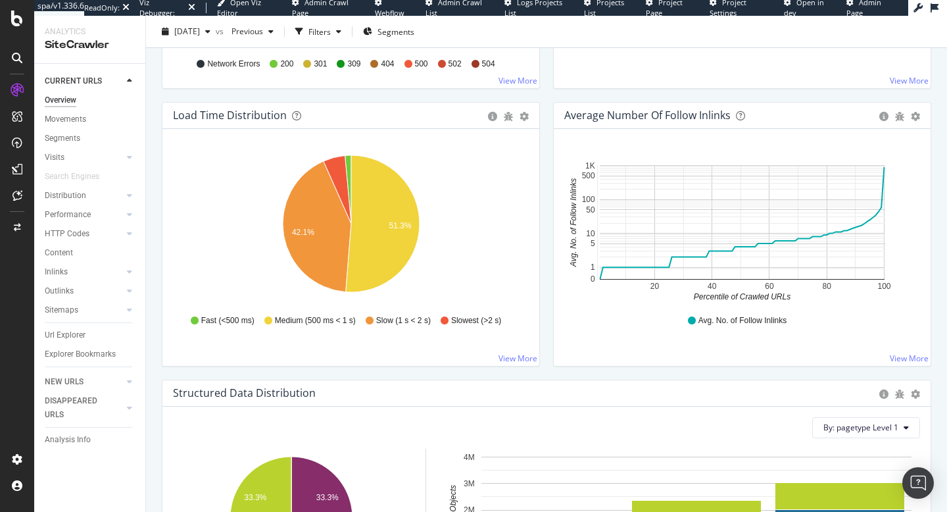
scroll to position [951, 0]
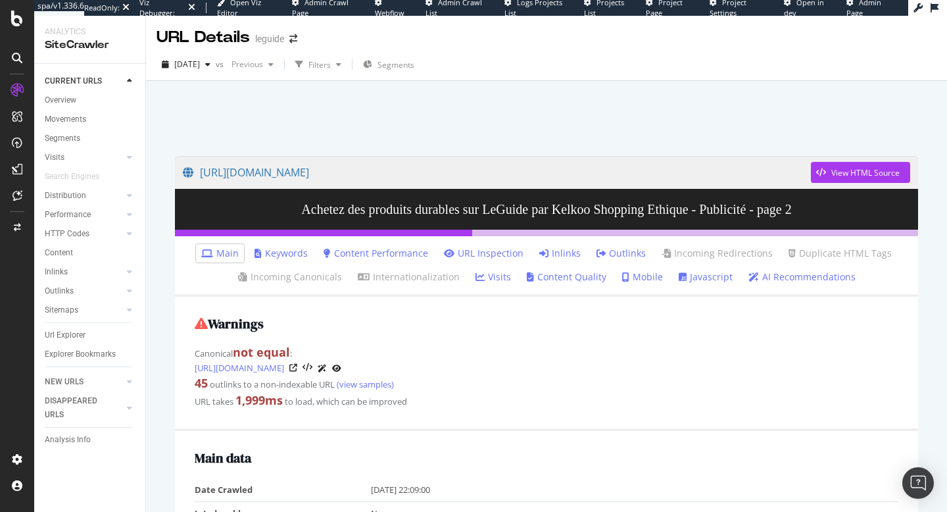
scroll to position [15, 0]
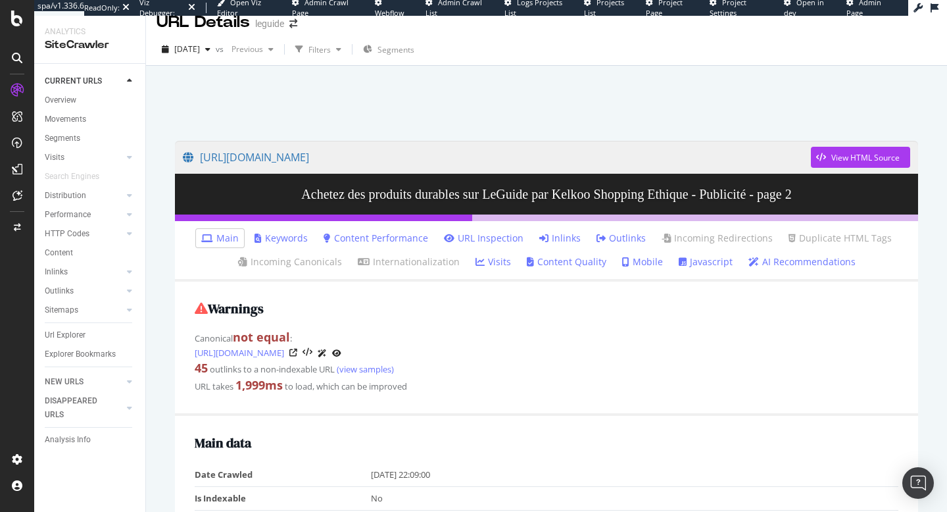
click at [679, 264] on icon at bounding box center [683, 261] width 8 height 9
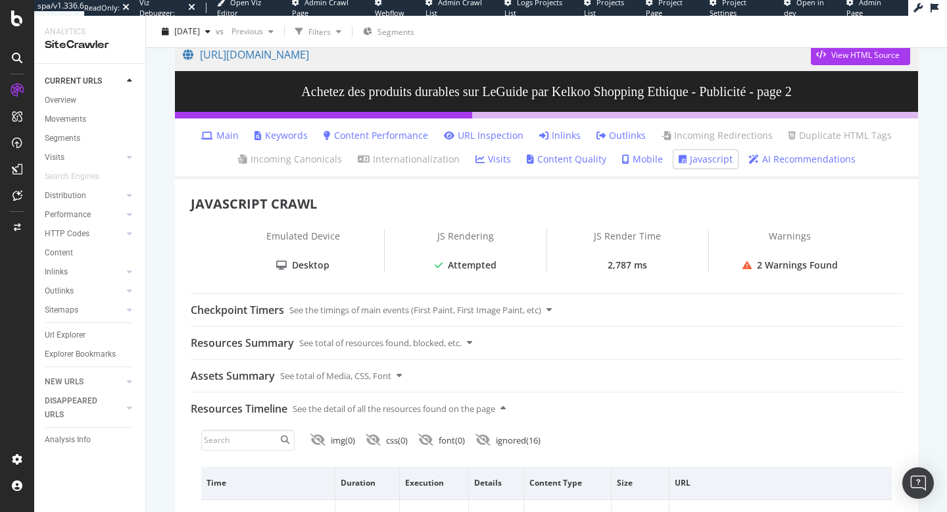
scroll to position [112, 0]
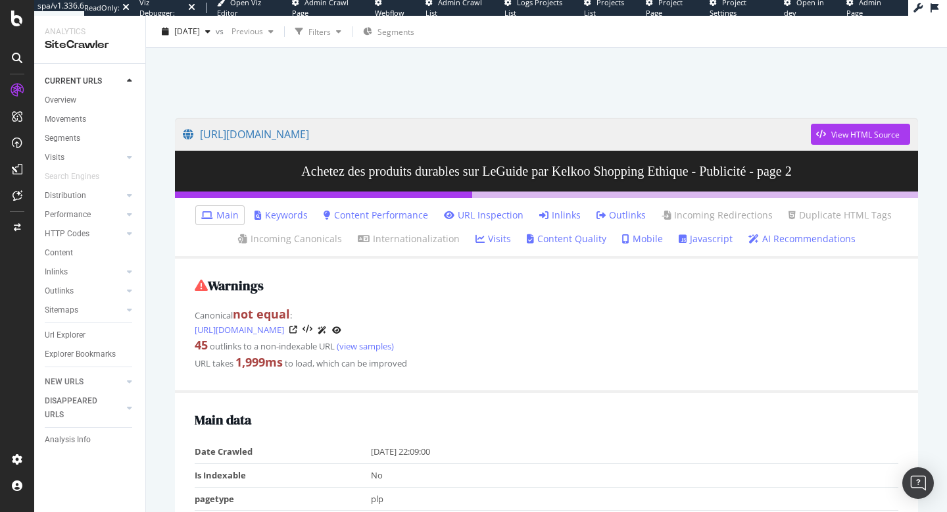
scroll to position [114, 0]
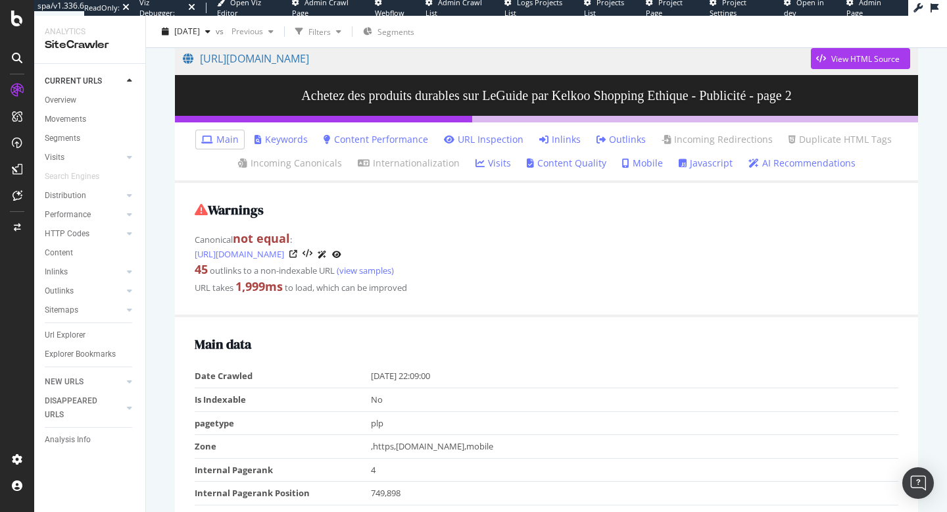
click at [685, 163] on link "Javascript" at bounding box center [706, 162] width 54 height 13
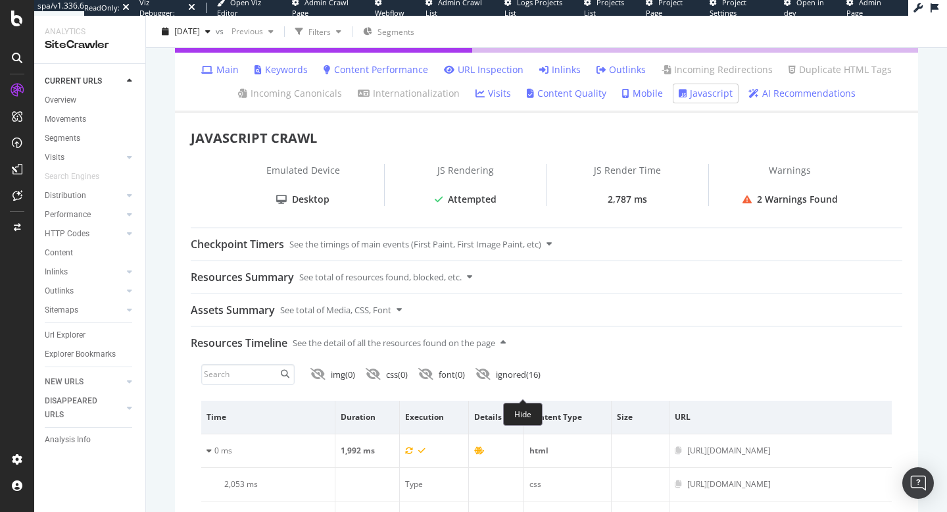
scroll to position [155, 0]
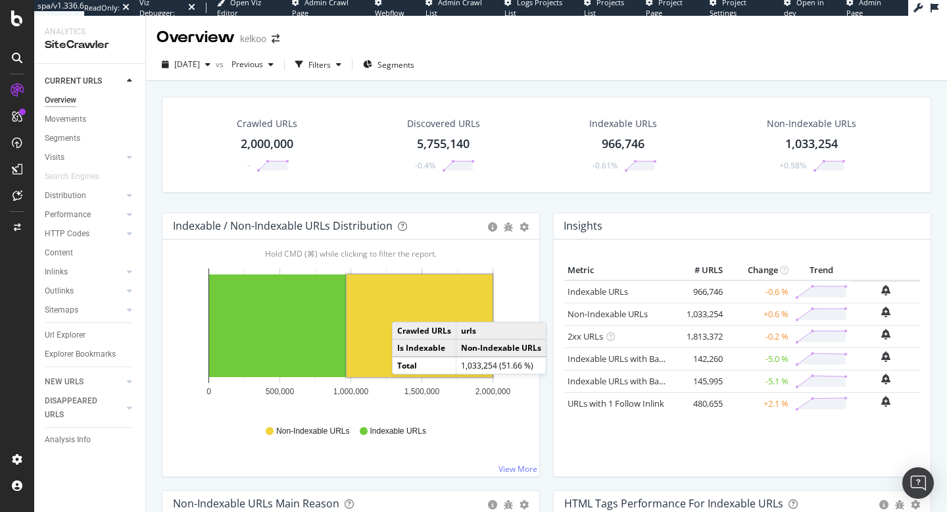
click at [405, 308] on rect "A chart." at bounding box center [420, 325] width 146 height 103
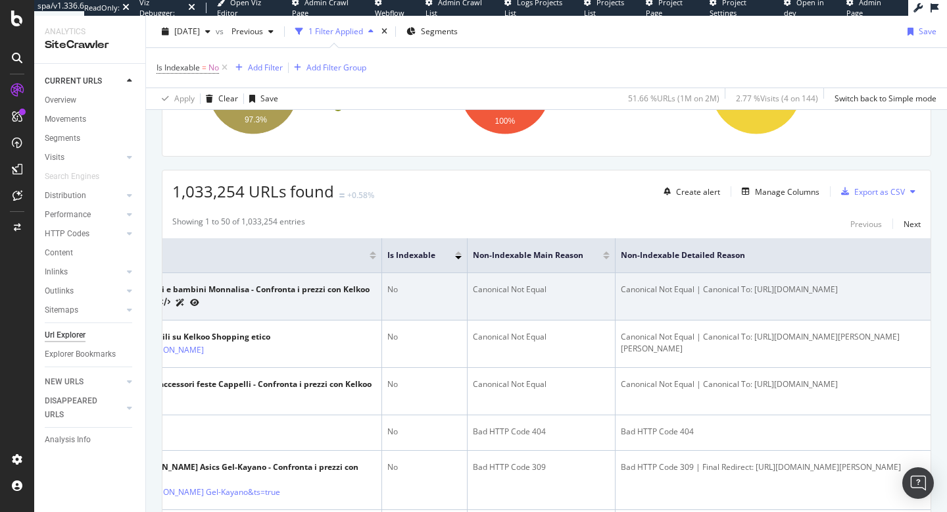
scroll to position [0, 122]
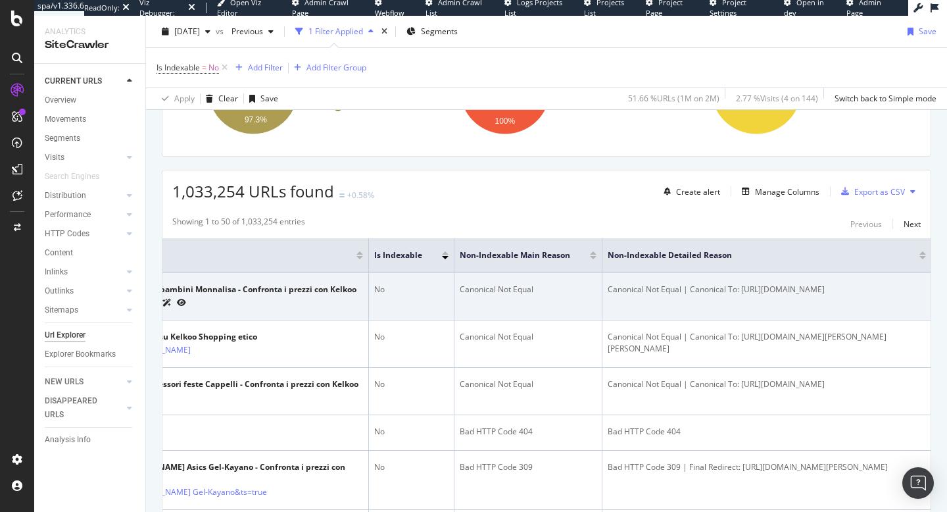
drag, startPoint x: 790, startPoint y: 315, endPoint x: 605, endPoint y: 300, distance: 186.0
click at [605, 300] on td "Canonical Not Equal | Canonical To: https://www.kelkoo.it/c/moda/infanzia/abbig…" at bounding box center [766, 296] width 329 height 47
copy div "https://www.kelkoo.it/c/moda/infanzia/abbigliamento-per-neonati-e-bambini-10850…"
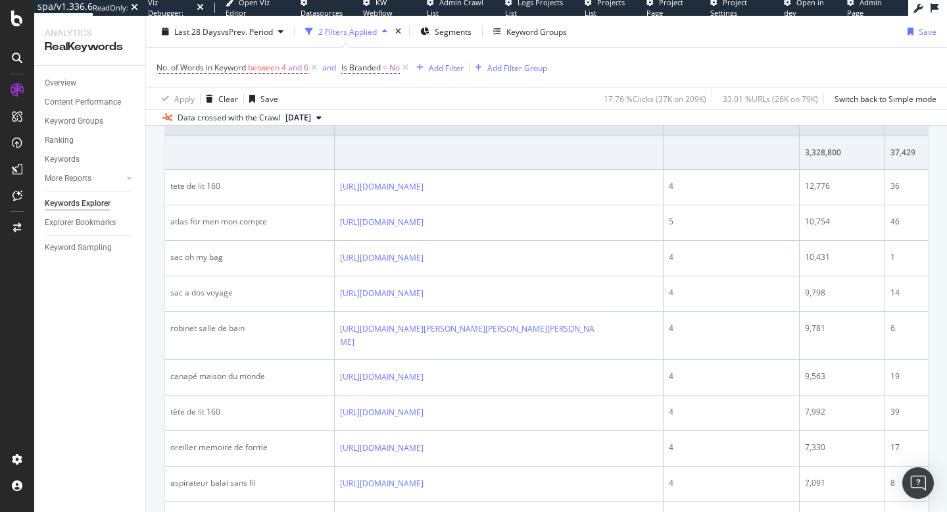
scroll to position [429, 0]
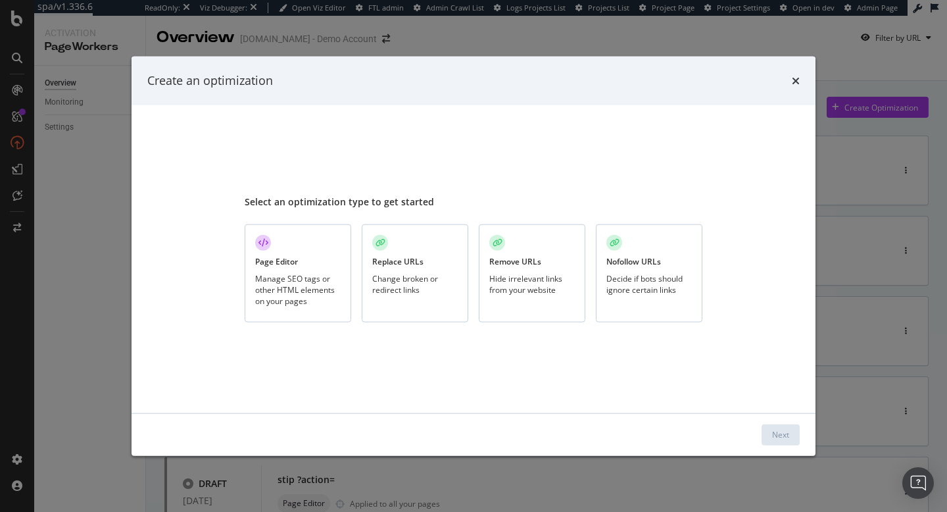
click at [404, 254] on div "Replace URLs Change broken or redirect links" at bounding box center [415, 273] width 107 height 98
click at [782, 427] on div "Next" at bounding box center [780, 434] width 17 height 20
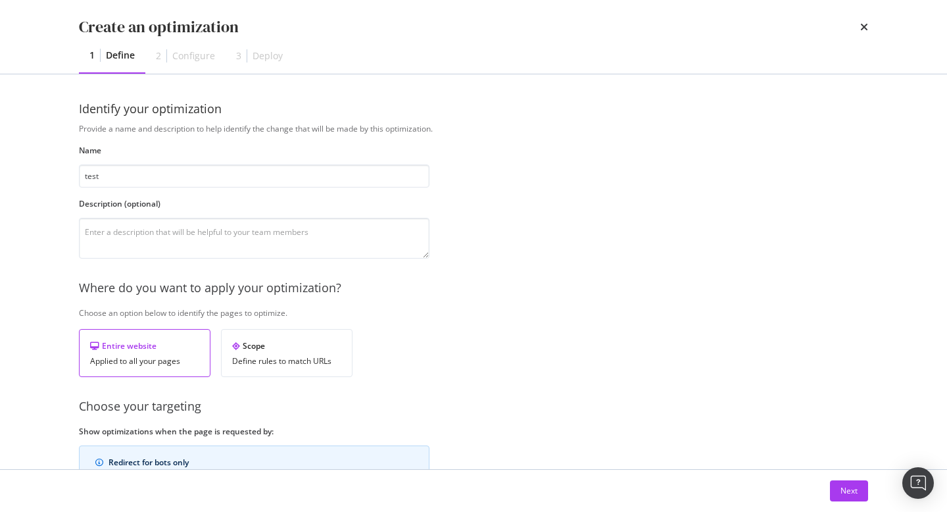
scroll to position [149, 0]
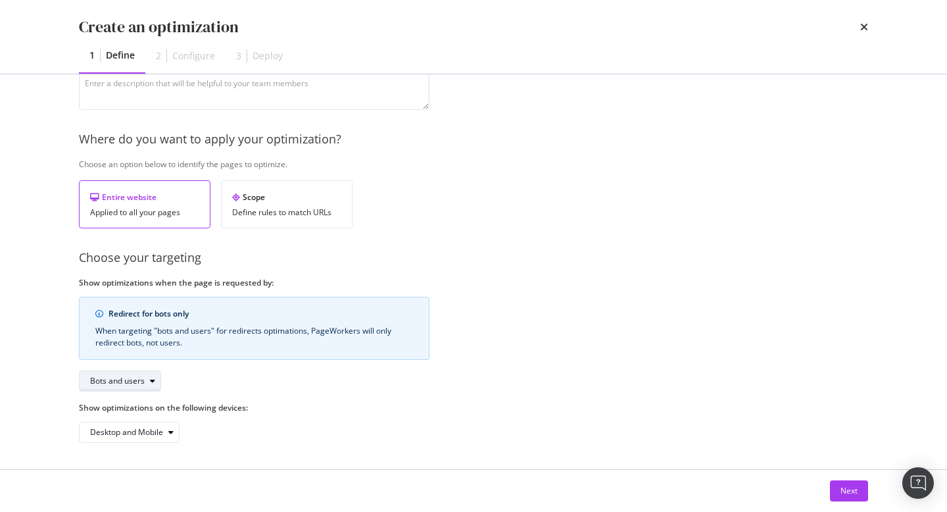
type input "test"
click at [138, 386] on div "Bots and users" at bounding box center [125, 381] width 70 height 18
click at [137, 423] on div "Bots only" at bounding box center [124, 424] width 78 height 16
click at [859, 491] on button "Next" at bounding box center [849, 490] width 38 height 21
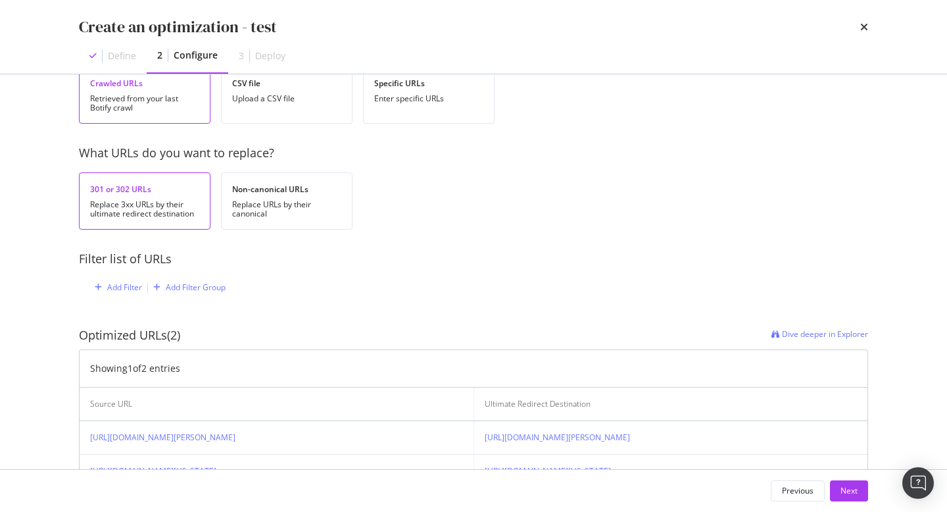
scroll to position [93, 0]
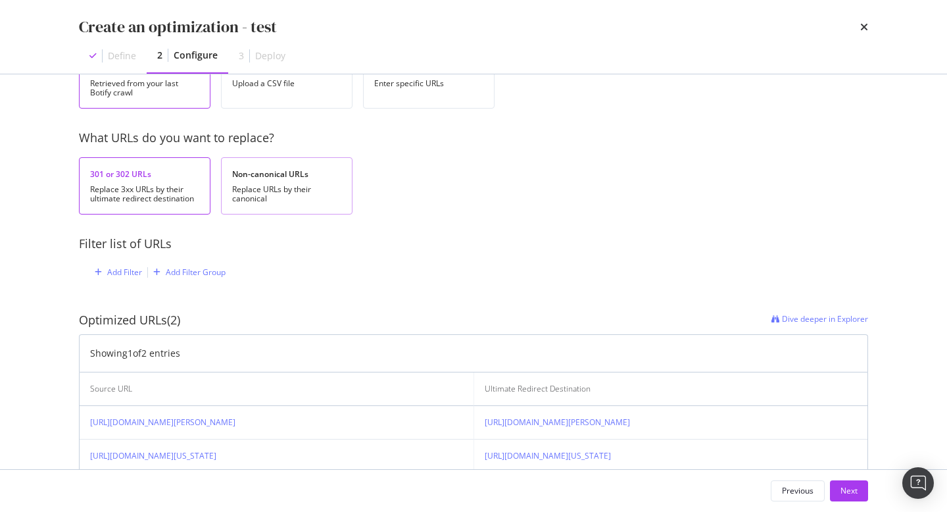
click at [317, 191] on div "Replace URLs by their canonical" at bounding box center [286, 194] width 109 height 18
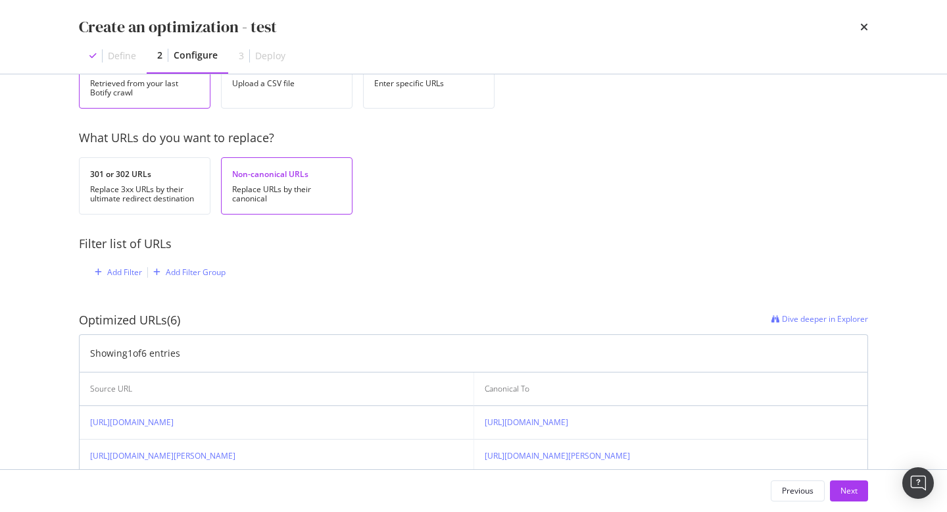
click at [869, 26] on div "Create an optimization - test Define 2 Configure 3 Deploy" at bounding box center [474, 37] width 842 height 74
click at [861, 29] on icon "times" at bounding box center [864, 27] width 8 height 11
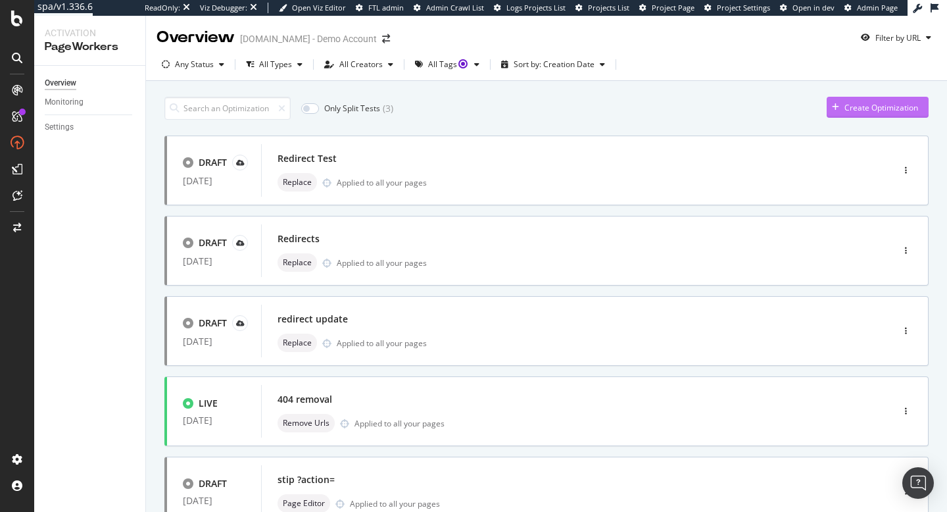
click at [844, 105] on div "Create Optimization" at bounding box center [881, 107] width 74 height 11
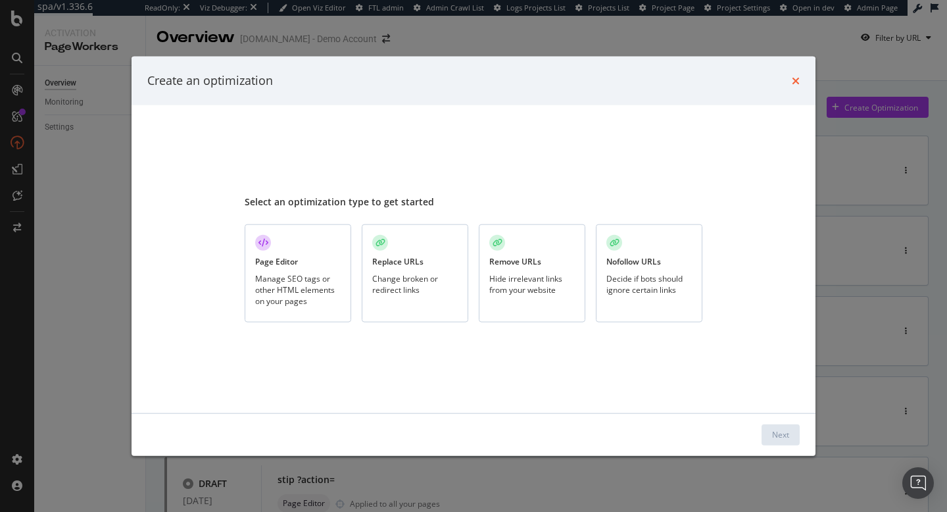
click at [794, 76] on icon "times" at bounding box center [796, 80] width 8 height 11
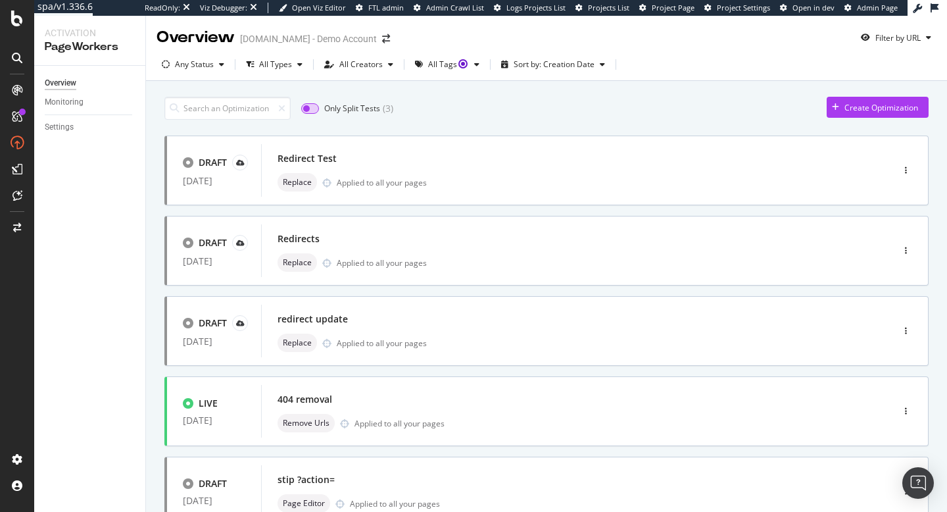
click at [312, 107] on input "checkbox" at bounding box center [310, 108] width 18 height 11
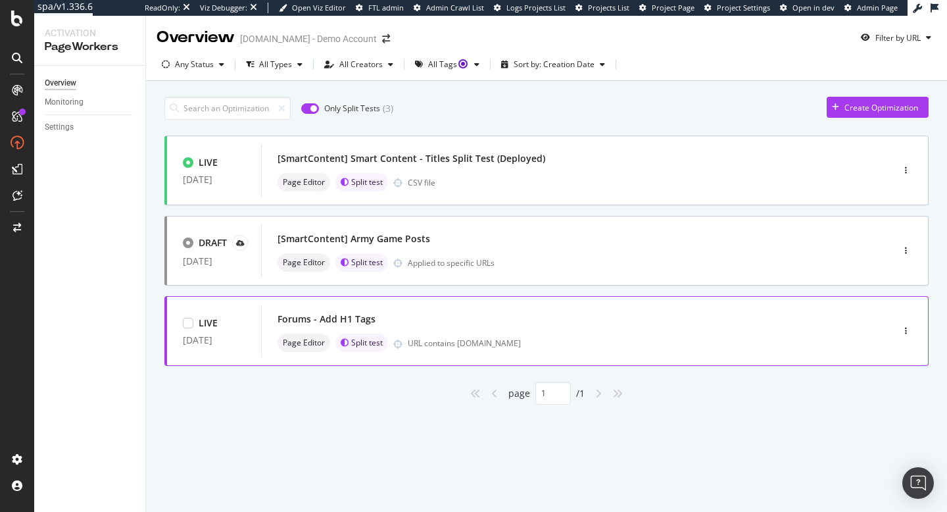
click at [295, 321] on div "Forums - Add H1 Tags" at bounding box center [326, 318] width 98 height 13
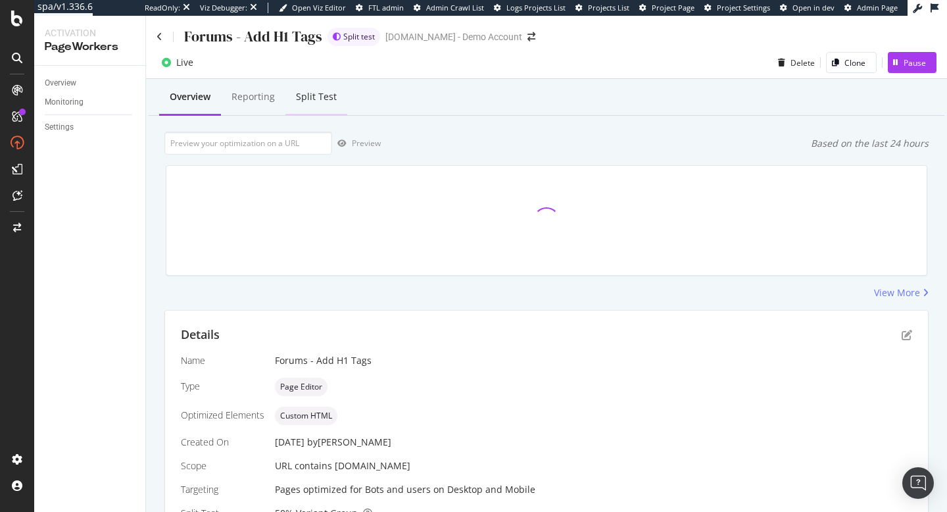
click at [306, 90] on div "Split Test" at bounding box center [316, 96] width 41 height 13
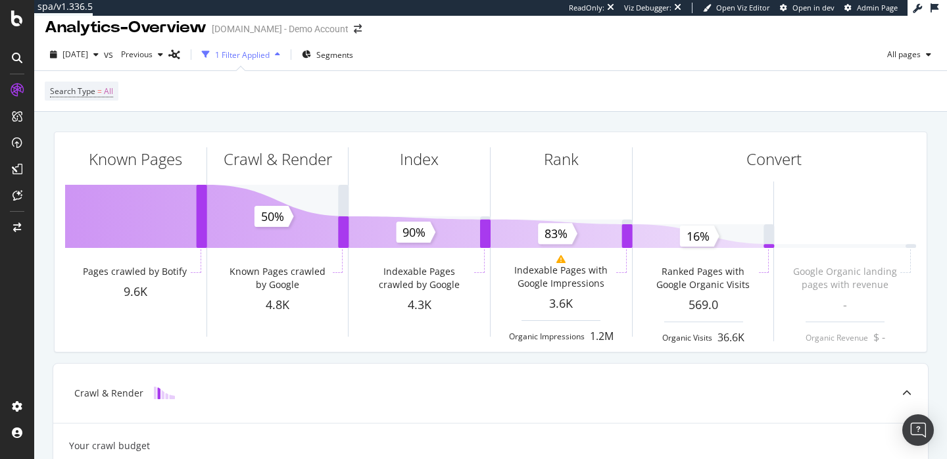
scroll to position [12, 0]
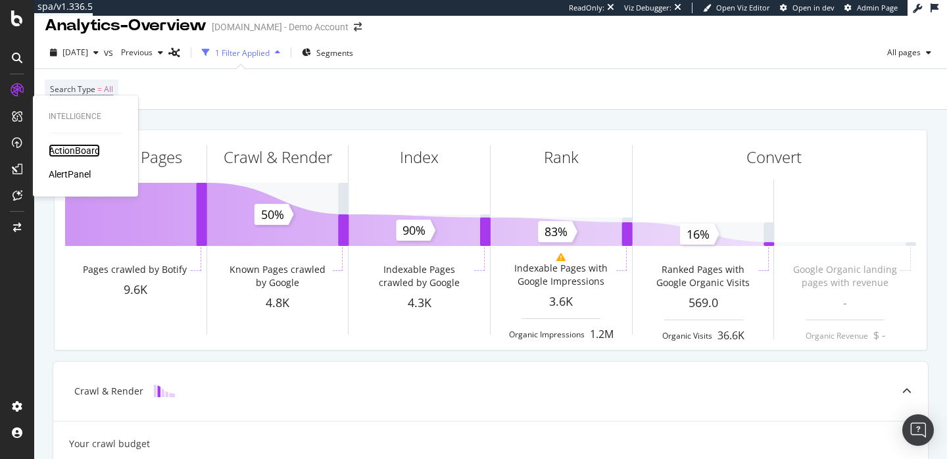
click at [79, 151] on div "ActionBoard" at bounding box center [74, 150] width 51 height 13
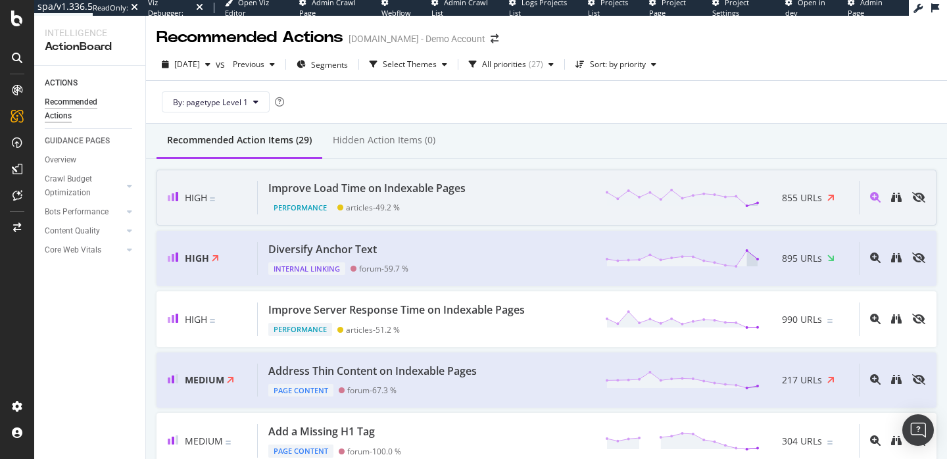
click at [385, 186] on div "Improve Load Time on Indexable Pages" at bounding box center [366, 188] width 197 height 15
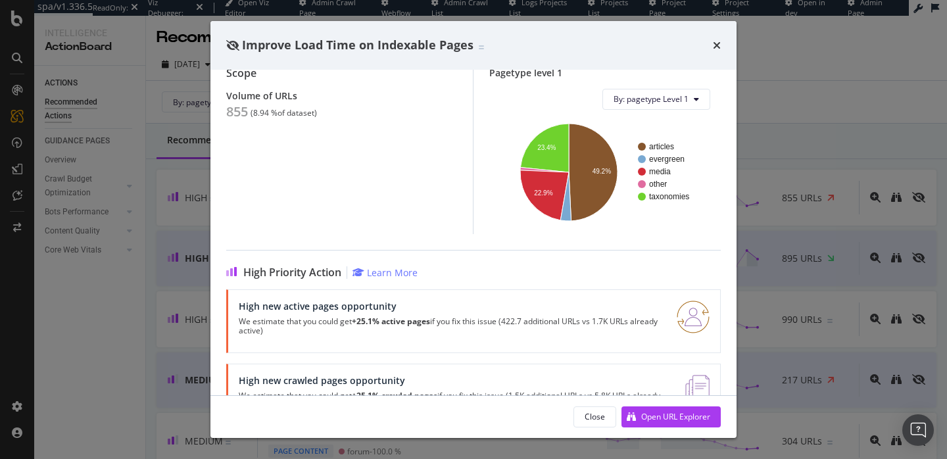
scroll to position [170, 0]
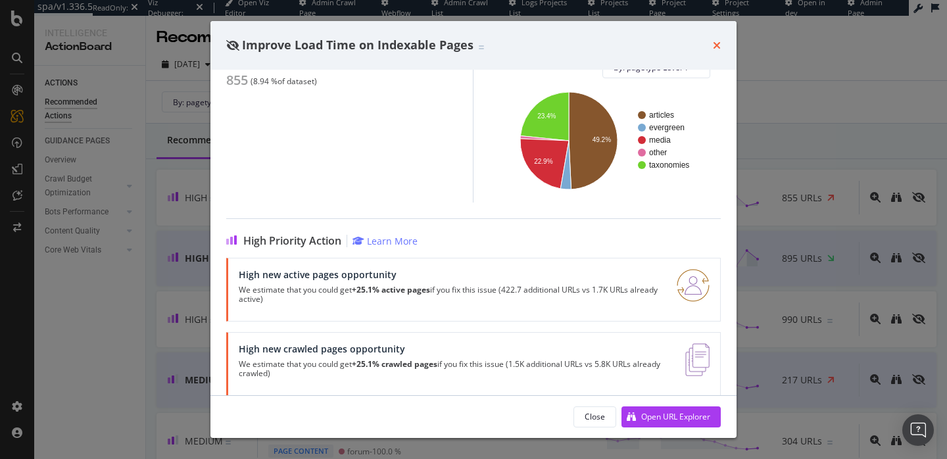
click at [714, 45] on icon "times" at bounding box center [717, 45] width 8 height 11
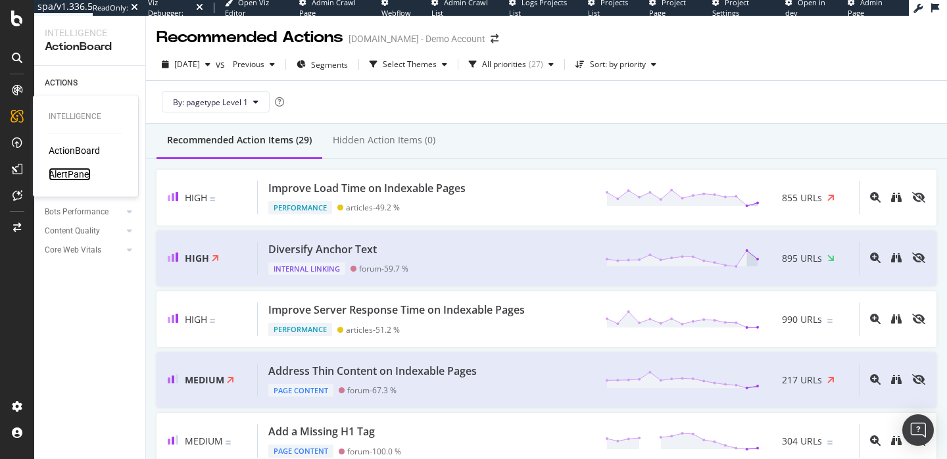
click at [85, 172] on div "AlertPanel" at bounding box center [70, 174] width 42 height 13
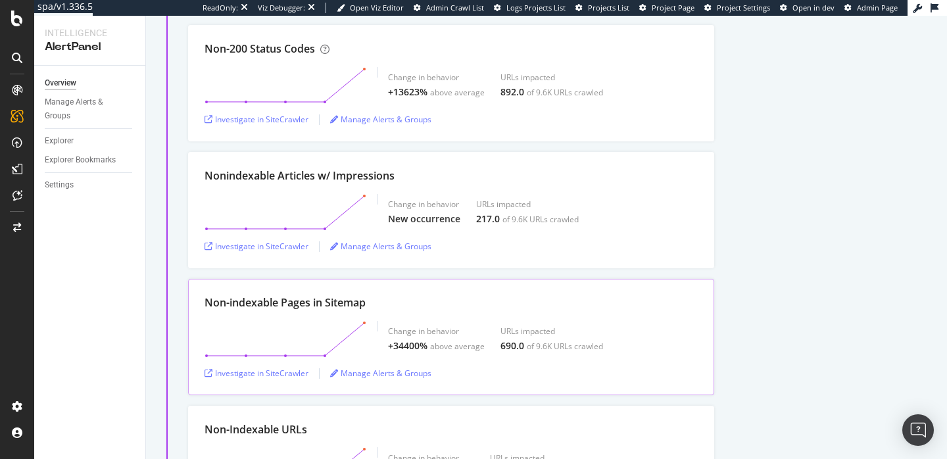
scroll to position [1122, 0]
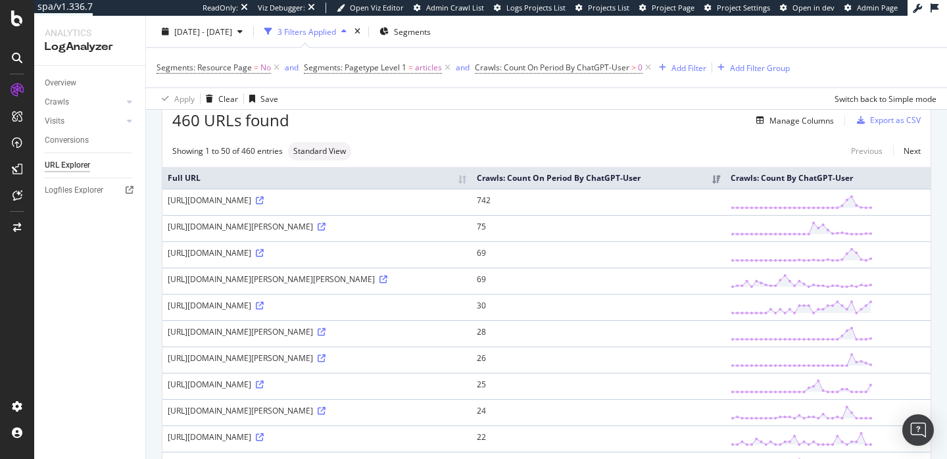
scroll to position [63, 0]
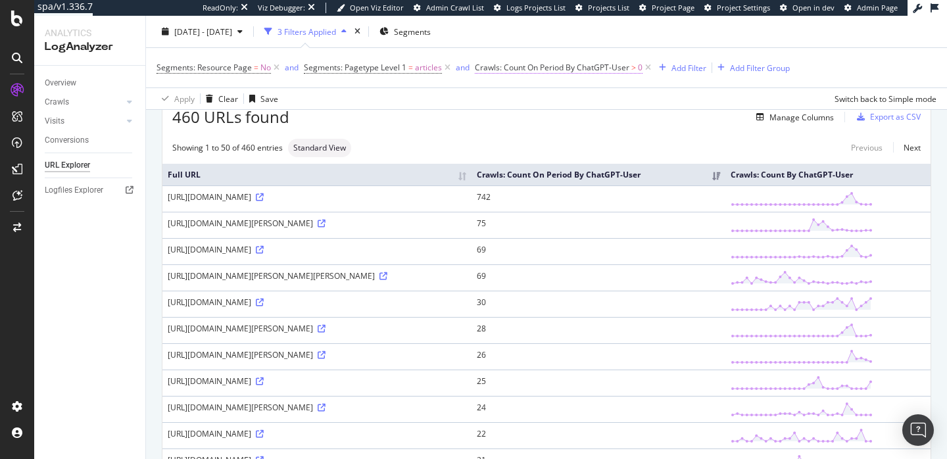
click at [569, 66] on span "Crawls: Count On Period By ChatGPT-User" at bounding box center [552, 67] width 155 height 11
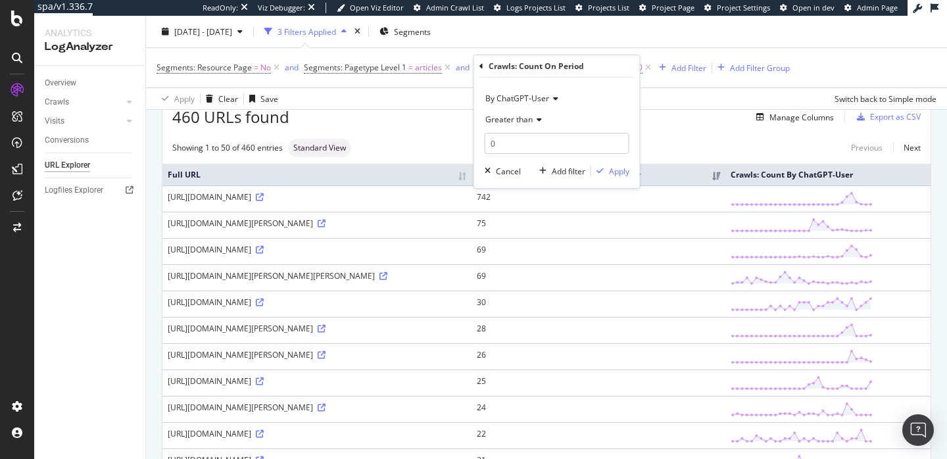
click at [533, 120] on icon at bounding box center [537, 120] width 9 height 8
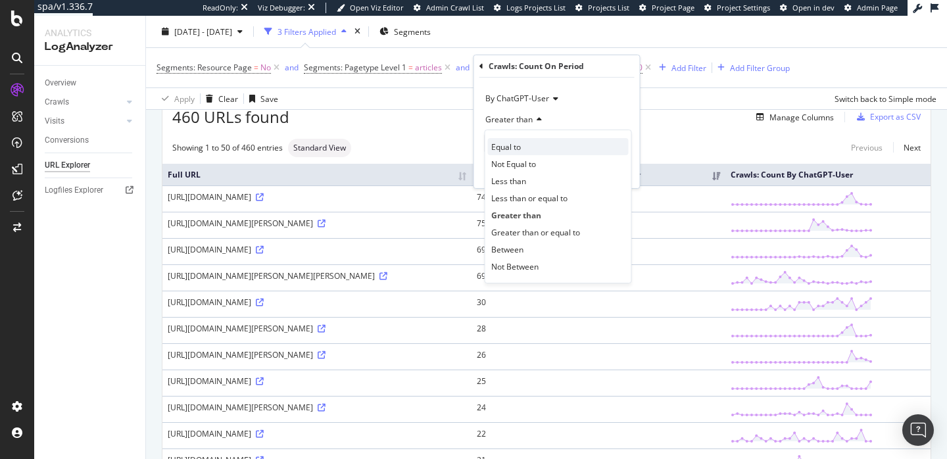
click at [500, 149] on span "Equal to" at bounding box center [506, 146] width 30 height 11
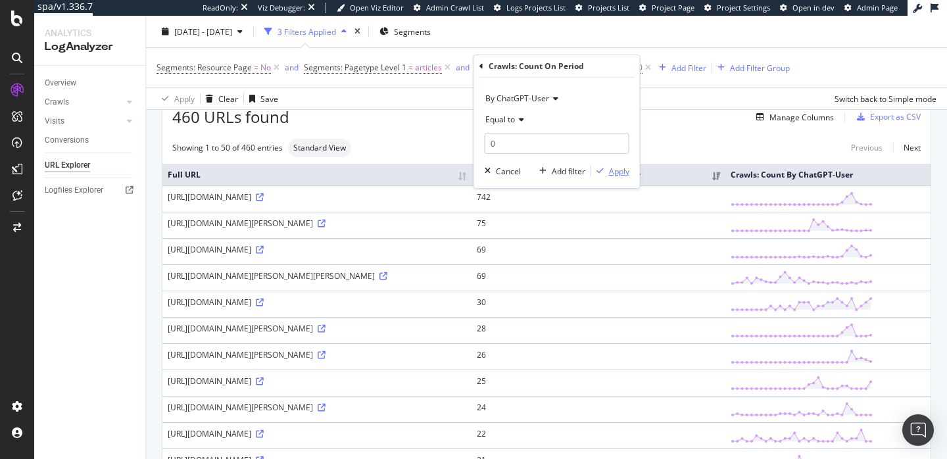
click at [610, 172] on div "Apply" at bounding box center [619, 171] width 20 height 11
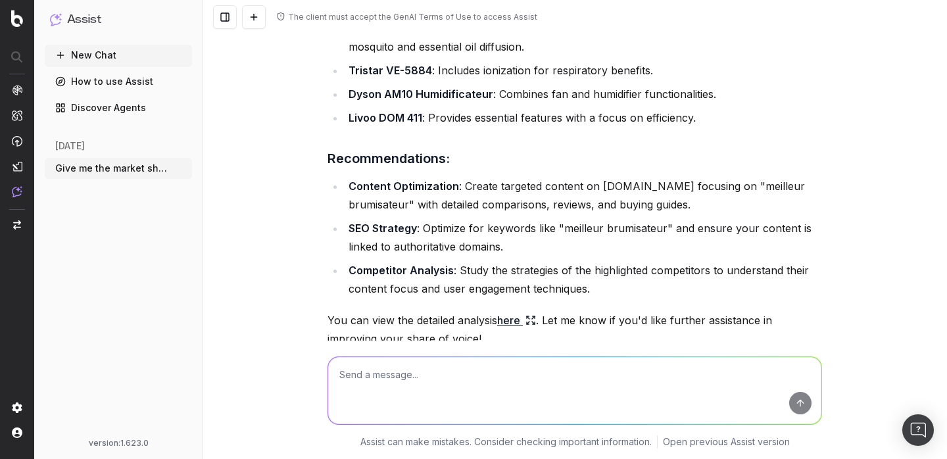
scroll to position [1552, 0]
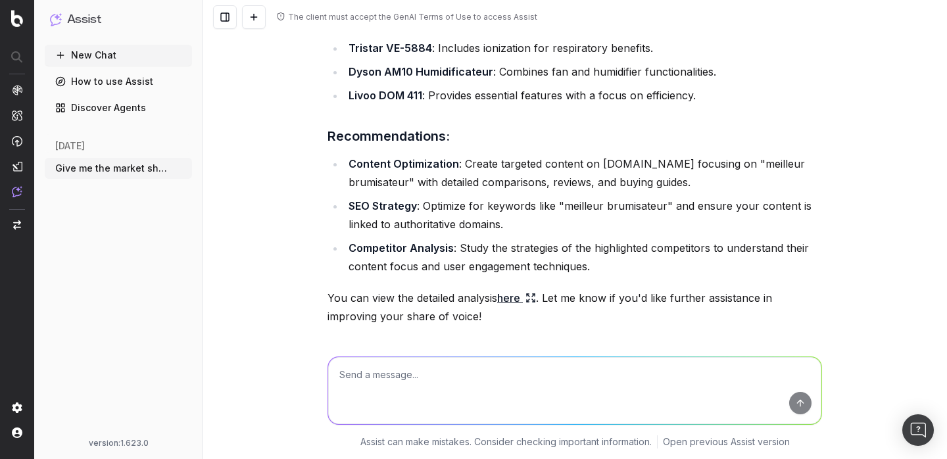
click at [532, 293] on icon at bounding box center [530, 298] width 11 height 11
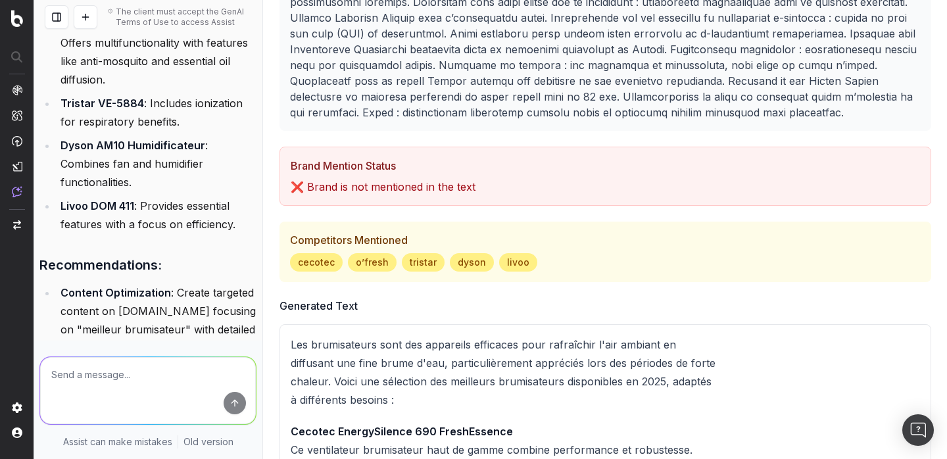
scroll to position [0, 0]
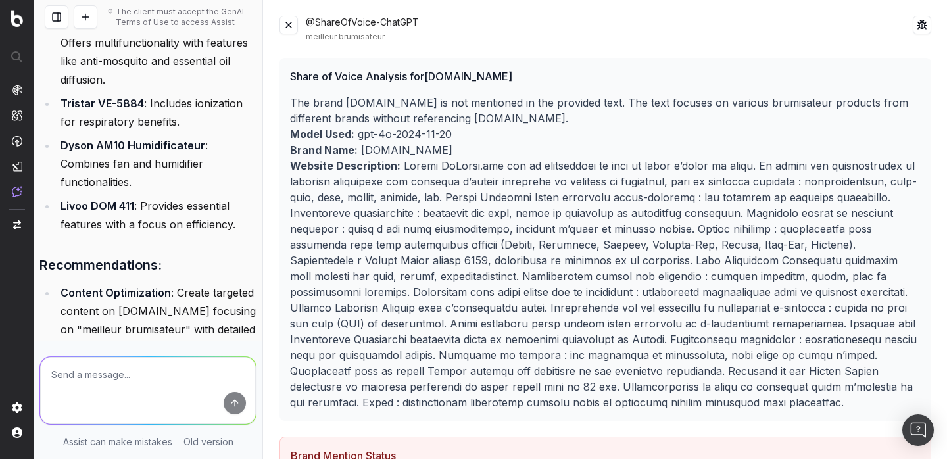
click at [287, 28] on button at bounding box center [288, 25] width 18 height 18
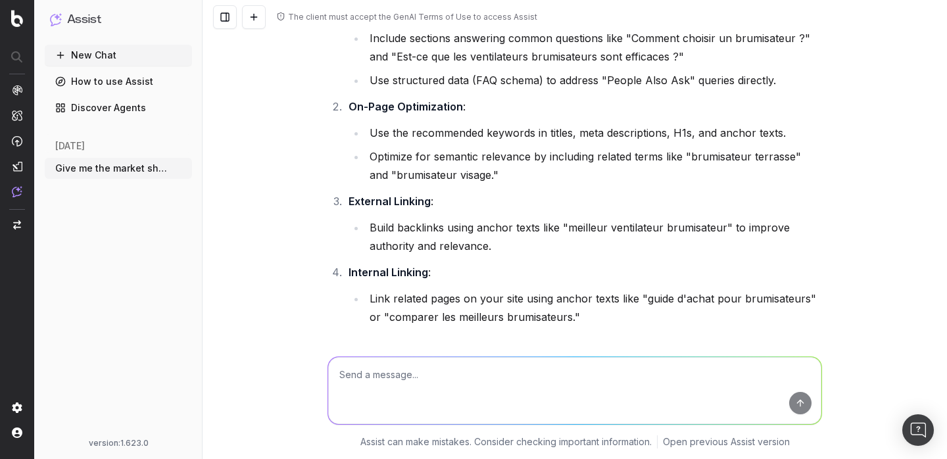
scroll to position [2916, 0]
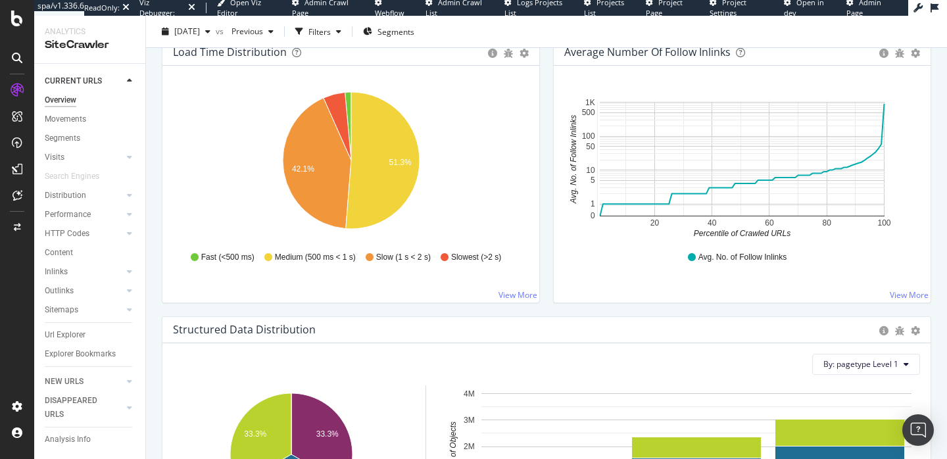
scroll to position [1011, 0]
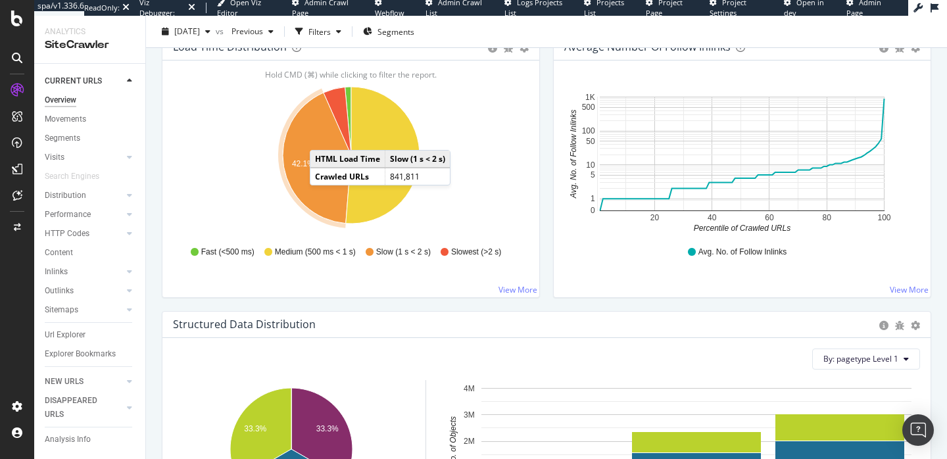
click at [323, 137] on icon "A chart." at bounding box center [317, 158] width 68 height 131
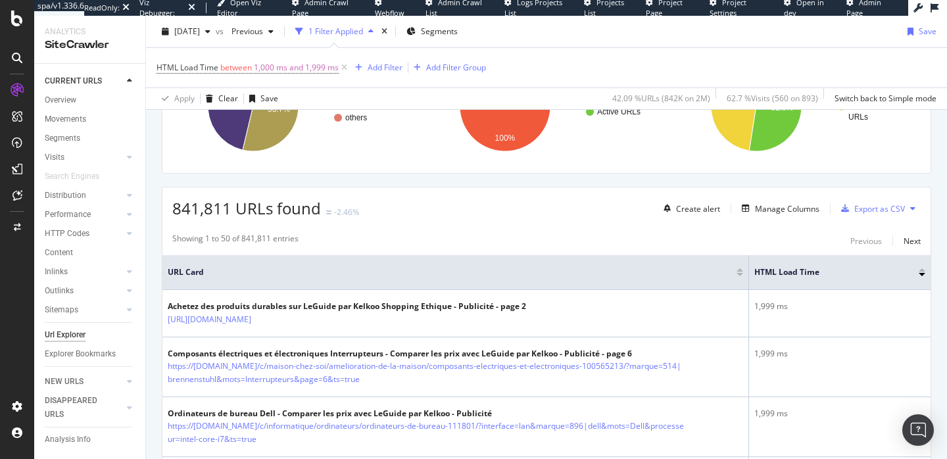
scroll to position [201, 0]
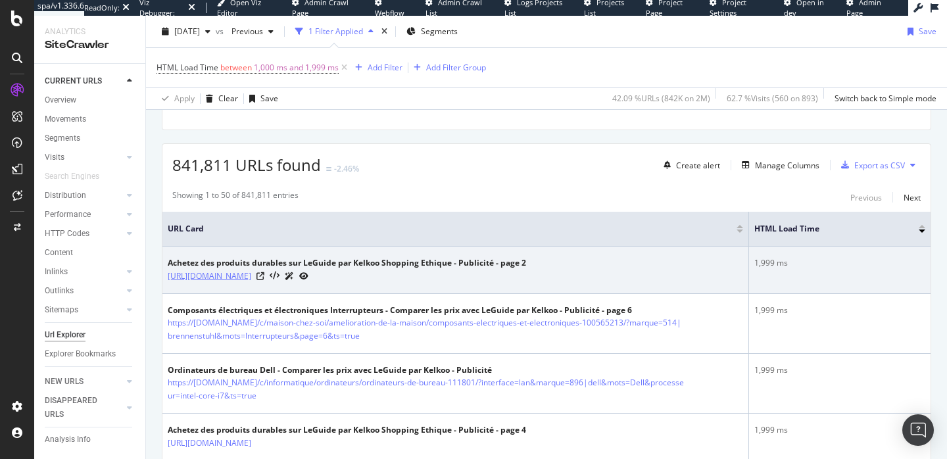
click at [251, 274] on link "[URL][DOMAIN_NAME]" at bounding box center [210, 276] width 84 height 13
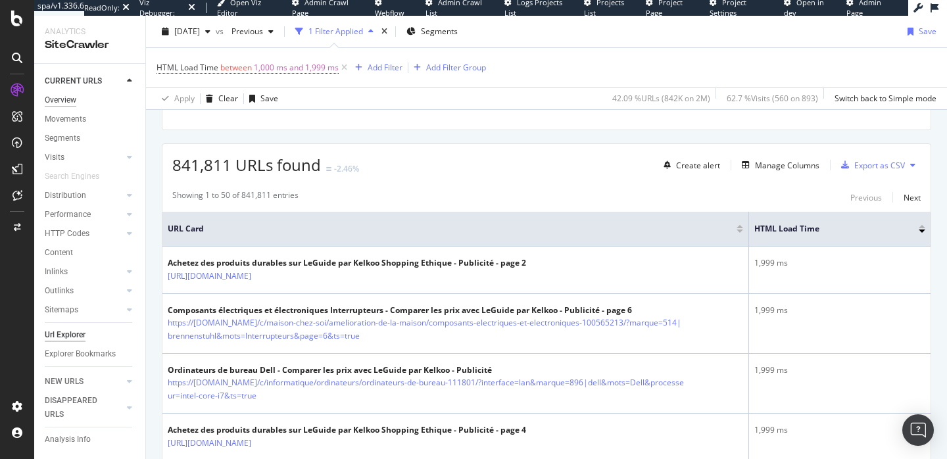
click at [68, 98] on div "Overview" at bounding box center [61, 100] width 32 height 14
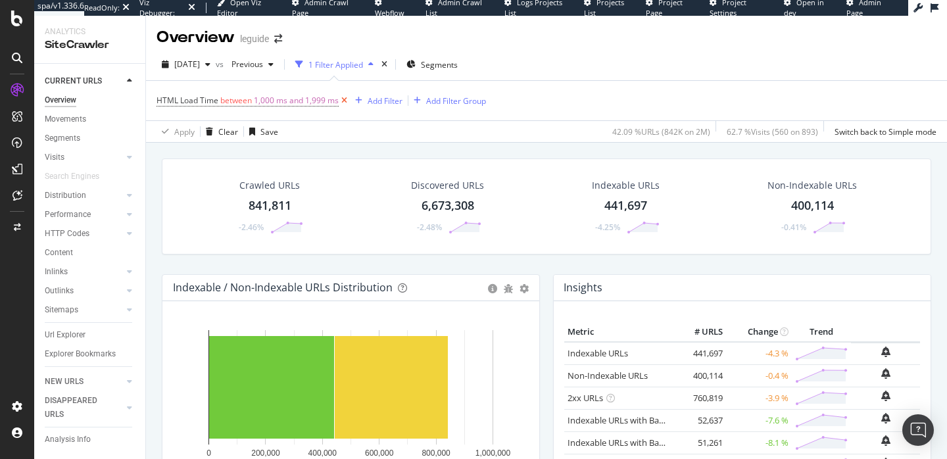
click at [343, 101] on icon at bounding box center [344, 100] width 11 height 13
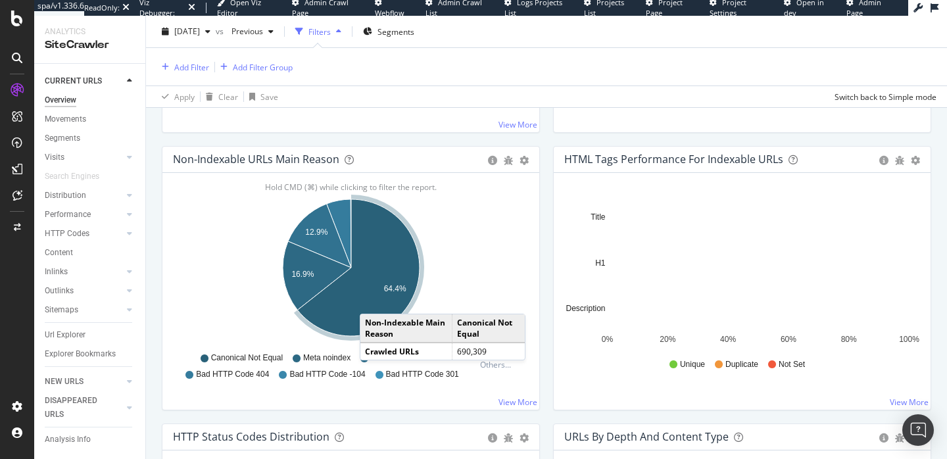
scroll to position [404, 0]
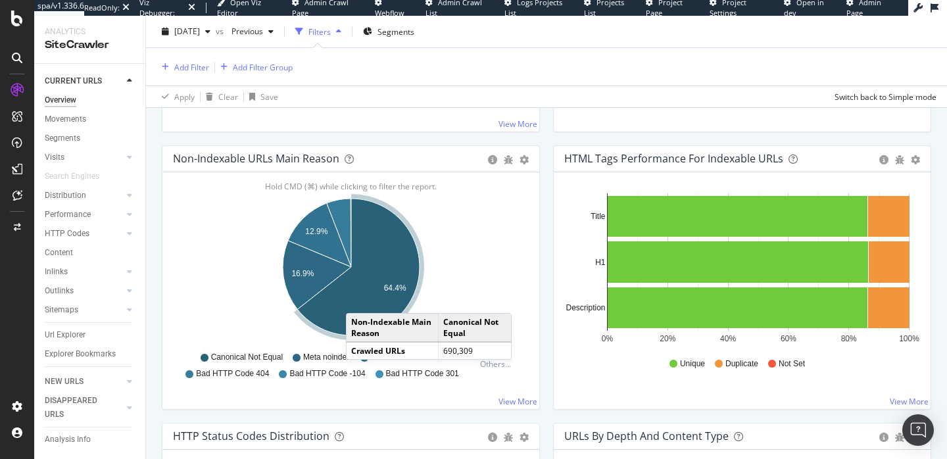
click at [359, 300] on icon "A chart." at bounding box center [358, 267] width 122 height 137
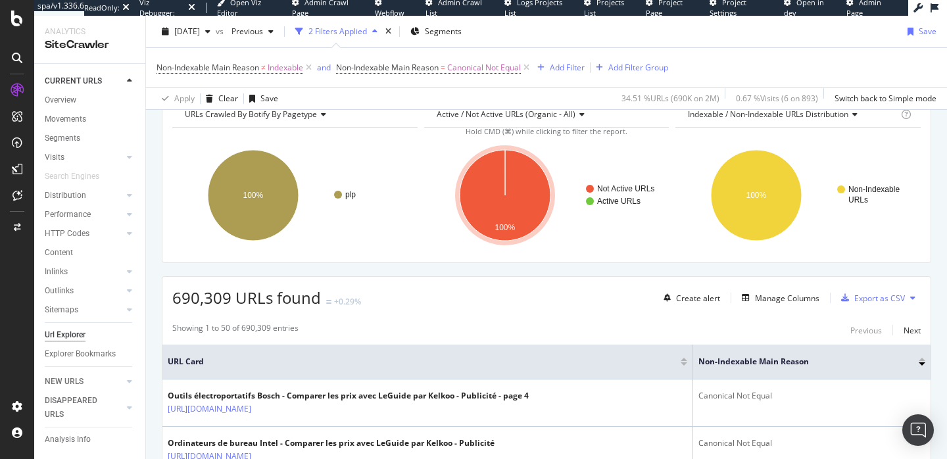
scroll to position [108, 0]
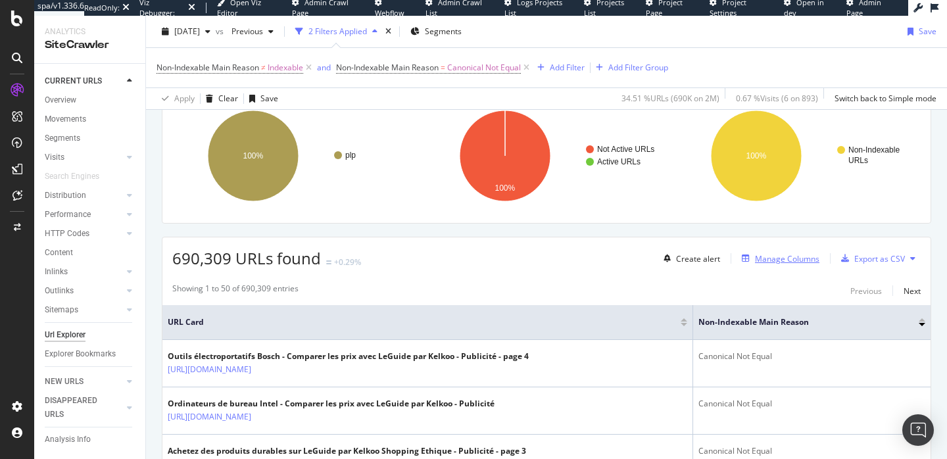
click at [763, 262] on div "Manage Columns" at bounding box center [787, 258] width 64 height 11
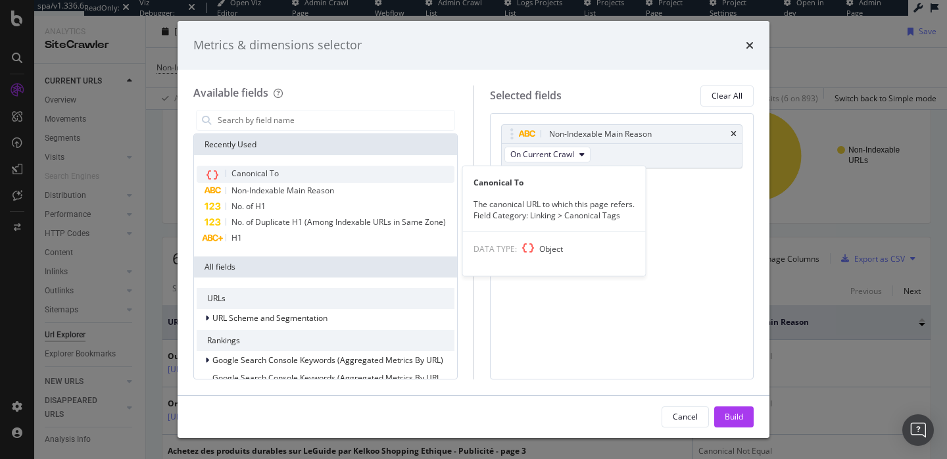
click at [370, 171] on div "Canonical To" at bounding box center [326, 174] width 258 height 17
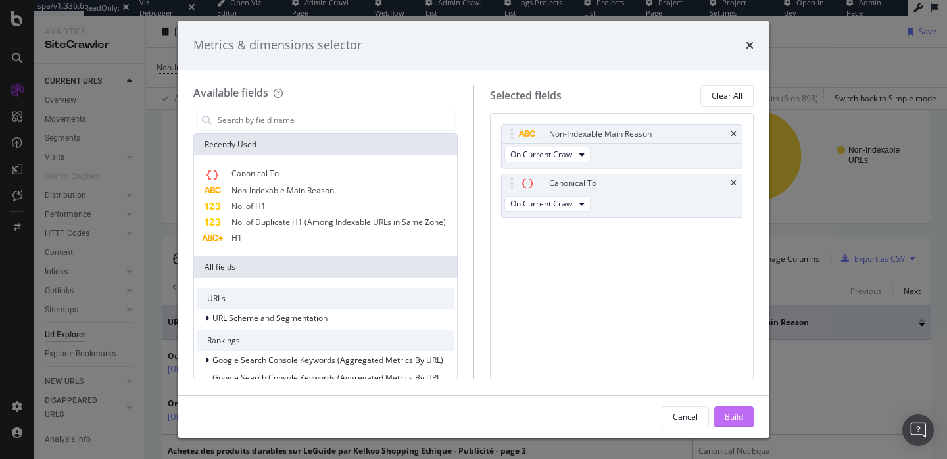
click at [731, 414] on div "Build" at bounding box center [734, 416] width 18 height 11
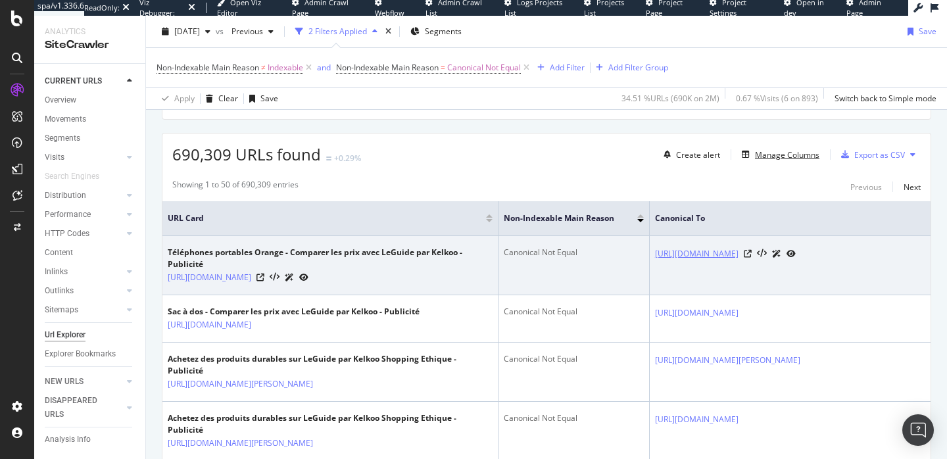
scroll to position [215, 0]
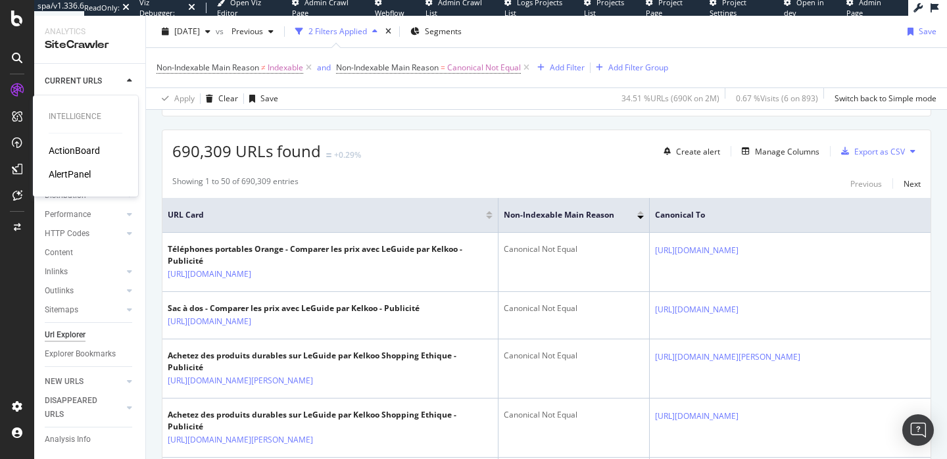
click at [76, 147] on div "ActionBoard" at bounding box center [74, 150] width 51 height 13
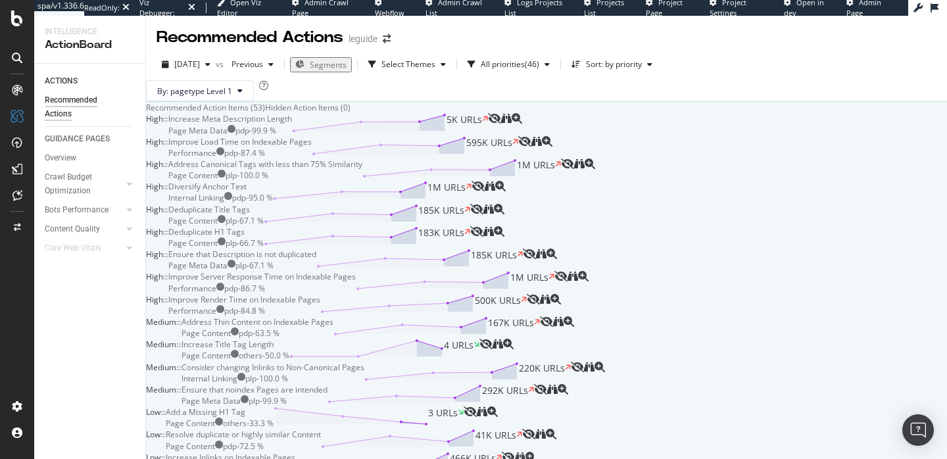
scroll to position [116, 0]
click at [247, 192] on div "Diversify Anchor Text" at bounding box center [207, 186] width 78 height 11
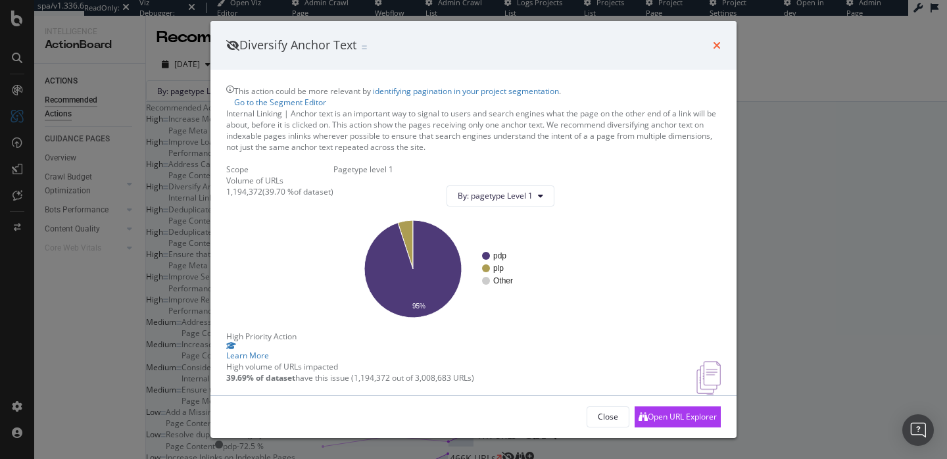
click at [717, 47] on icon "times" at bounding box center [717, 45] width 8 height 11
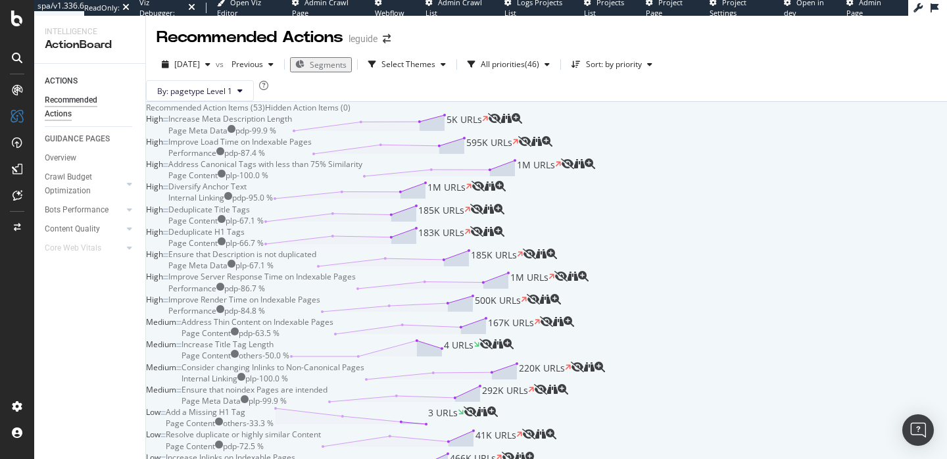
scroll to position [169, 0]
click at [247, 192] on div "Diversify Anchor Text" at bounding box center [207, 186] width 78 height 11
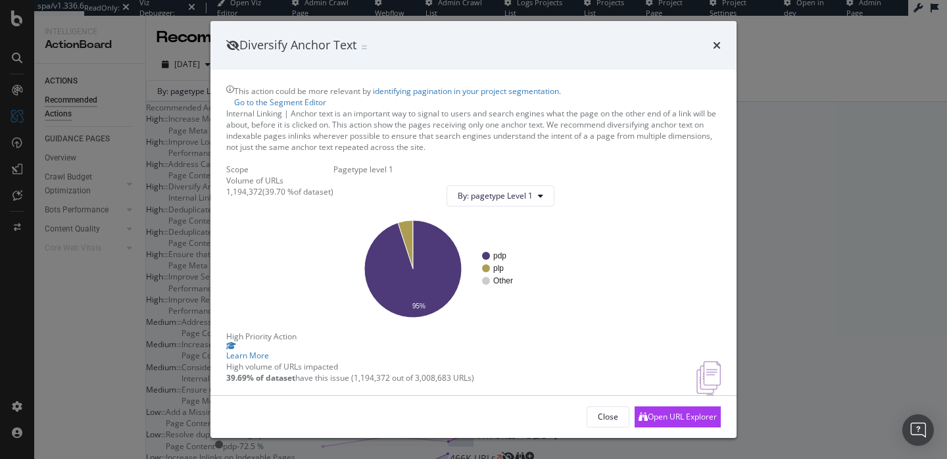
click at [721, 43] on div "Diversify Anchor Text" at bounding box center [473, 45] width 526 height 49
click at [719, 42] on icon "times" at bounding box center [717, 45] width 8 height 11
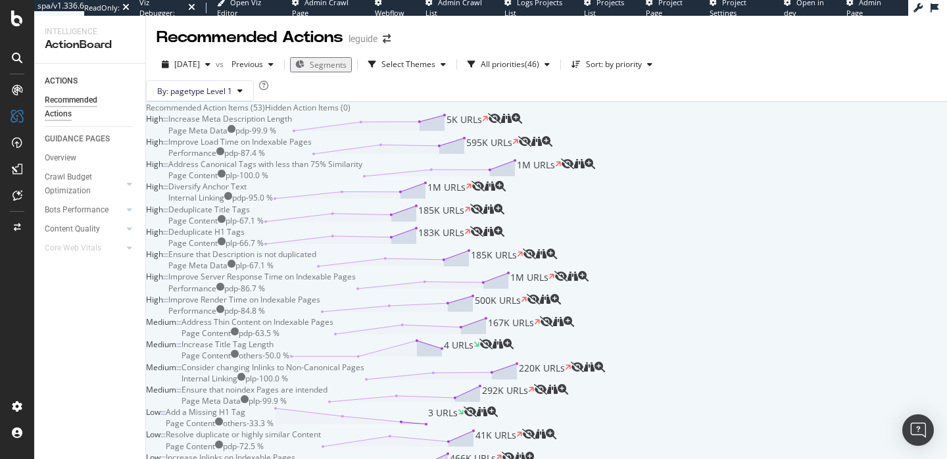
scroll to position [614, 0]
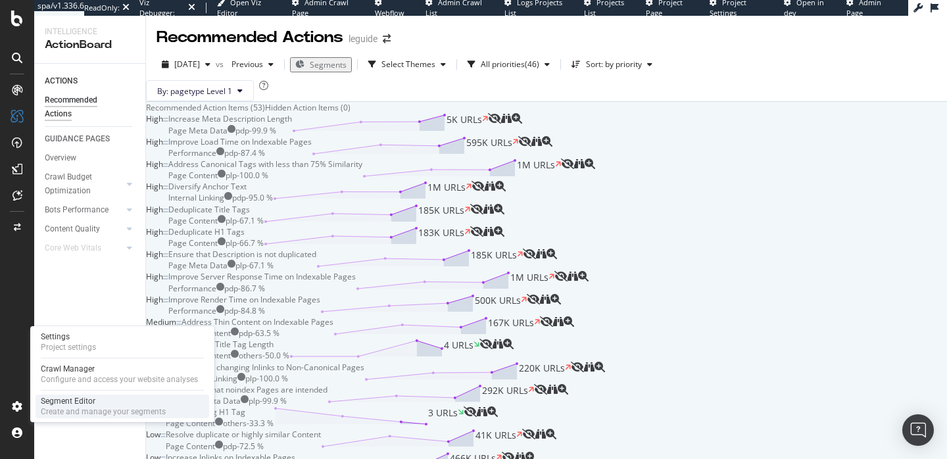
click at [64, 404] on div "Segment Editor" at bounding box center [103, 401] width 125 height 11
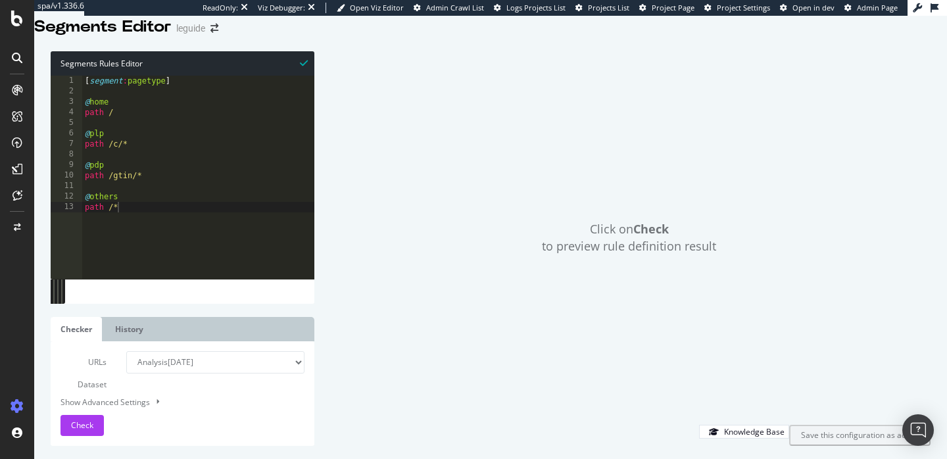
click at [358, 210] on div "Click on Check to preview rule definition result" at bounding box center [628, 237] width 603 height 373
click at [91, 428] on span "Check" at bounding box center [82, 425] width 22 height 11
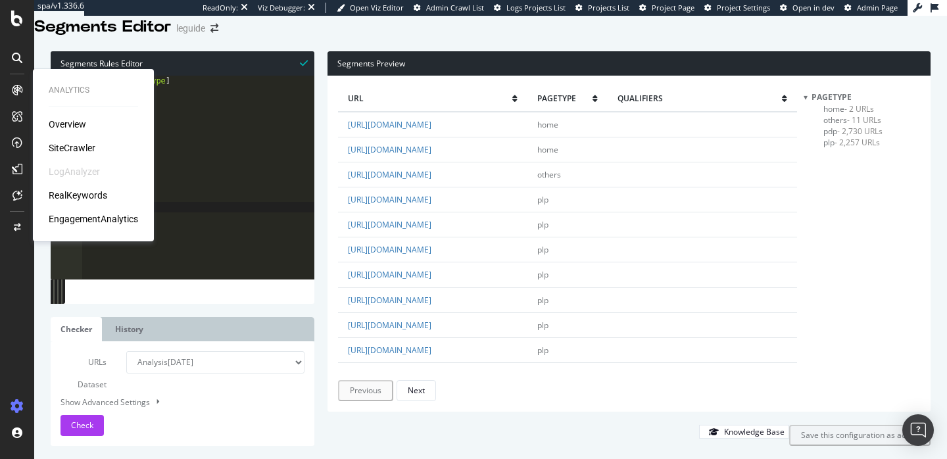
click at [78, 145] on div "SiteCrawler" at bounding box center [72, 147] width 47 height 13
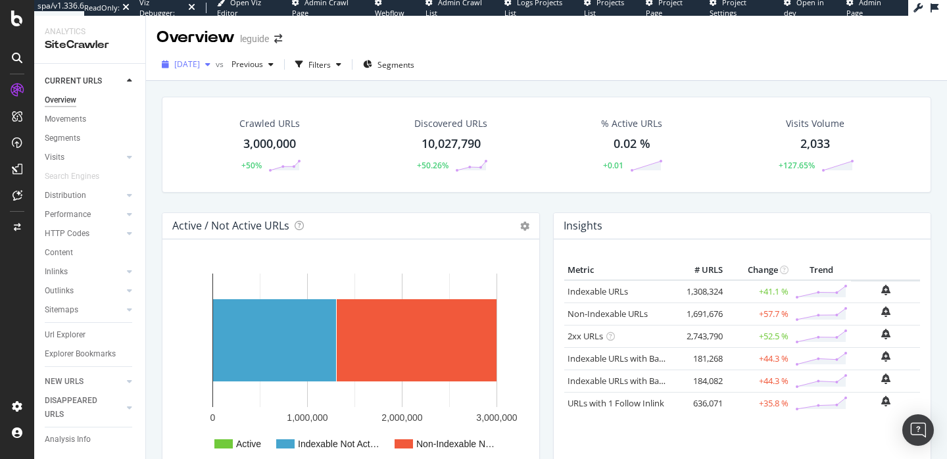
click at [200, 66] on span "2025 Aug. 15th" at bounding box center [187, 64] width 26 height 11
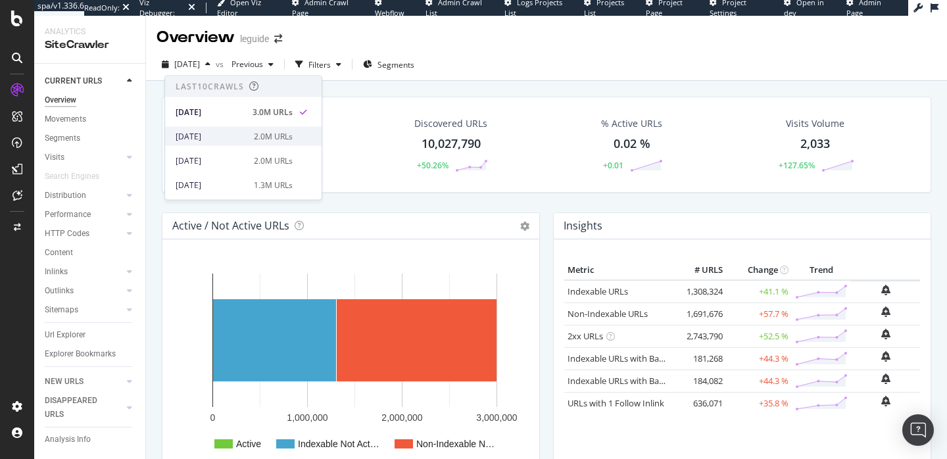
click at [209, 141] on div "2025 Aug. 12th" at bounding box center [211, 136] width 70 height 12
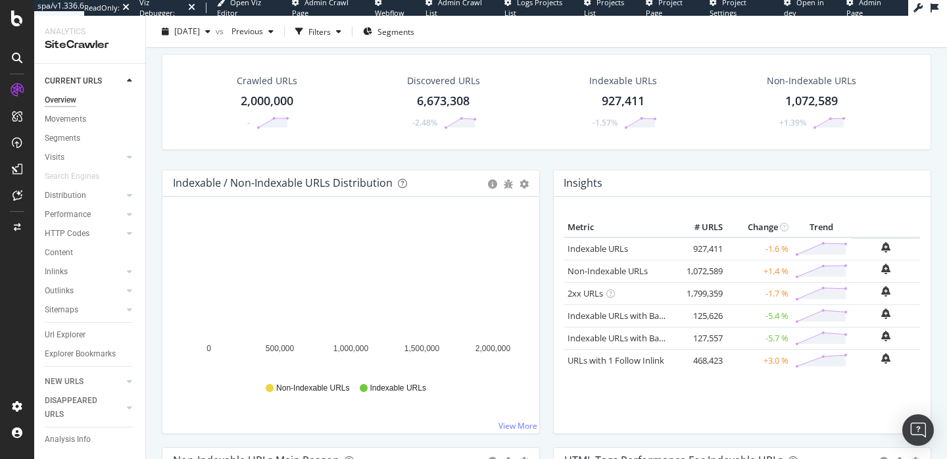
scroll to position [45, 0]
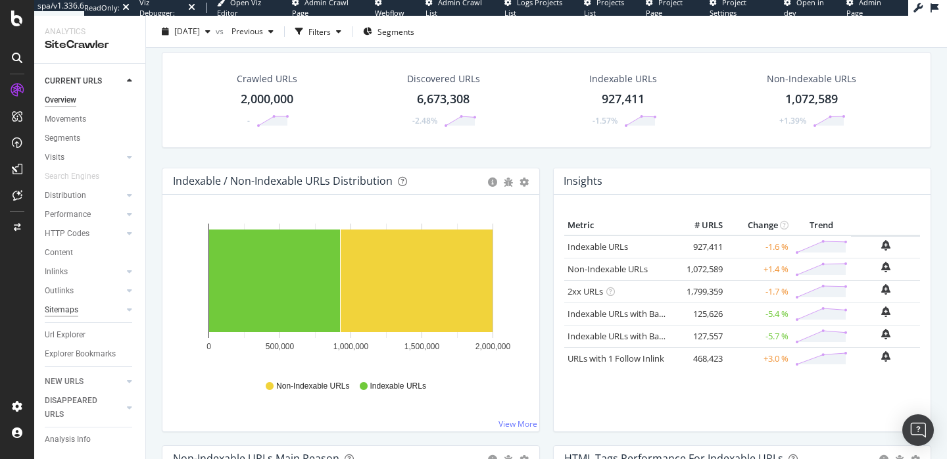
click at [65, 311] on div "Sitemaps" at bounding box center [62, 310] width 34 height 14
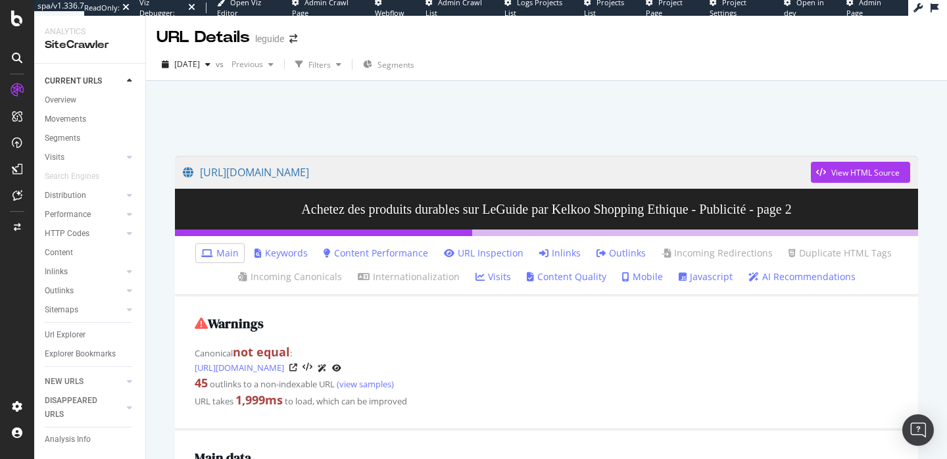
click at [693, 279] on link "Javascript" at bounding box center [706, 276] width 54 height 13
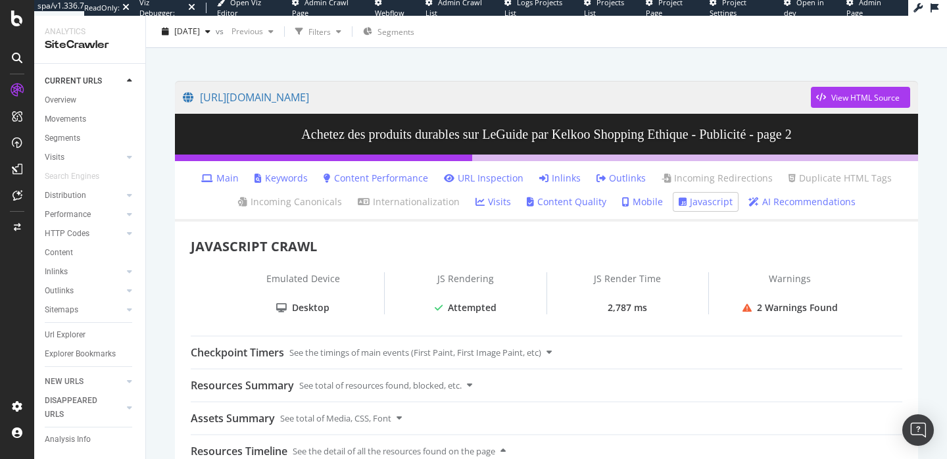
scroll to position [93, 0]
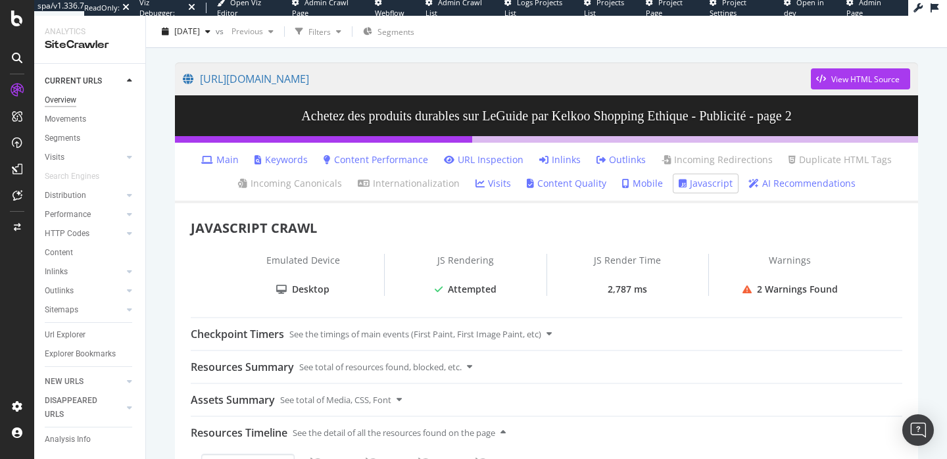
click at [74, 99] on div "Overview" at bounding box center [61, 100] width 32 height 14
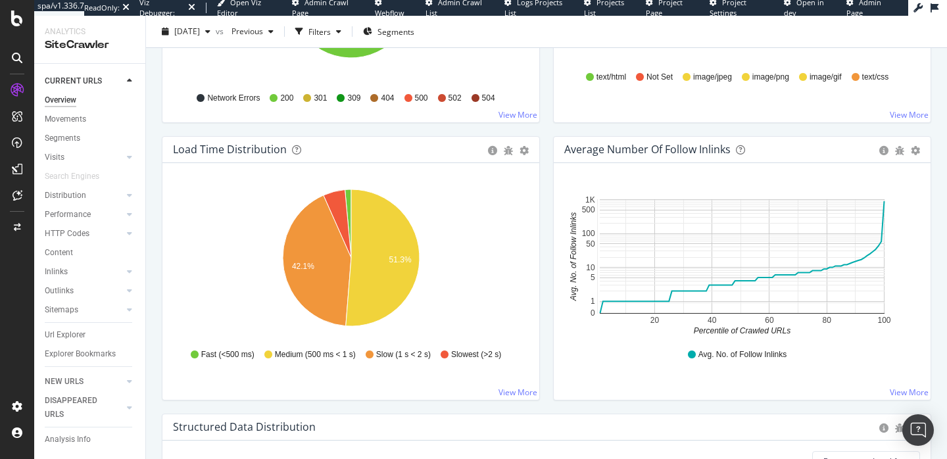
scroll to position [911, 0]
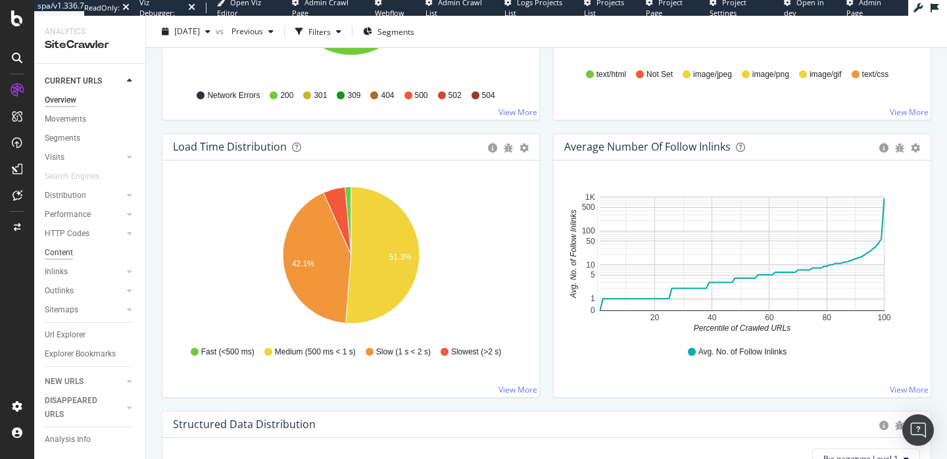
click at [71, 252] on div "Content" at bounding box center [59, 253] width 28 height 14
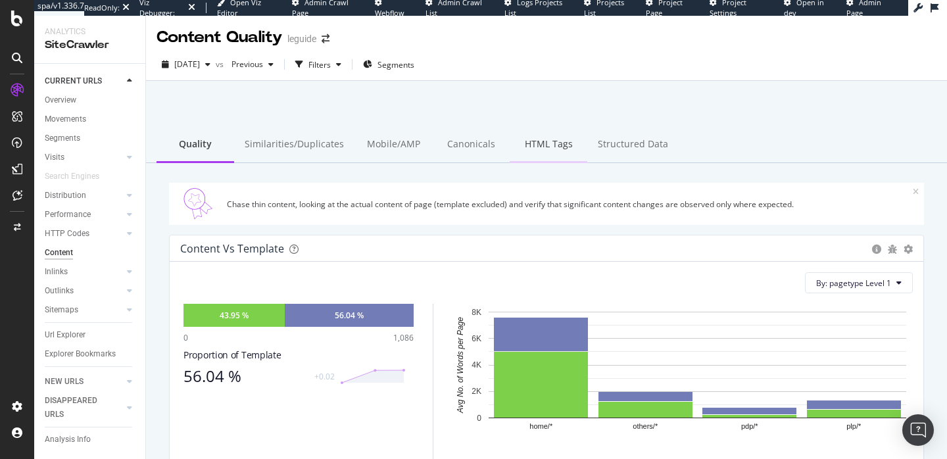
click at [510, 146] on div "HTML Tags" at bounding box center [549, 145] width 78 height 36
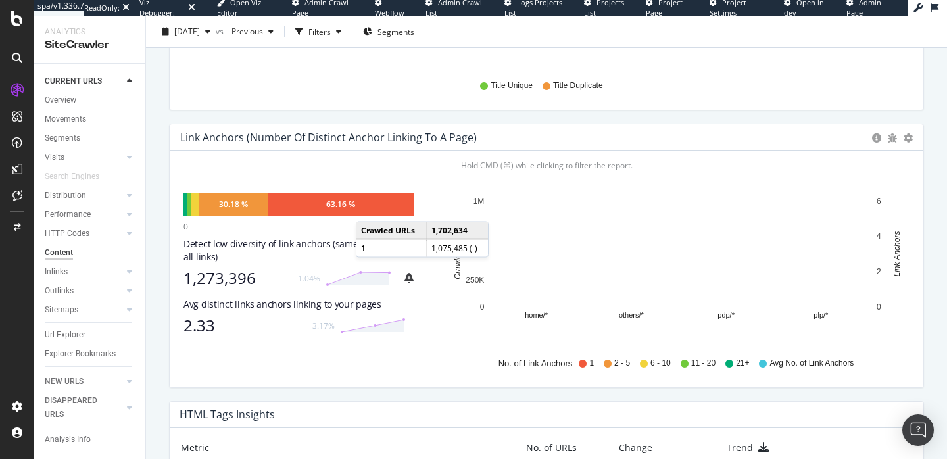
scroll to position [669, 0]
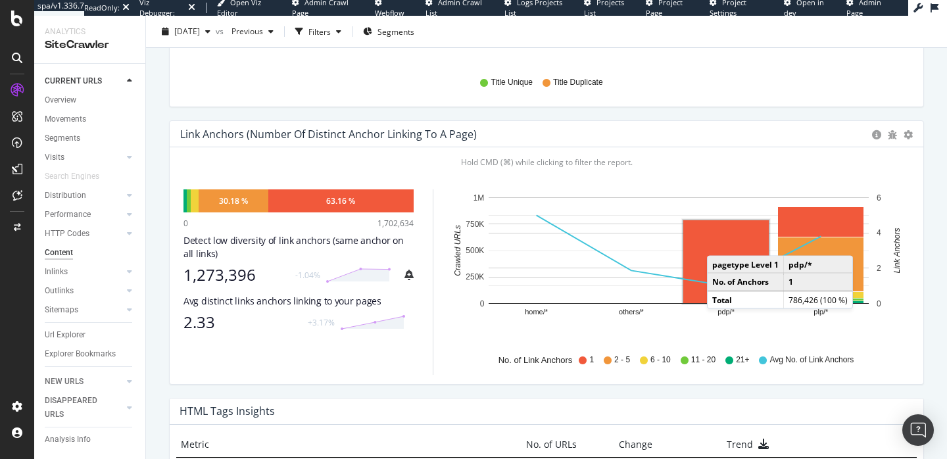
click at [720, 243] on rect "A chart." at bounding box center [725, 261] width 85 height 83
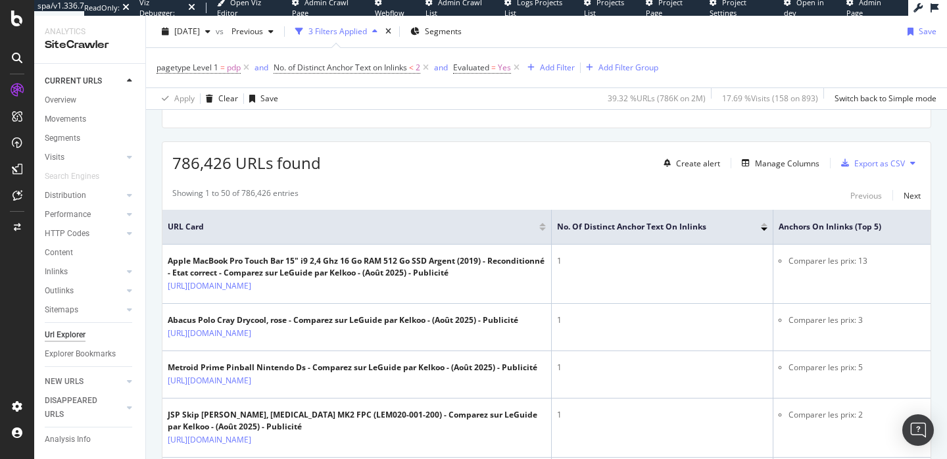
scroll to position [203, 0]
click at [245, 68] on icon at bounding box center [246, 67] width 11 height 13
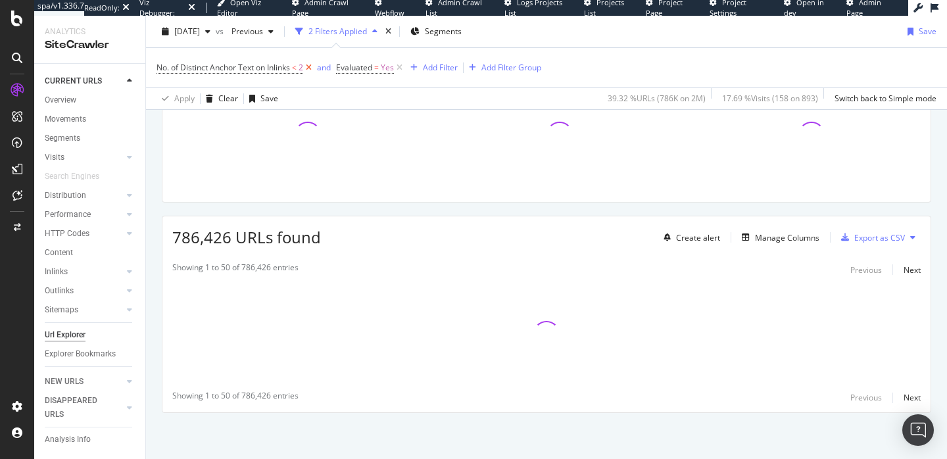
scroll to position [129, 0]
click at [311, 68] on icon at bounding box center [308, 67] width 11 height 13
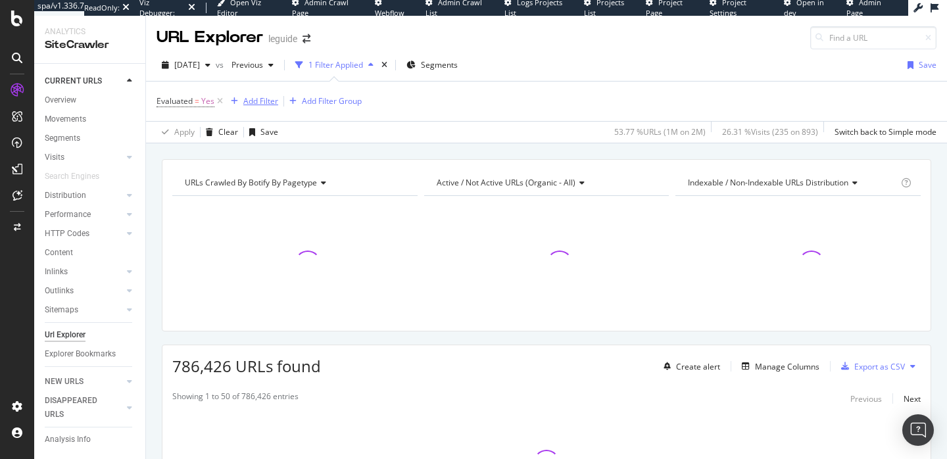
click at [231, 100] on icon "button" at bounding box center [234, 101] width 7 height 8
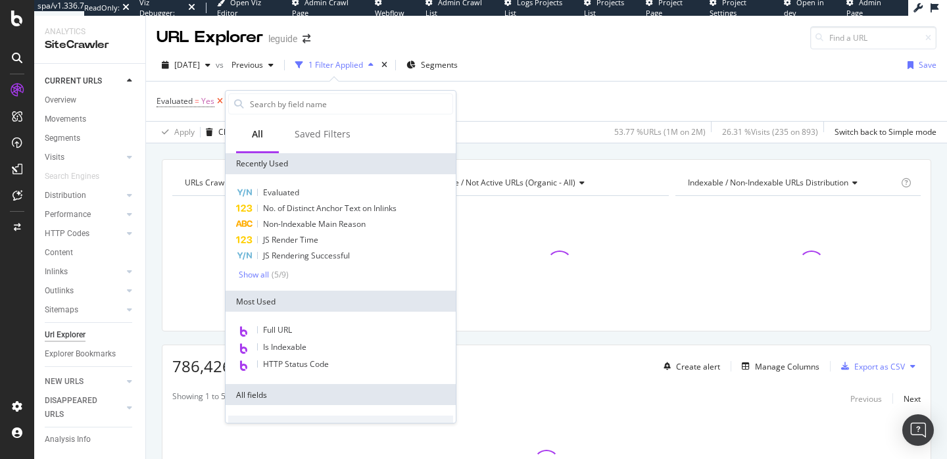
click at [214, 101] on icon at bounding box center [219, 101] width 11 height 13
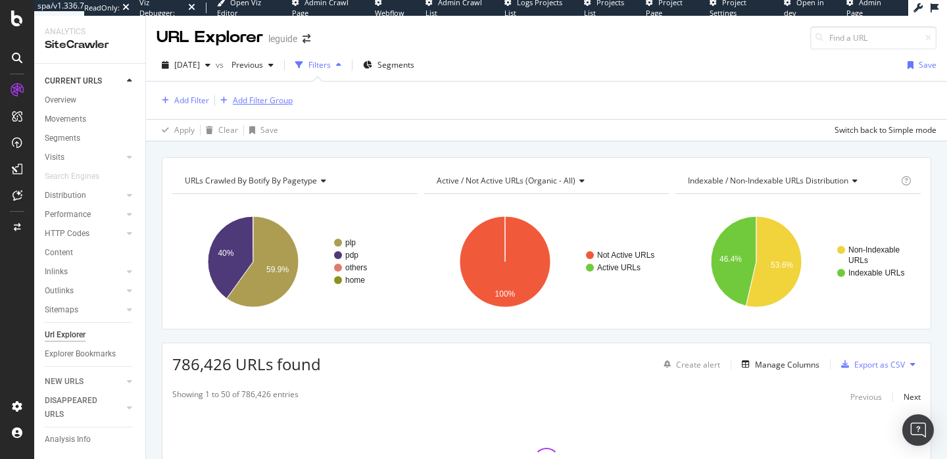
click at [218, 101] on div "button" at bounding box center [224, 101] width 18 height 8
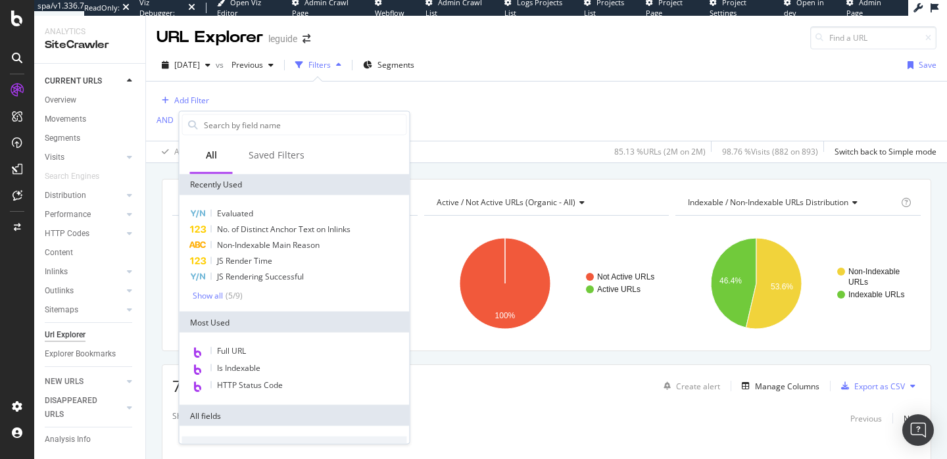
click at [211, 94] on div "Add Filter AND Add Filter" at bounding box center [193, 111] width 75 height 38
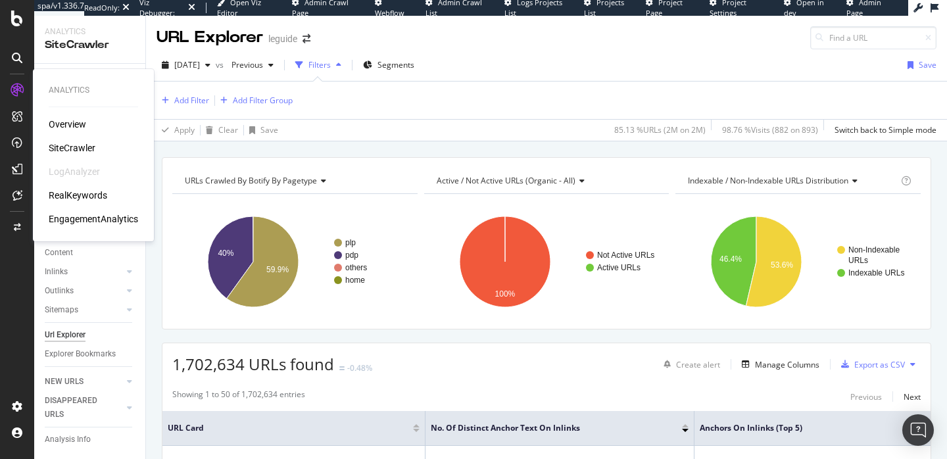
click at [76, 192] on div "RealKeywords" at bounding box center [78, 195] width 59 height 13
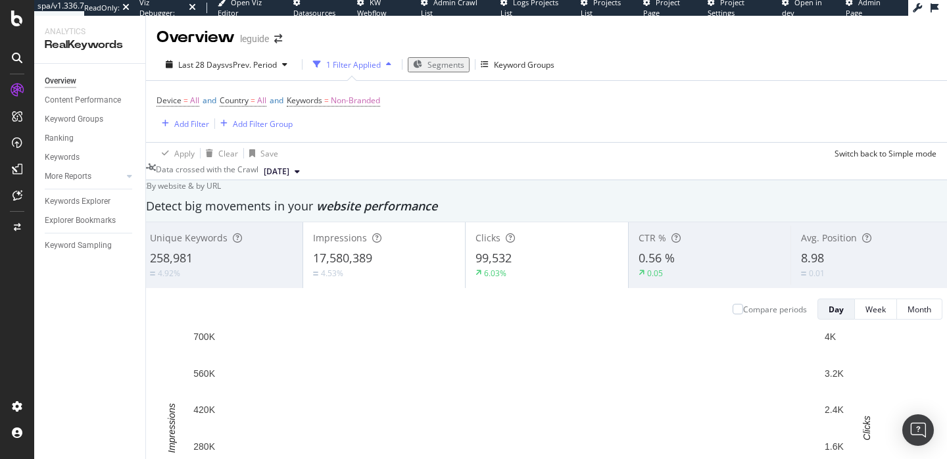
scroll to position [26, 0]
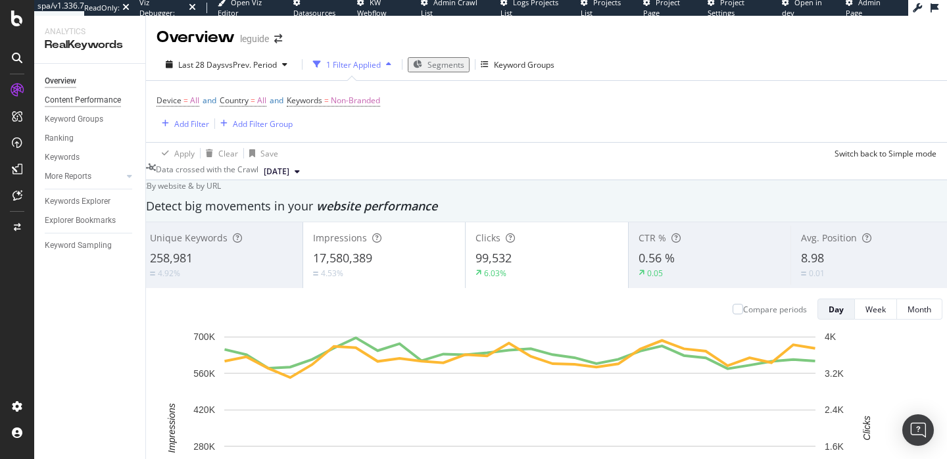
click at [107, 97] on div "Content Performance" at bounding box center [83, 100] width 76 height 14
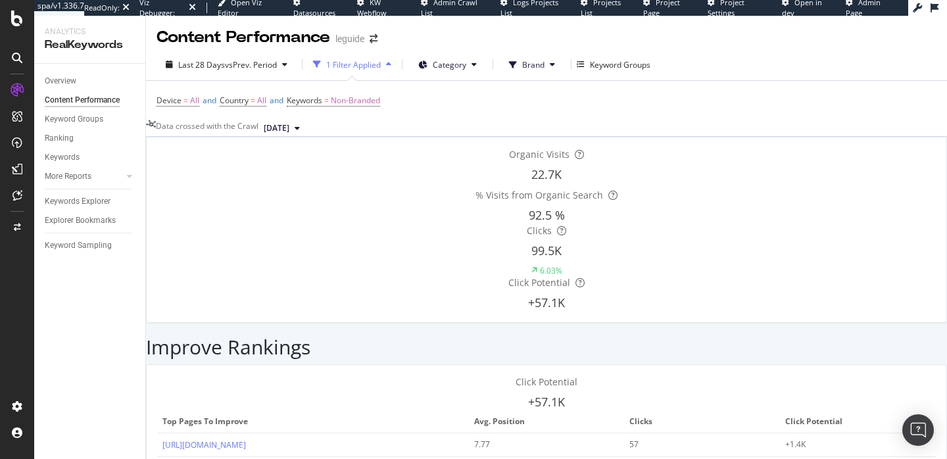
scroll to position [2307, 0]
click at [305, 120] on button "[DATE]" at bounding box center [281, 128] width 47 height 16
click at [63, 78] on div "Overview" at bounding box center [61, 81] width 32 height 14
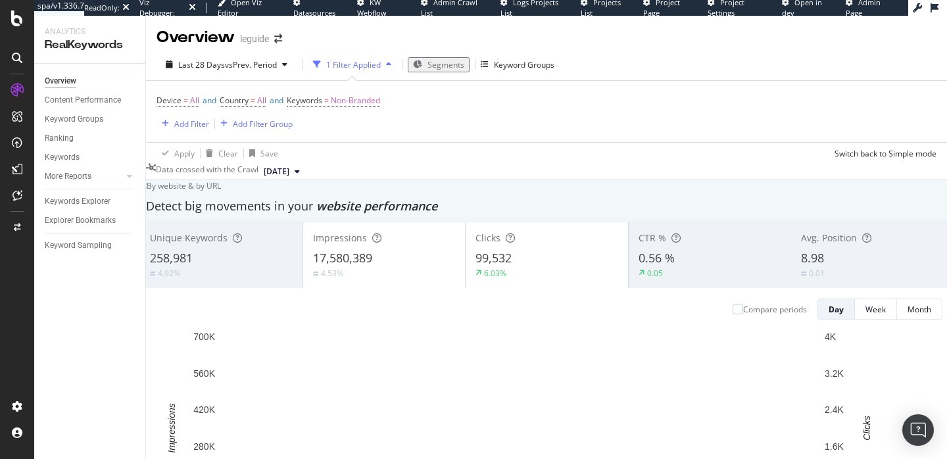
scroll to position [1265, 0]
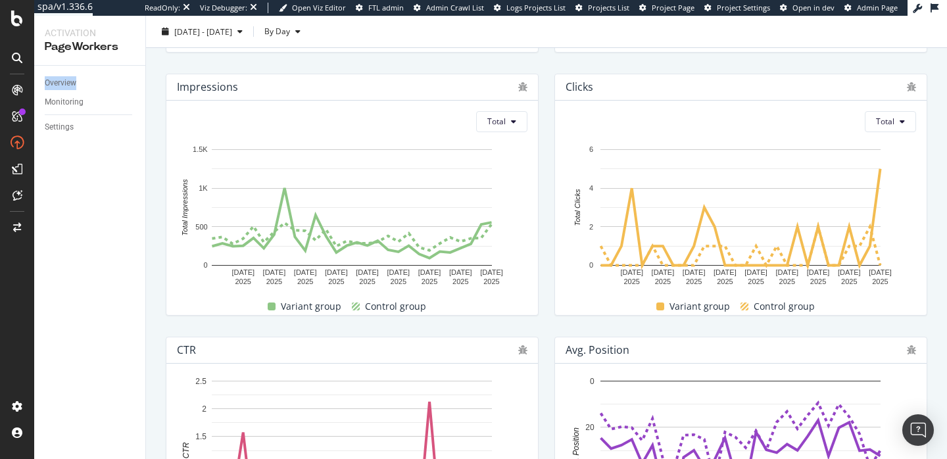
scroll to position [276, 0]
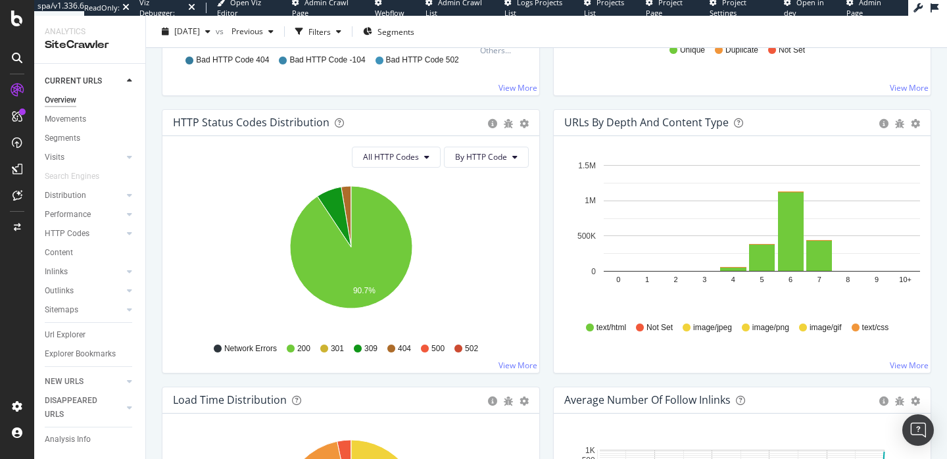
scroll to position [662, 0]
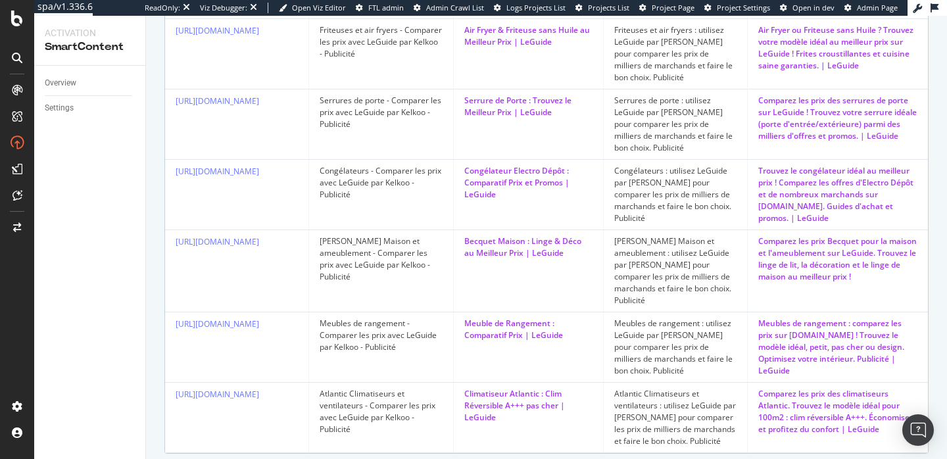
scroll to position [1067, 0]
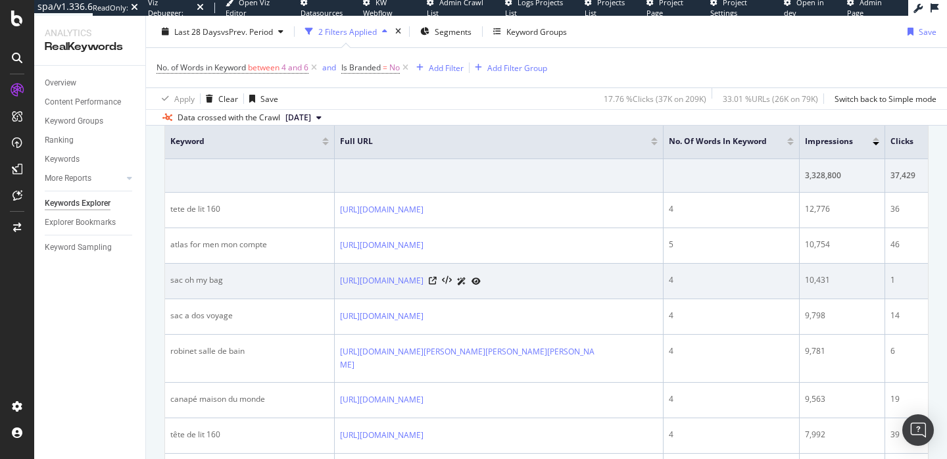
scroll to position [470, 0]
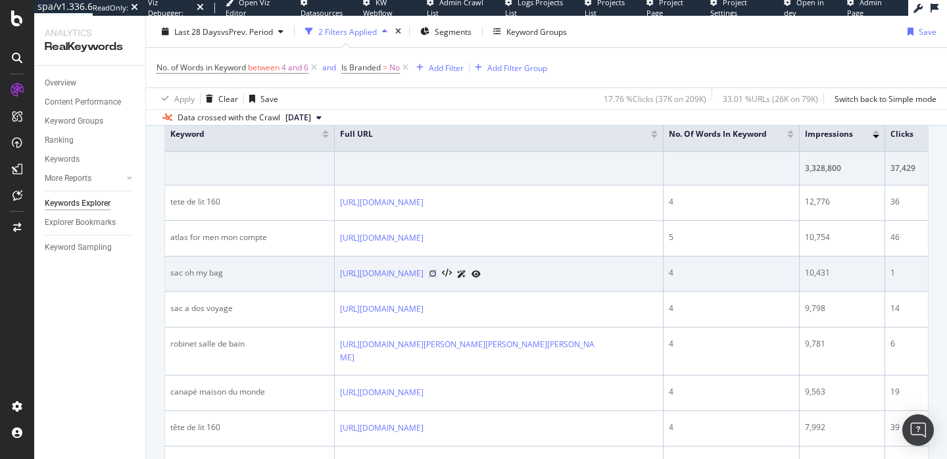
click at [437, 277] on icon at bounding box center [433, 274] width 8 height 8
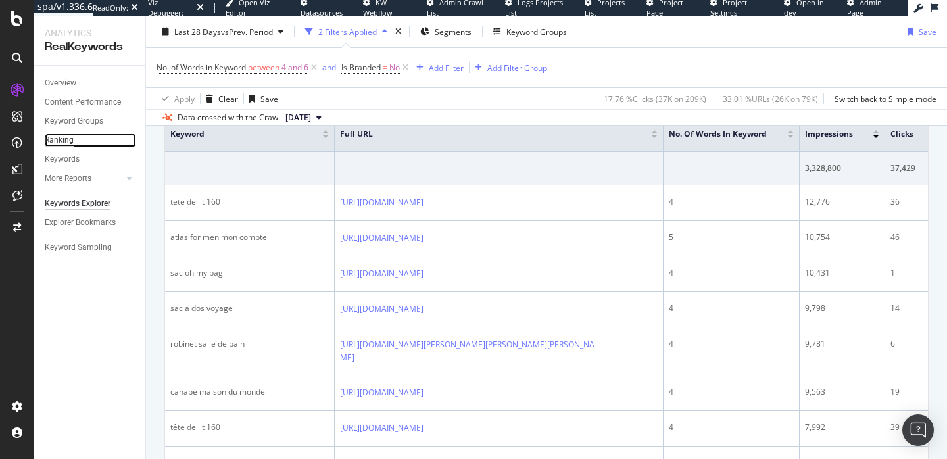
click at [63, 139] on div "Ranking" at bounding box center [59, 140] width 29 height 14
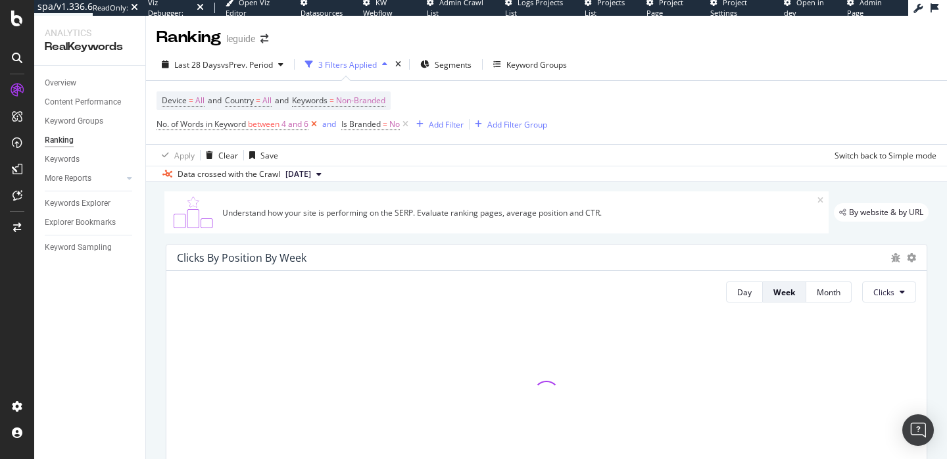
click at [312, 125] on icon at bounding box center [313, 124] width 11 height 13
click at [222, 124] on icon at bounding box center [220, 124] width 11 height 13
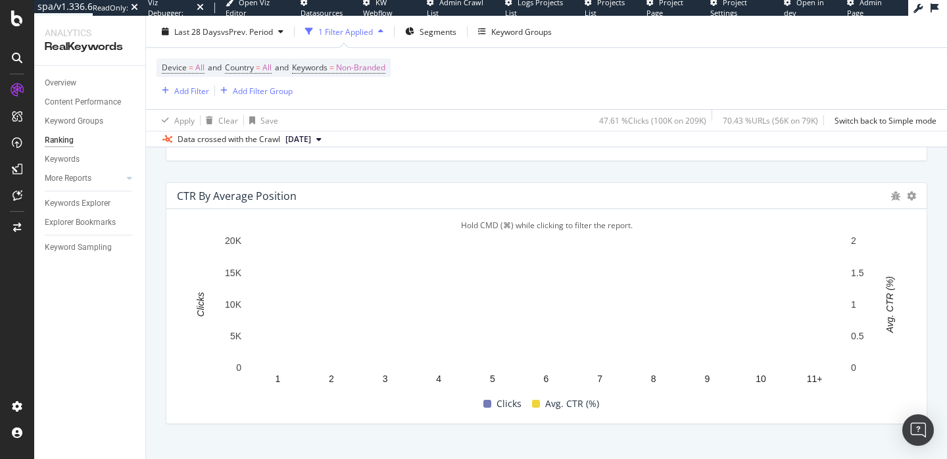
scroll to position [1397, 0]
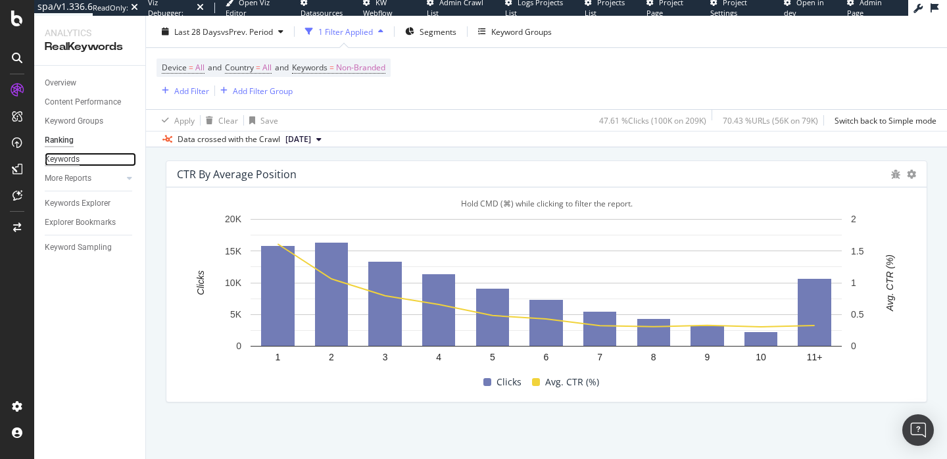
click at [74, 157] on div "Keywords" at bounding box center [62, 160] width 35 height 14
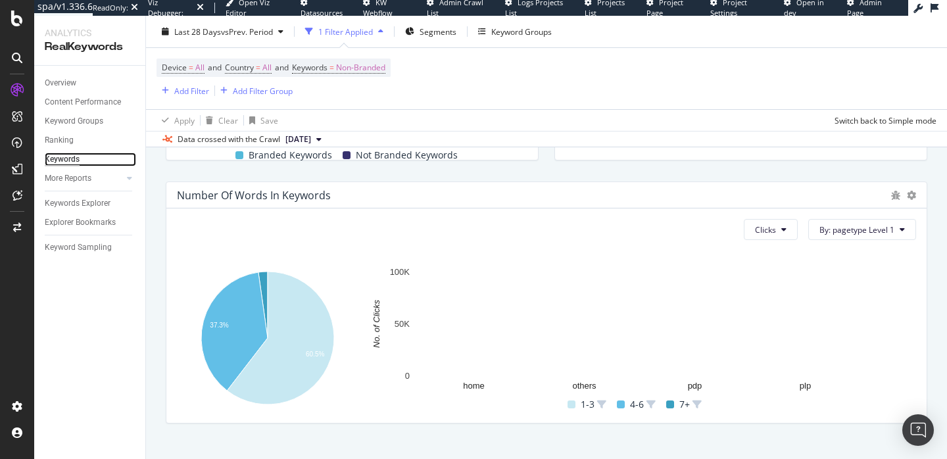
scroll to position [477, 0]
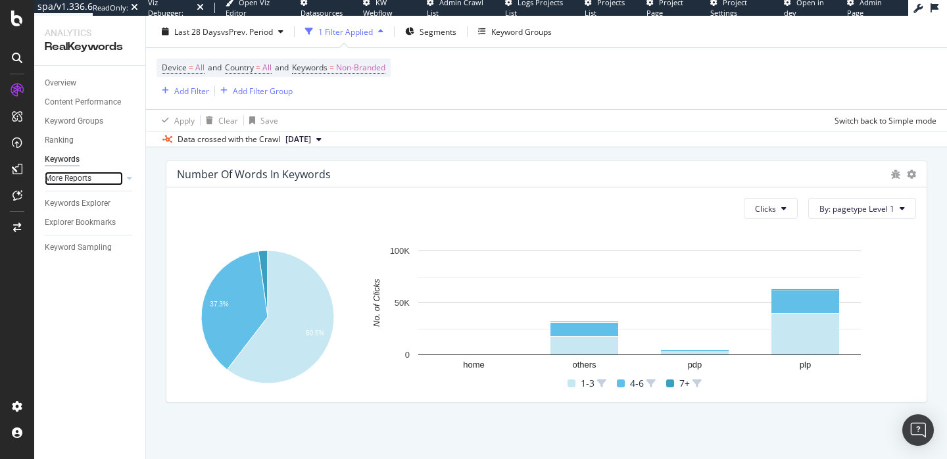
click at [112, 178] on div at bounding box center [116, 178] width 13 height 13
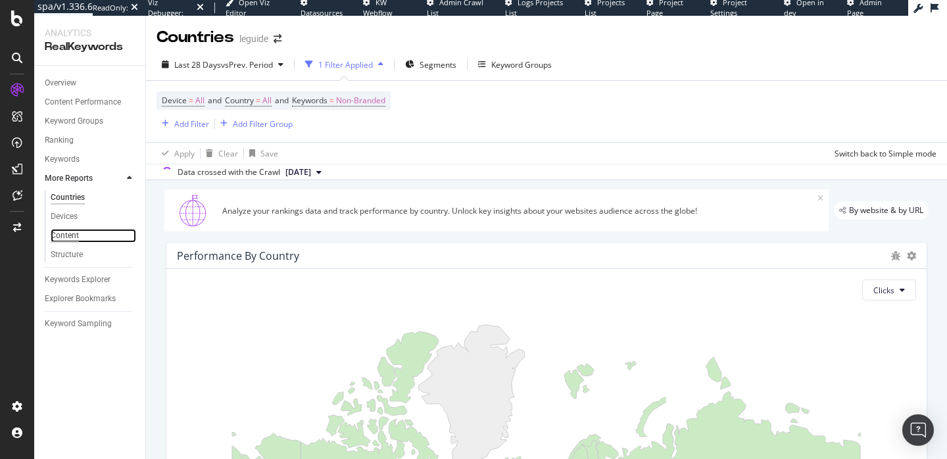
click at [74, 236] on div "Content" at bounding box center [65, 236] width 28 height 14
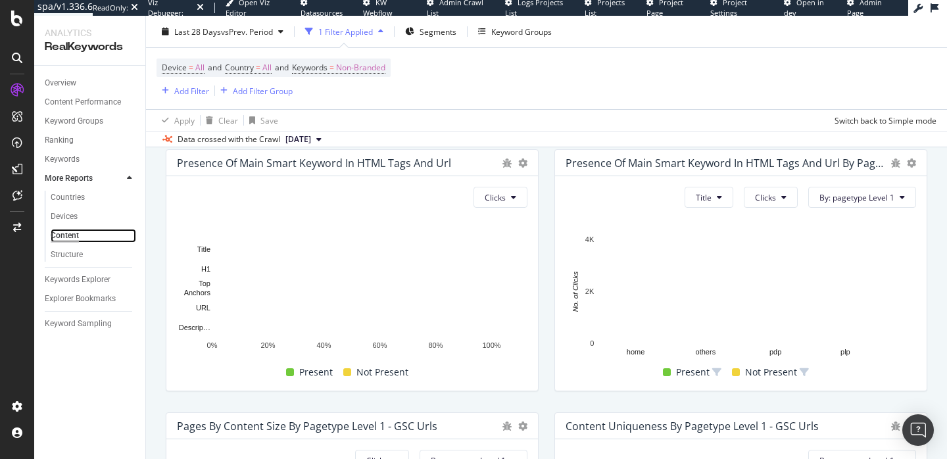
scroll to position [81, 0]
